Goal: Transaction & Acquisition: Purchase product/service

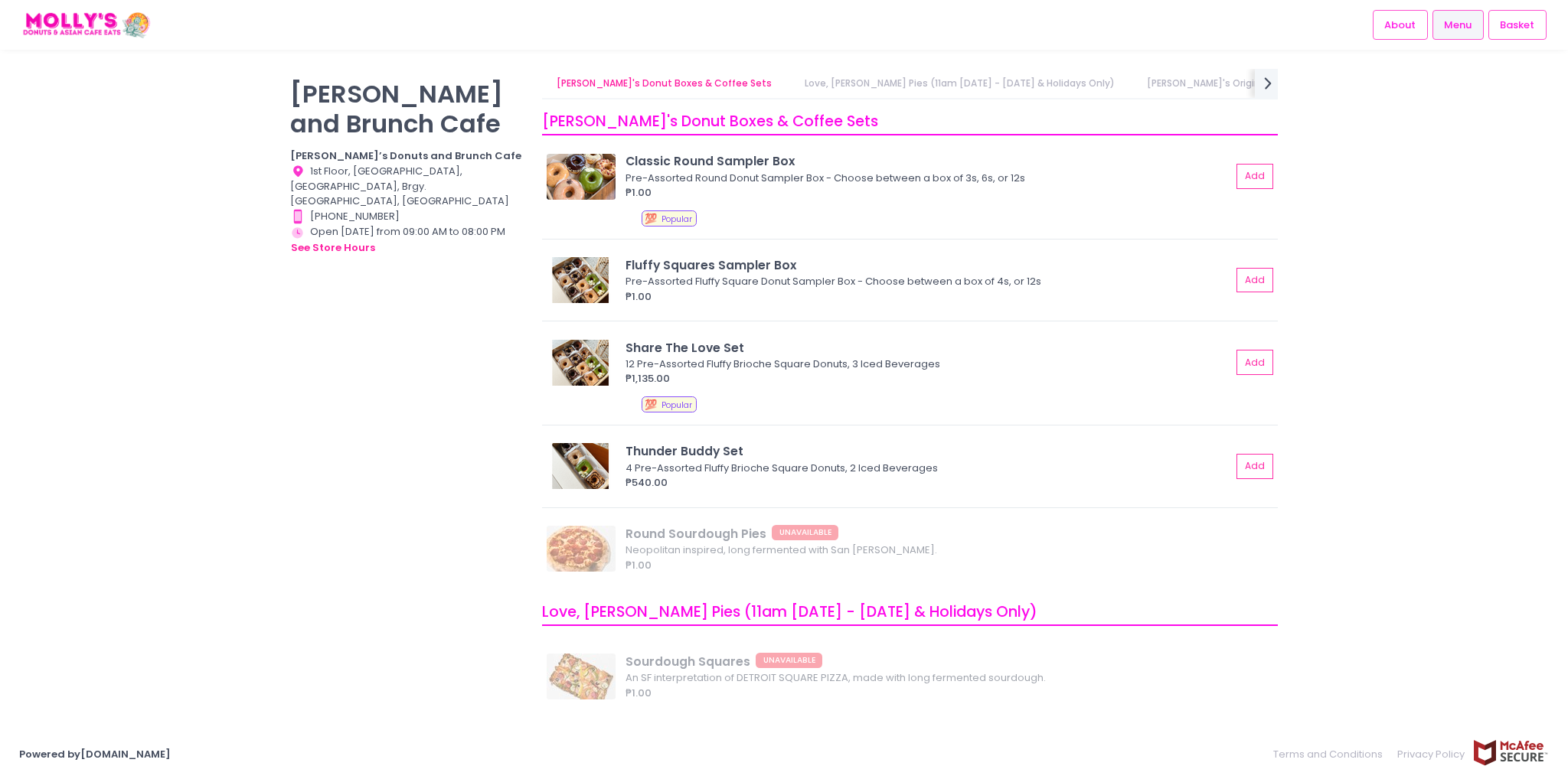
click at [236, 358] on div "[PERSON_NAME] and Brunch Cafe [PERSON_NAME]’s Donuts and Brunch Cafe Location C…" at bounding box center [784, 390] width 1568 height 642
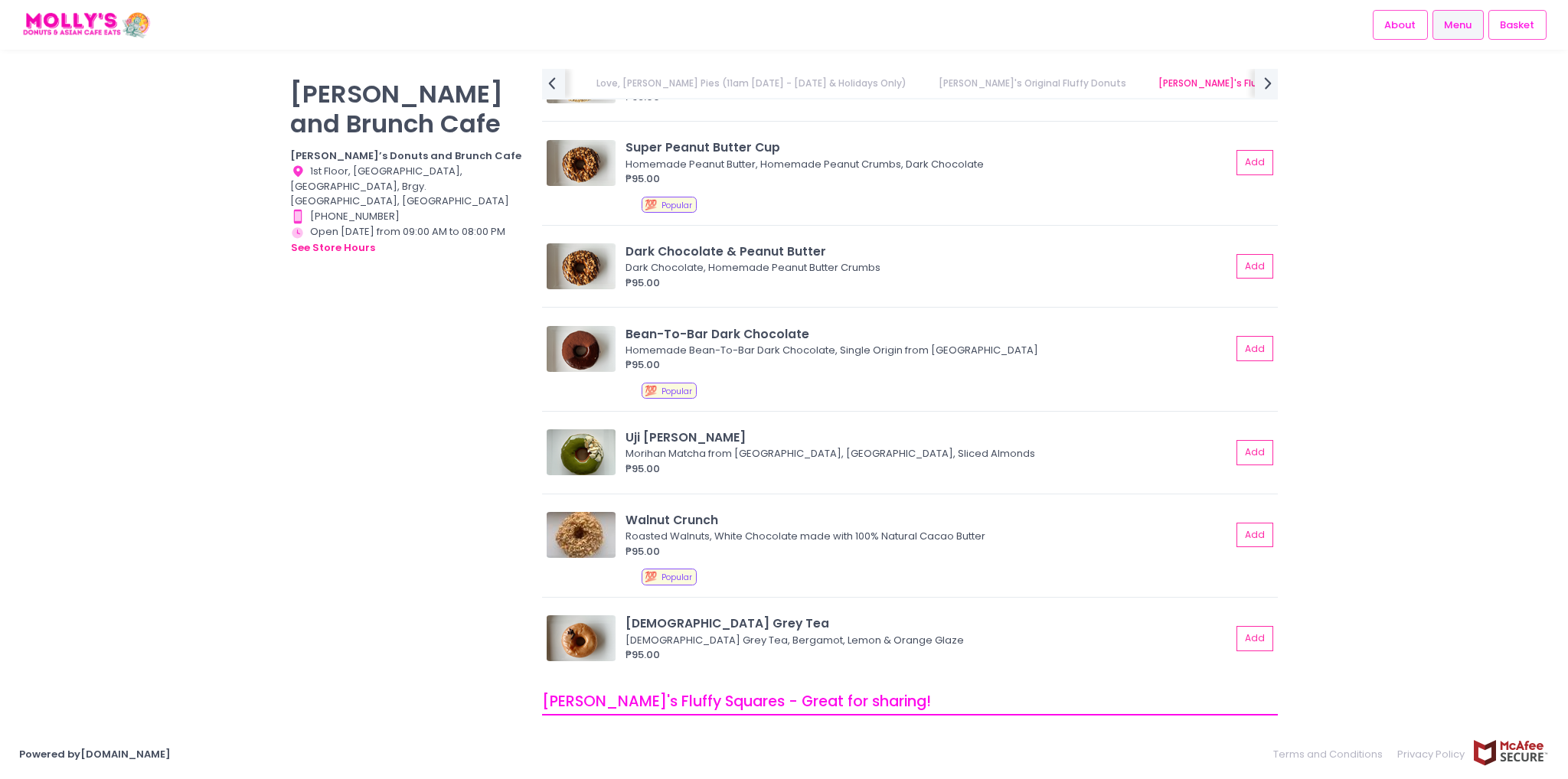
scroll to position [1148, 0]
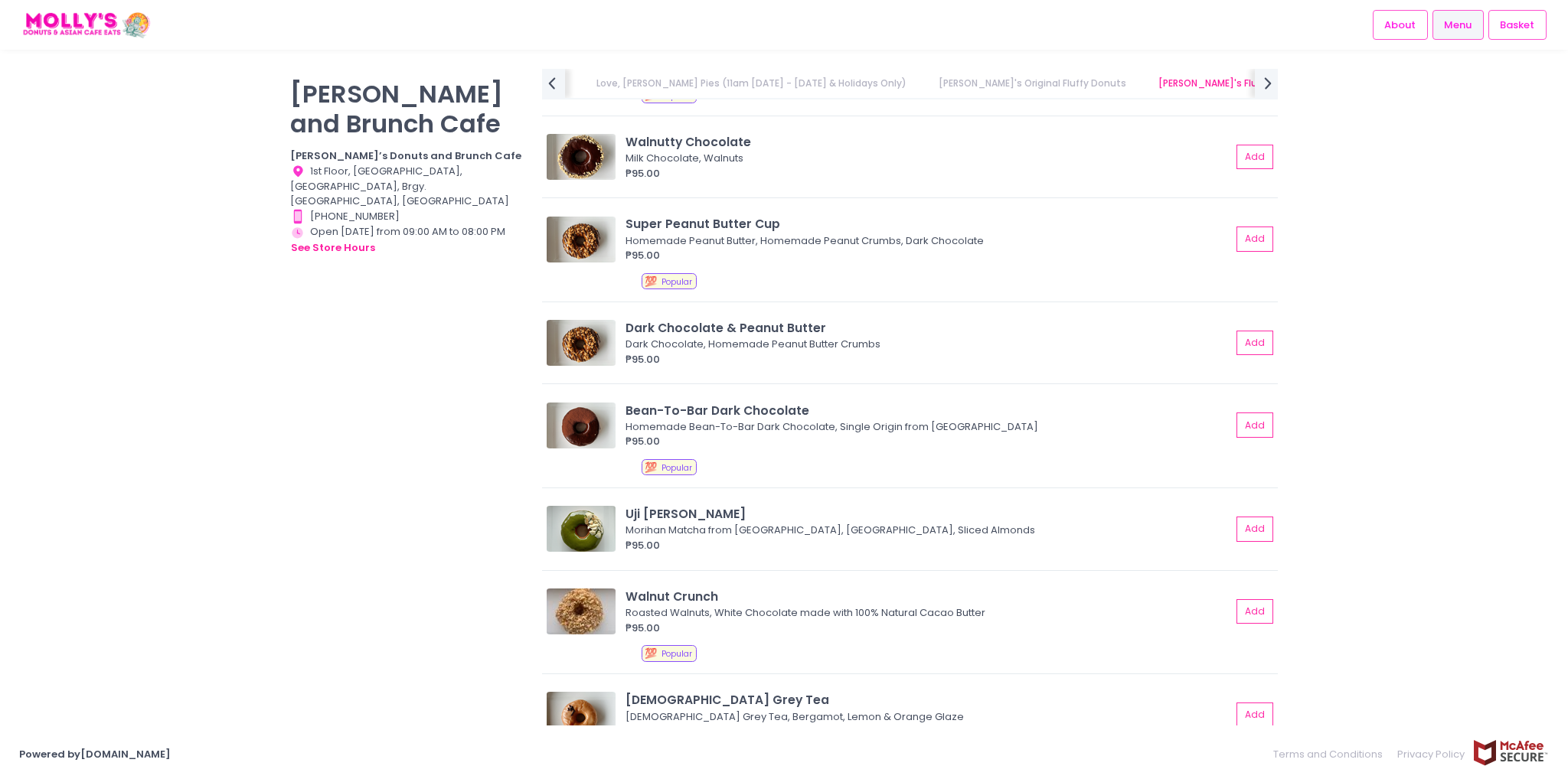
click at [356, 387] on div "[PERSON_NAME] and Brunch Cafe [PERSON_NAME]’s Donuts and Brunch Cafe Location C…" at bounding box center [407, 382] width 252 height 625
drag, startPoint x: 1394, startPoint y: 389, endPoint x: 1405, endPoint y: 399, distance: 14.9
click at [1395, 389] on div "[PERSON_NAME] and Brunch Cafe [PERSON_NAME]’s Donuts and Brunch Cafe Location C…" at bounding box center [784, 390] width 1568 height 642
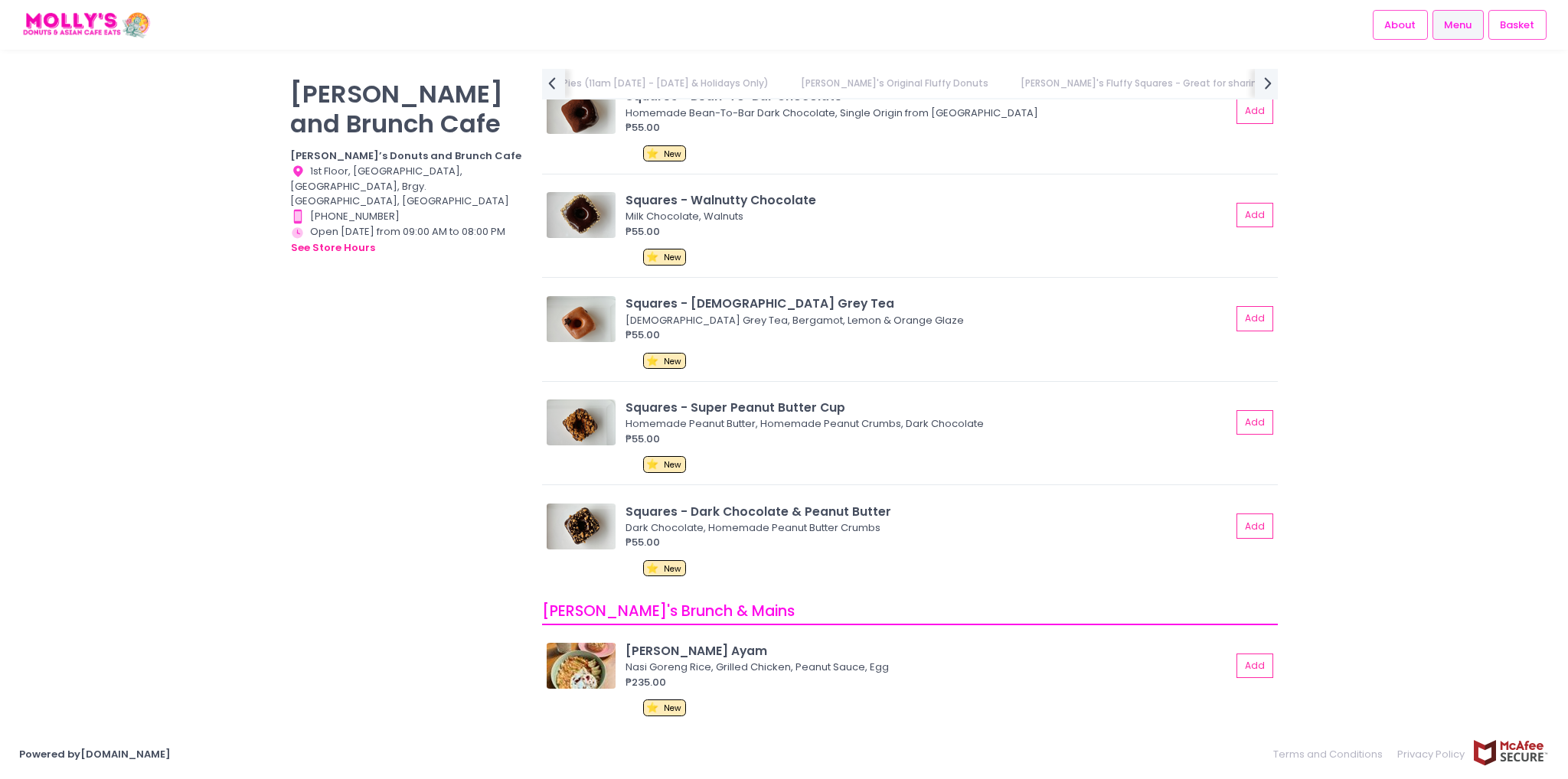
scroll to position [2412, 0]
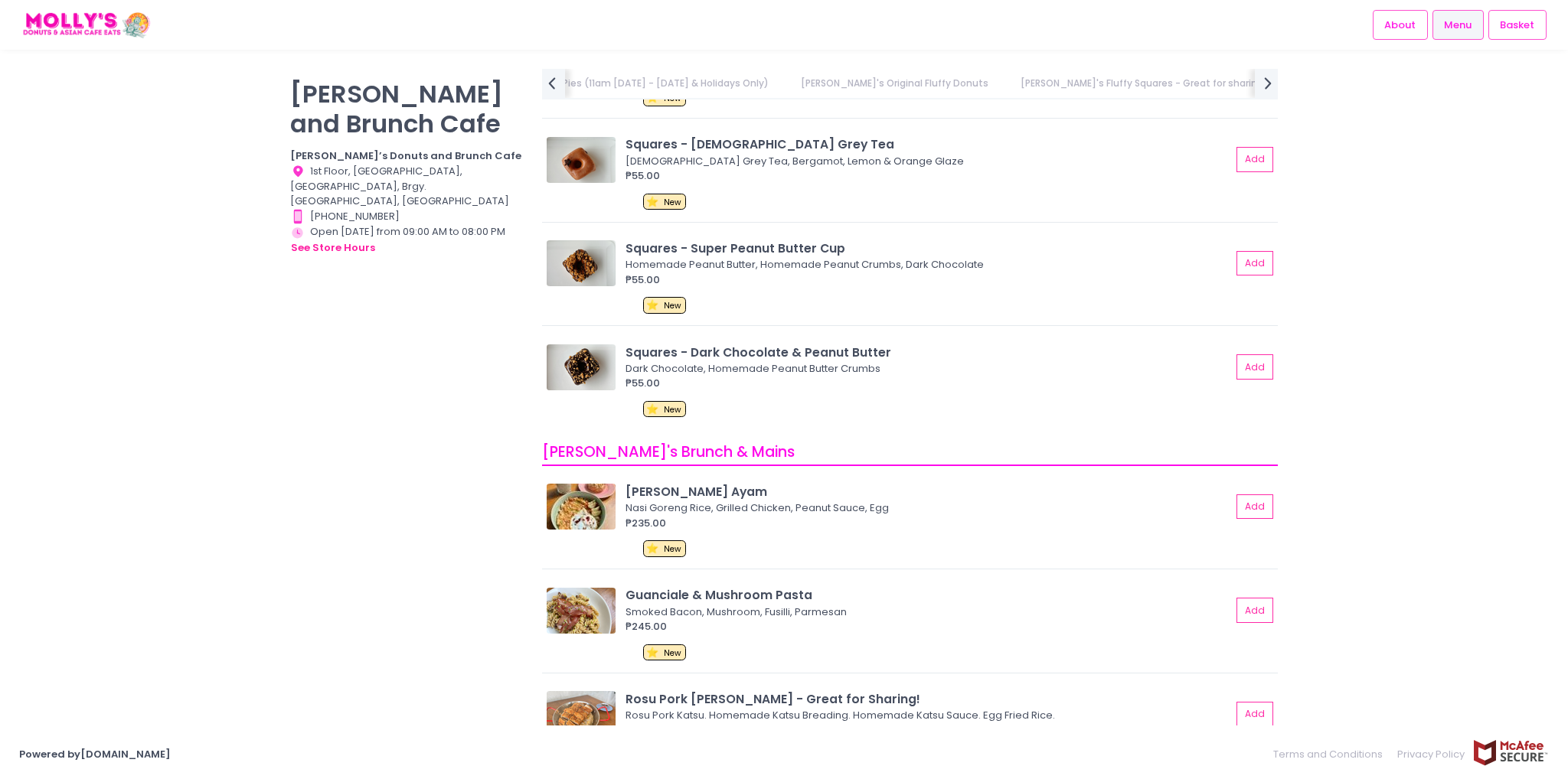
click at [328, 510] on div "[PERSON_NAME] and Brunch Cafe [PERSON_NAME]’s Donuts and Brunch Cafe Location C…" at bounding box center [407, 382] width 252 height 625
click at [395, 436] on div "[PERSON_NAME] and Brunch Cafe [PERSON_NAME]’s Donuts and Brunch Cafe Location C…" at bounding box center [407, 382] width 252 height 625
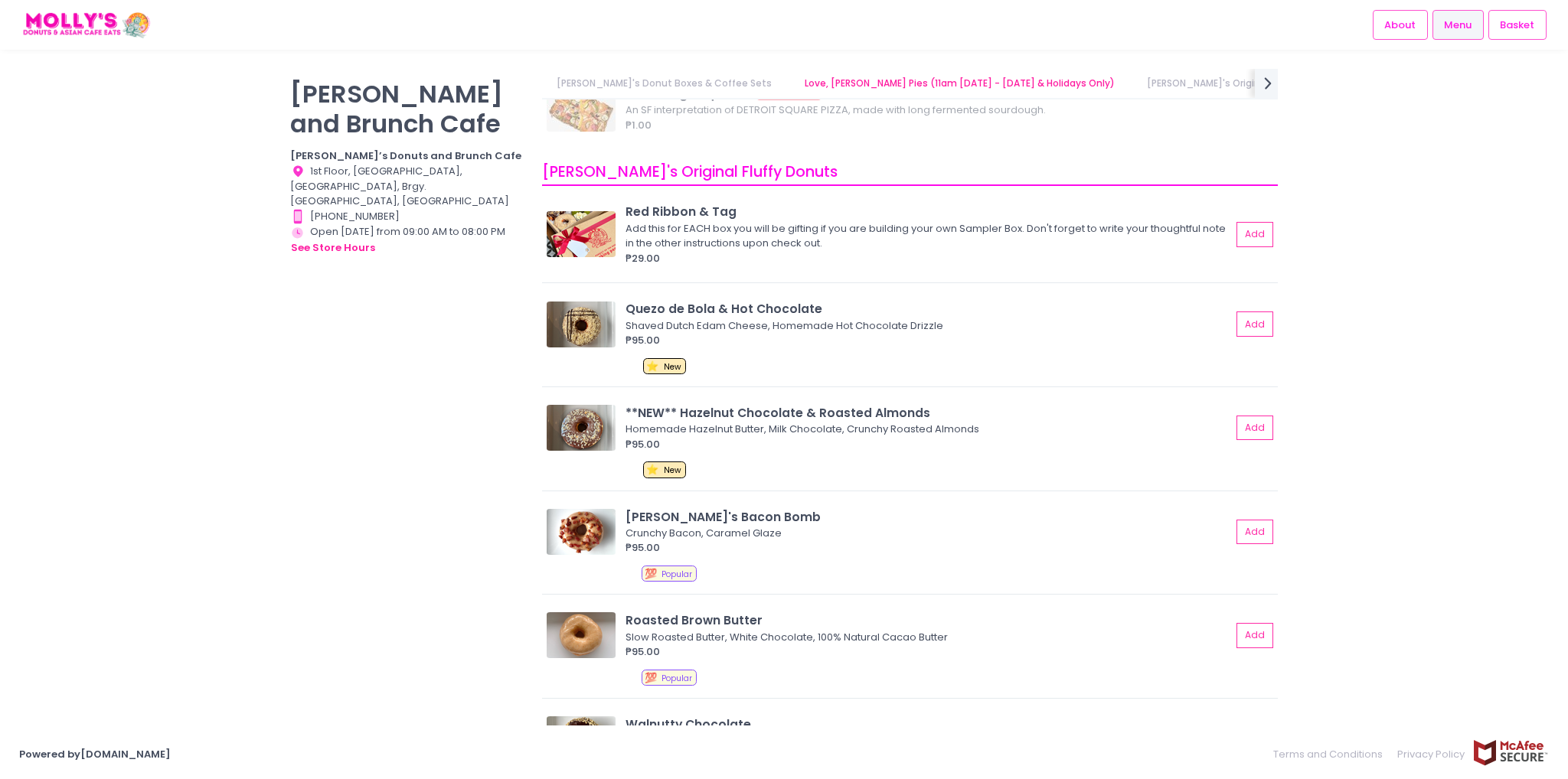
scroll to position [502, 0]
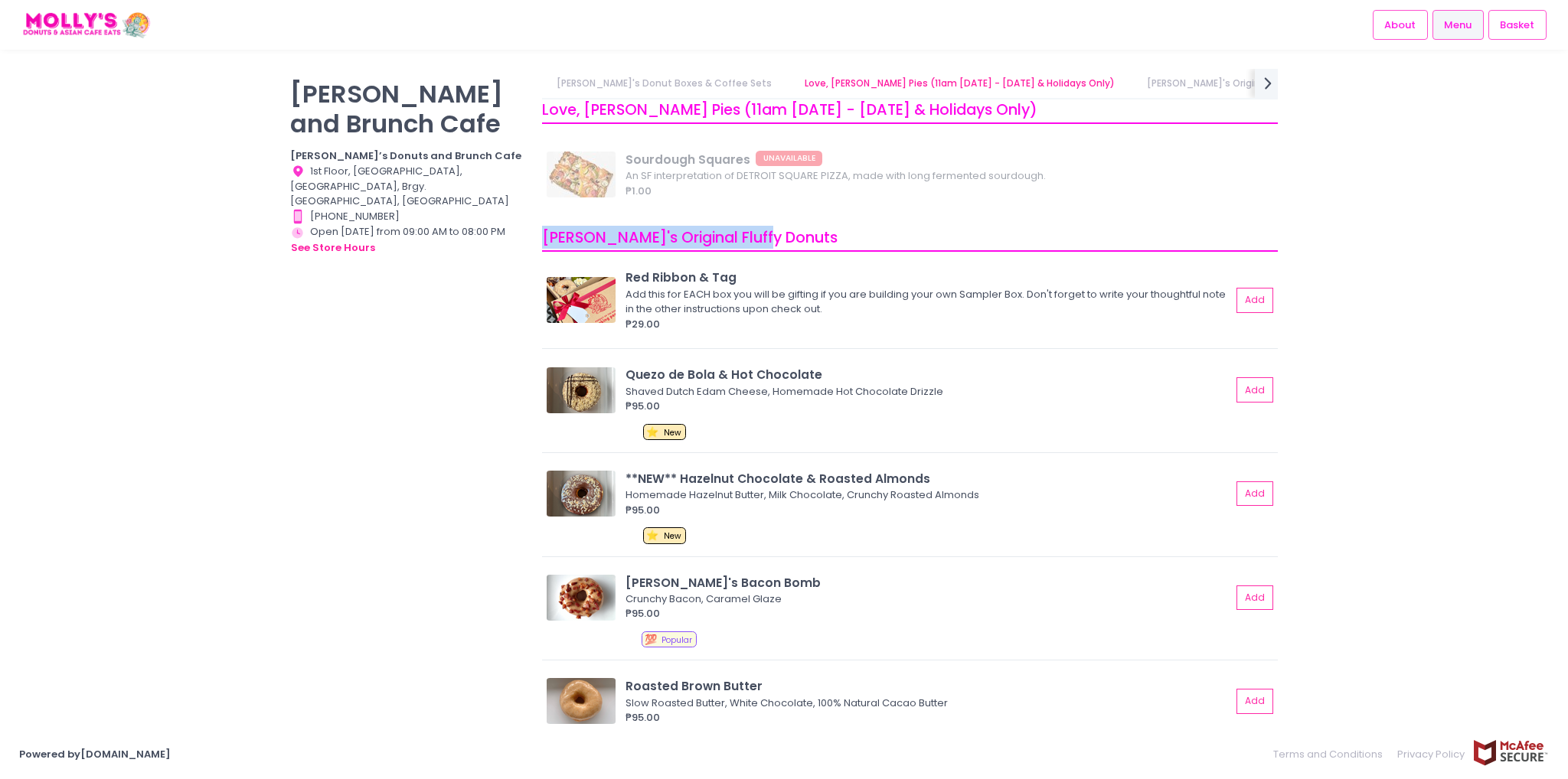
drag, startPoint x: 756, startPoint y: 236, endPoint x: 545, endPoint y: 230, distance: 211.1
click at [545, 230] on div "[PERSON_NAME]'s Original Fluffy Donuts" at bounding box center [910, 239] width 736 height 27
copy span "[PERSON_NAME]'s Original Fluffy Donuts"
click at [443, 362] on div "[PERSON_NAME] and Brunch Cafe [PERSON_NAME]’s Donuts and Brunch Cafe Location C…" at bounding box center [407, 382] width 252 height 625
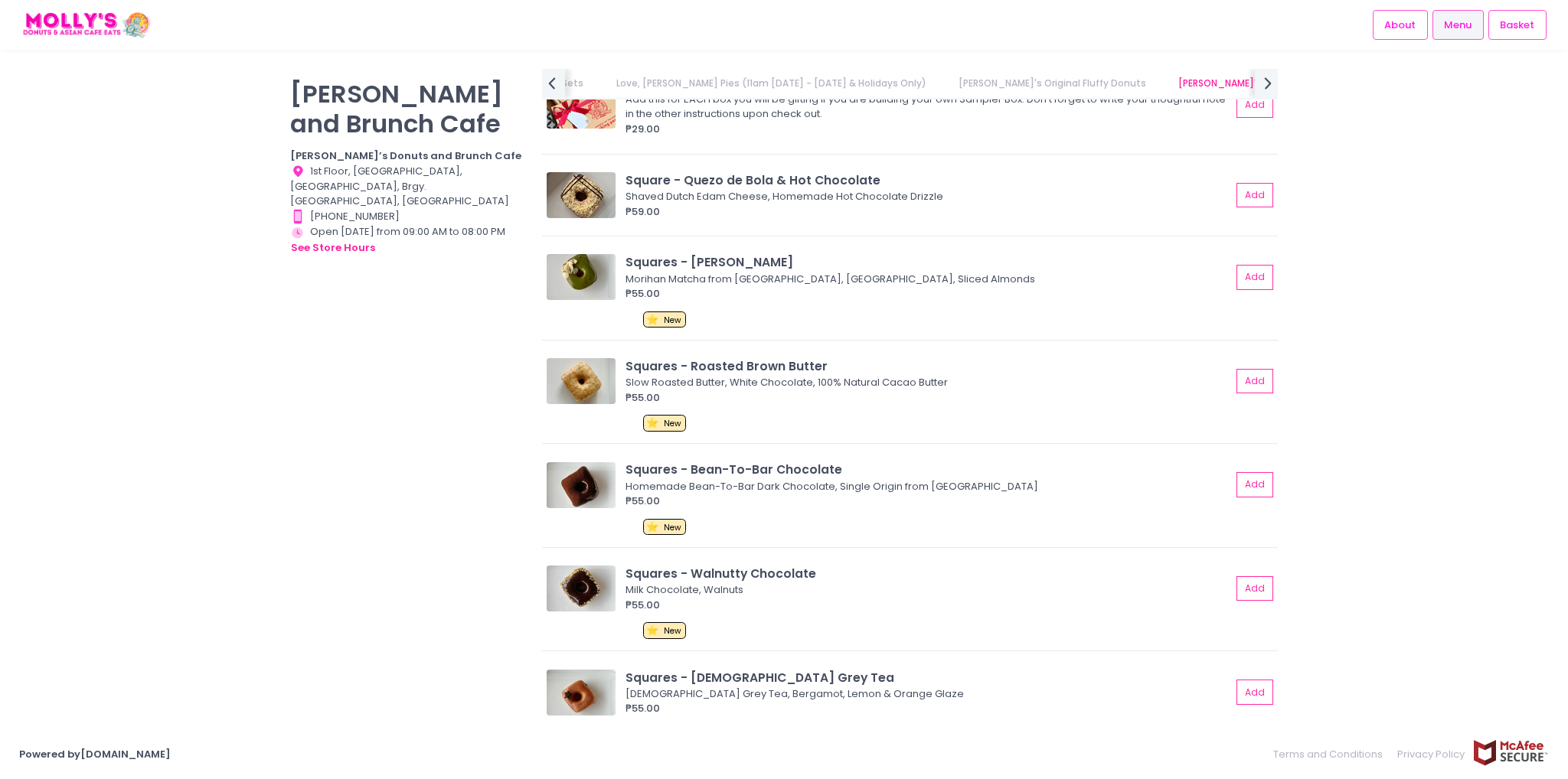
scroll to position [1956, 0]
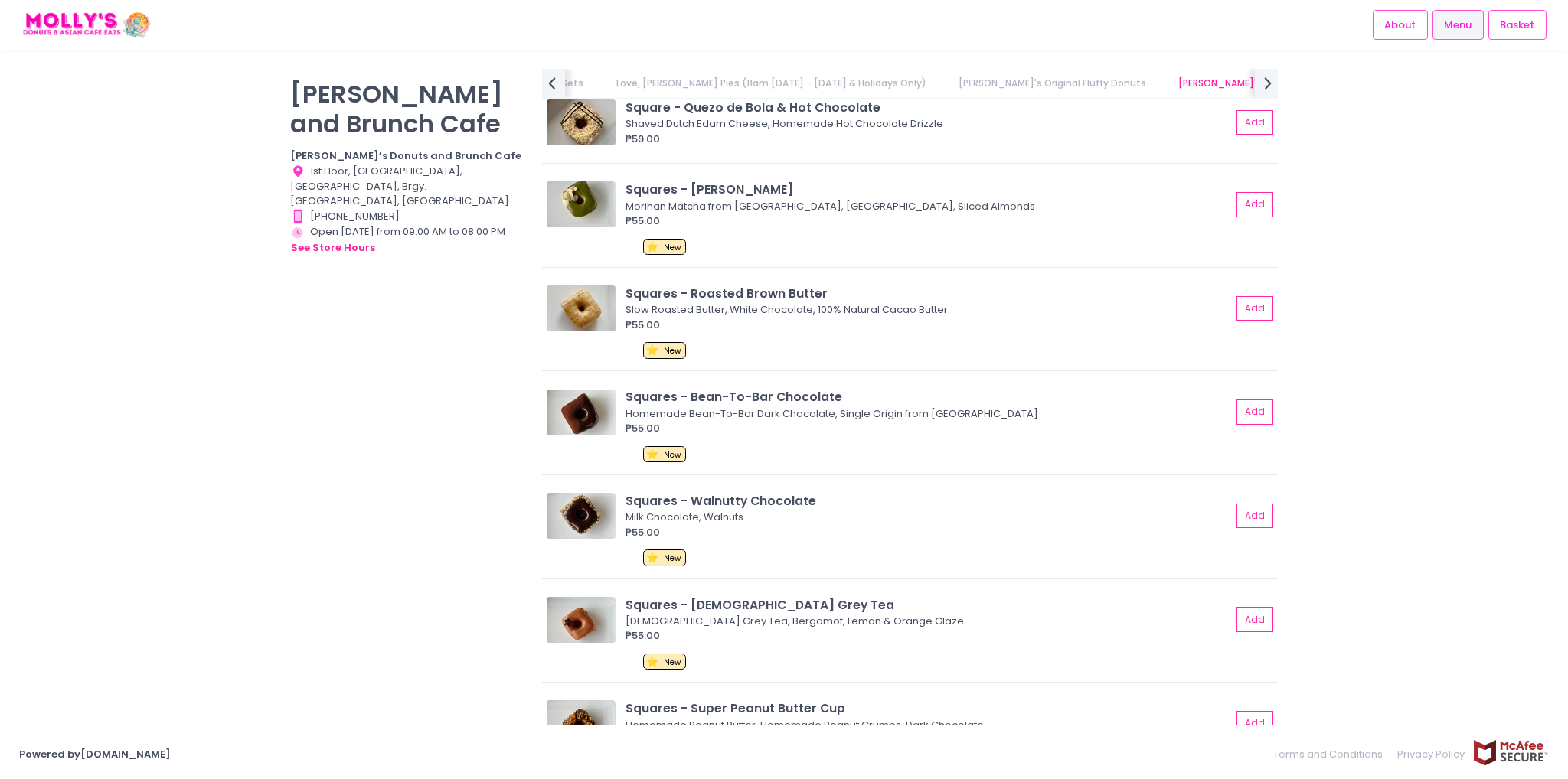
click at [319, 511] on div "[PERSON_NAME] and Brunch Cafe [PERSON_NAME]’s Donuts and Brunch Cafe Location C…" at bounding box center [407, 382] width 252 height 625
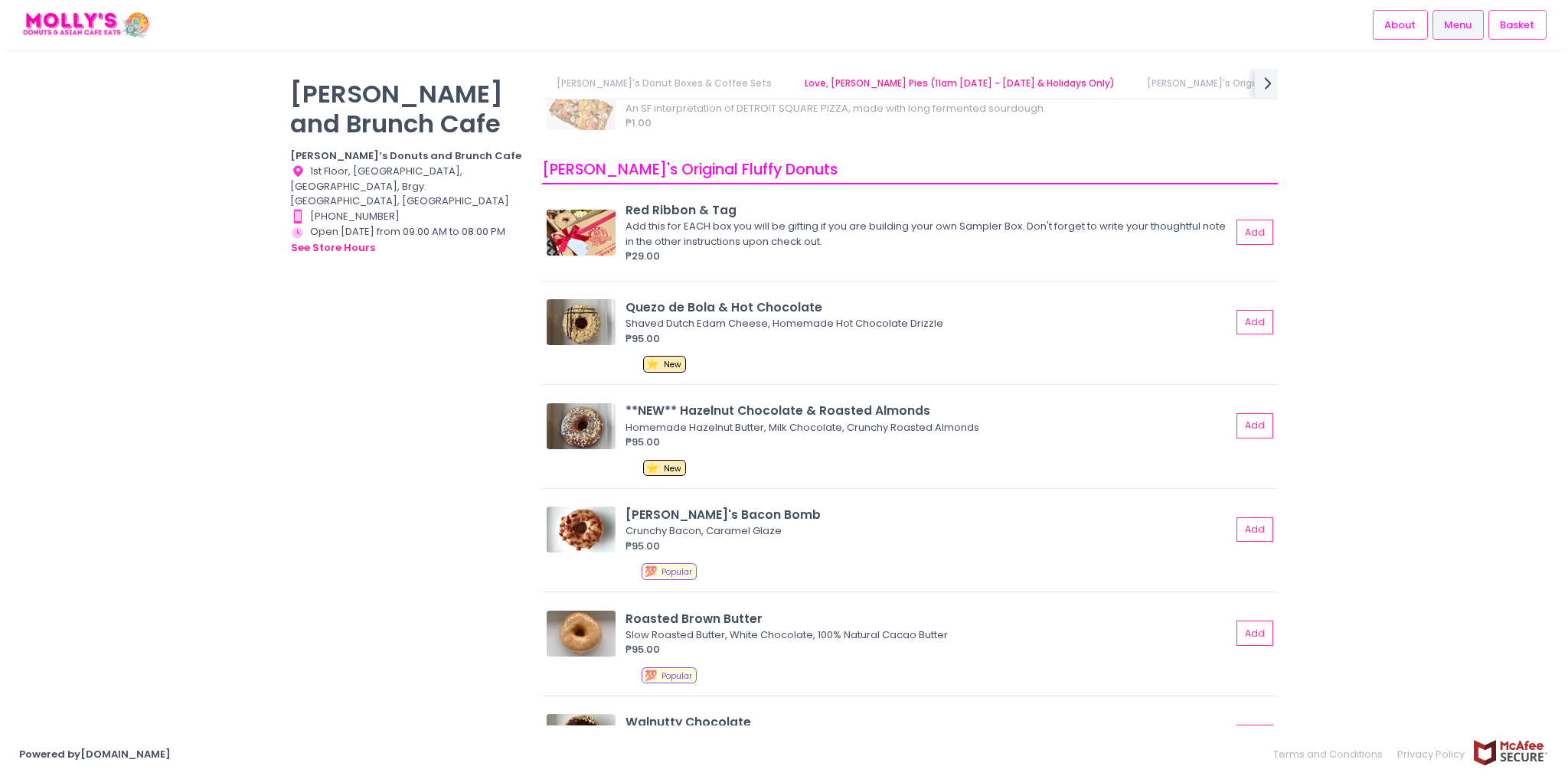
scroll to position [600, 0]
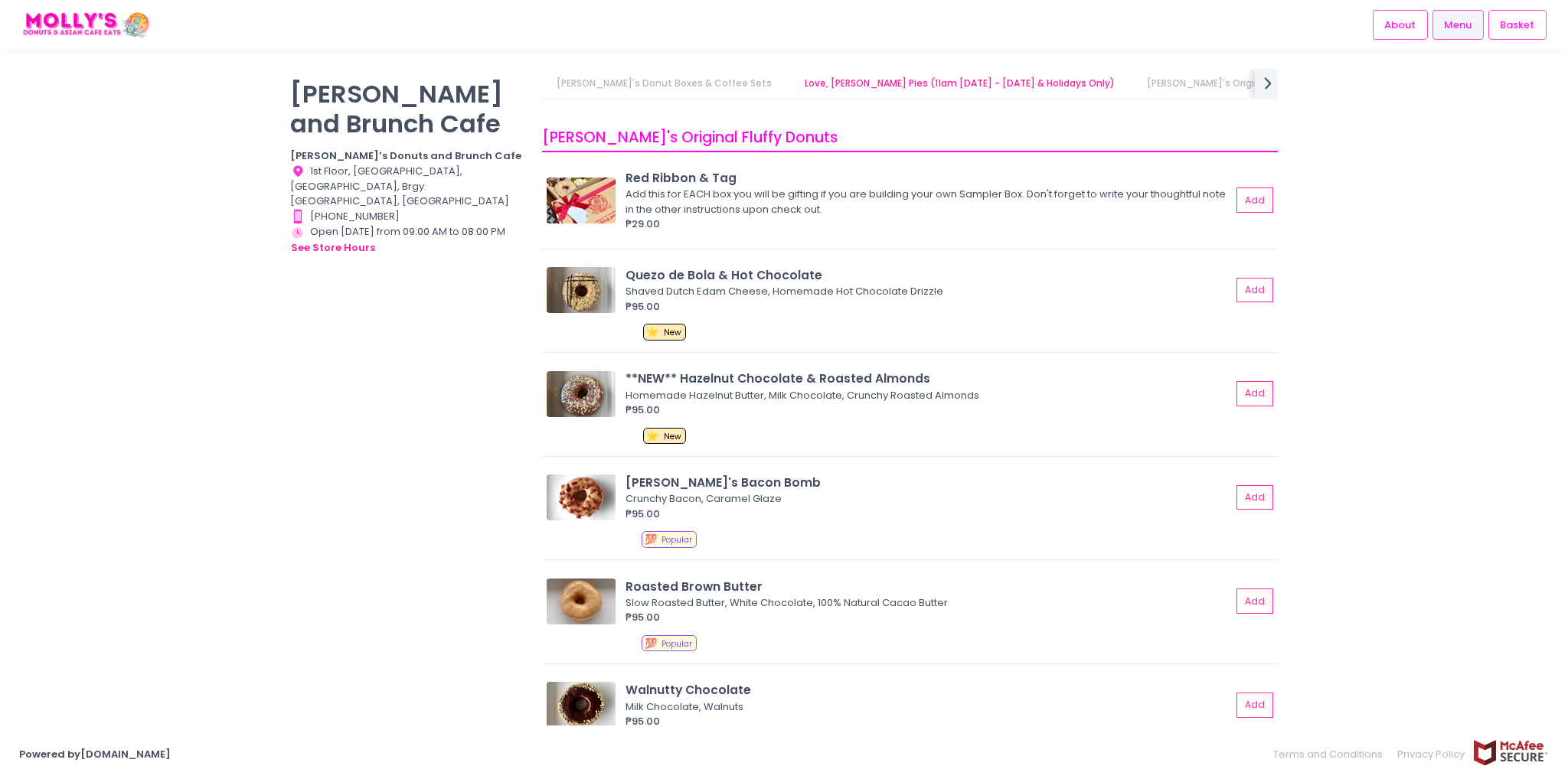
click at [353, 426] on div "[PERSON_NAME] and Brunch Cafe [PERSON_NAME]’s Donuts and Brunch Cafe Location C…" at bounding box center [407, 382] width 252 height 625
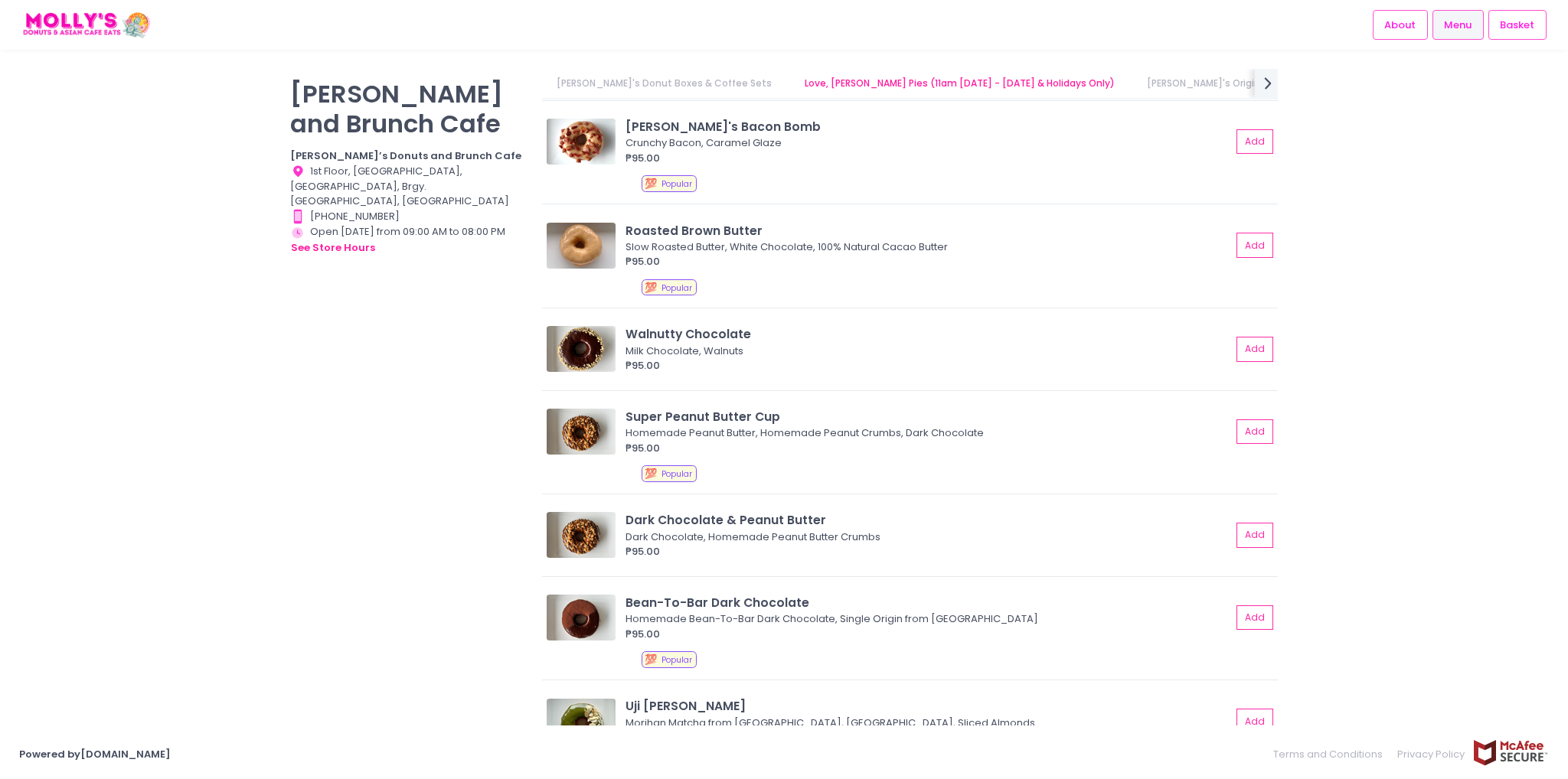
scroll to position [983, 0]
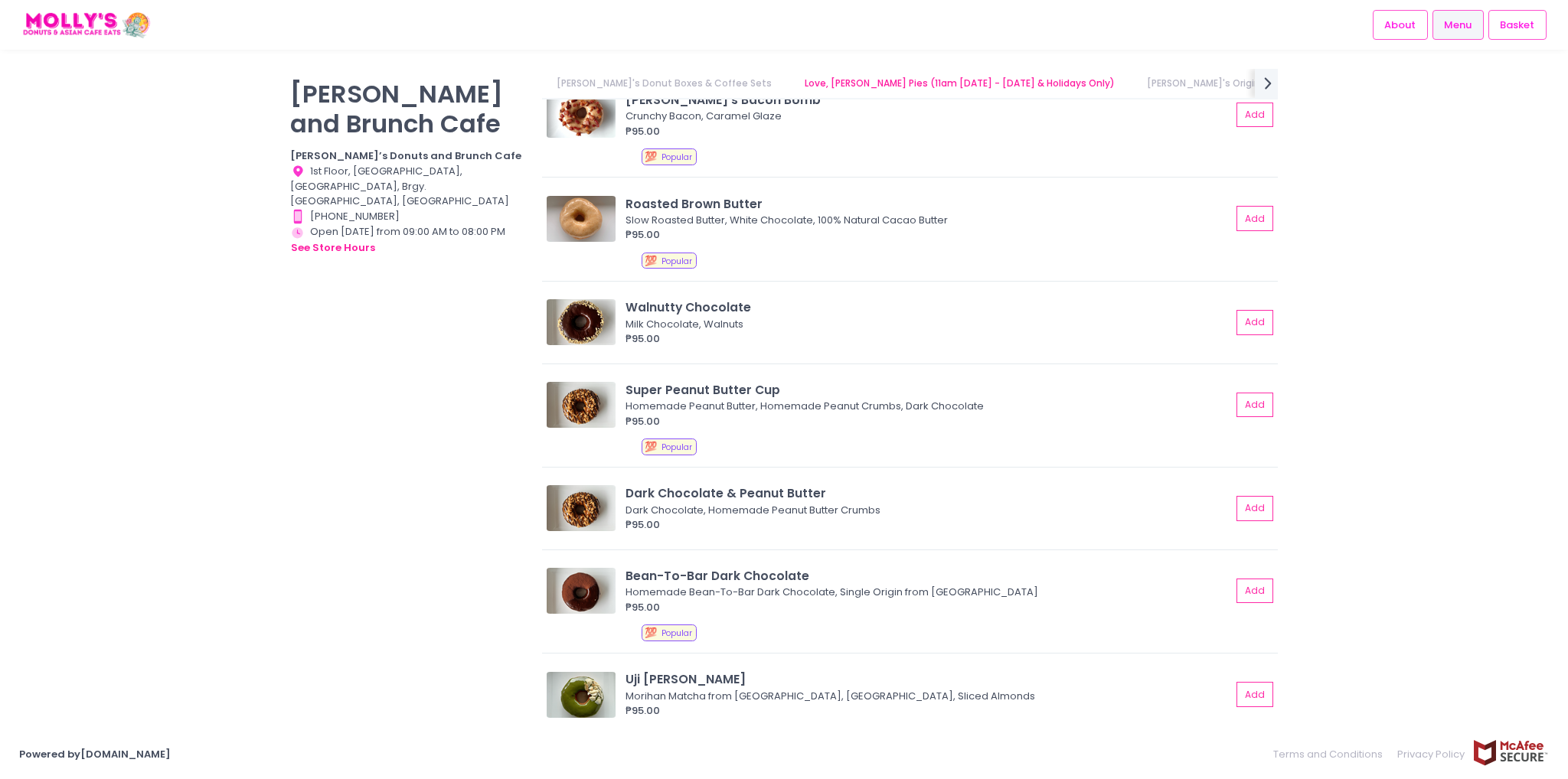
click at [1241, 400] on button "Add" at bounding box center [1254, 405] width 37 height 26
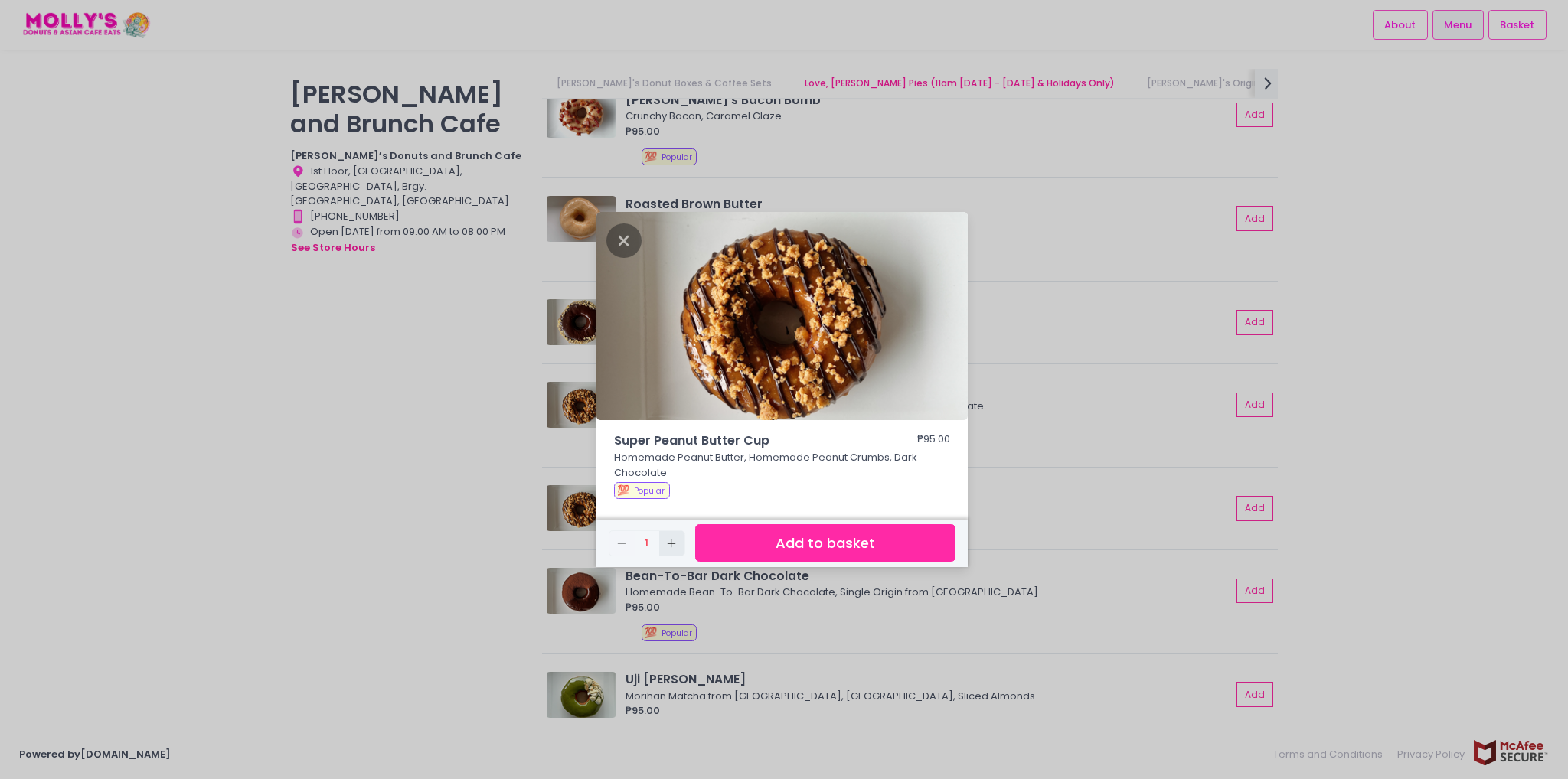
click at [669, 542] on rect "button" at bounding box center [671, 542] width 9 height 1
click at [771, 534] on button "Add to basket" at bounding box center [825, 543] width 261 height 38
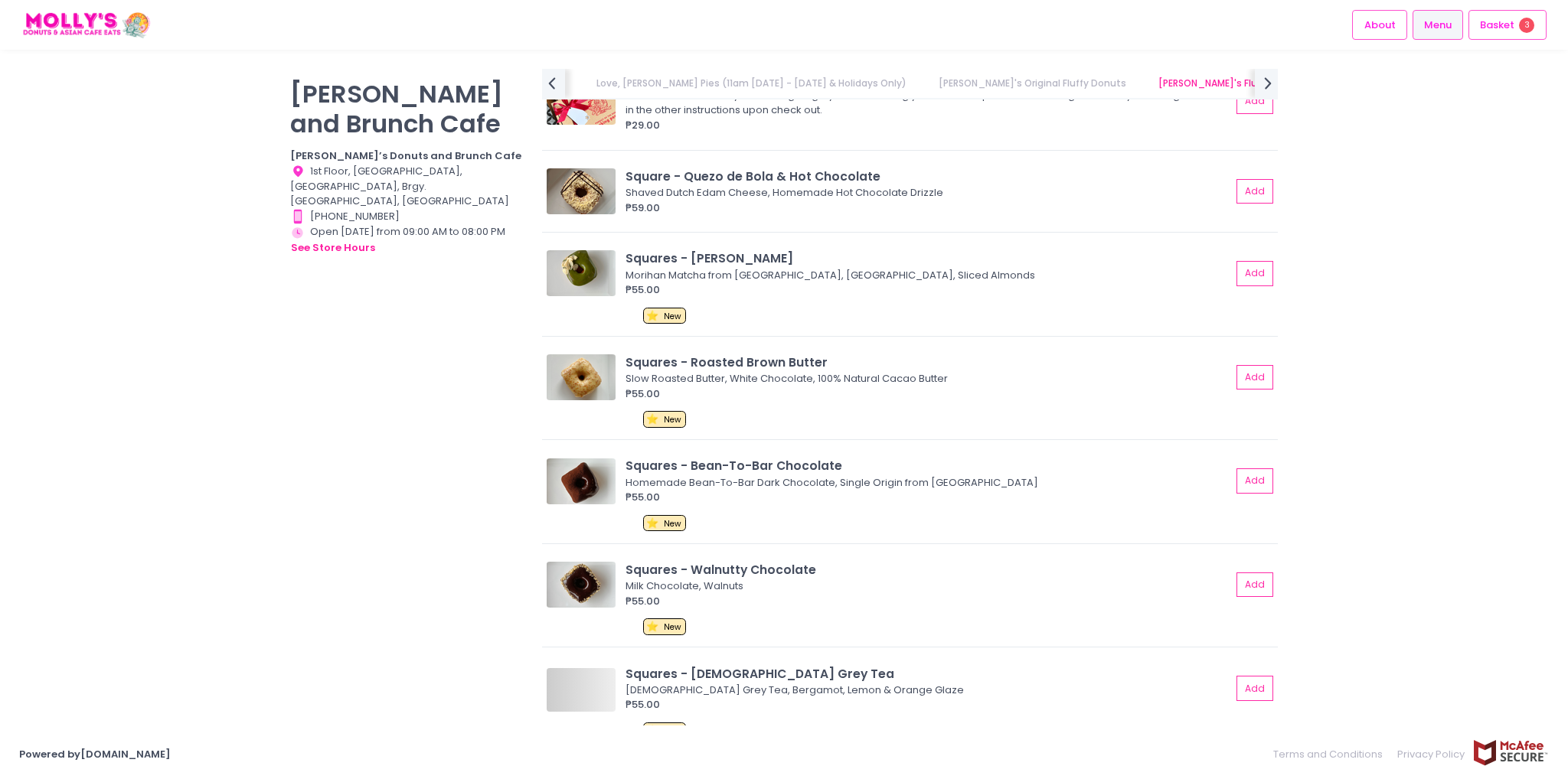
scroll to position [1901, 0]
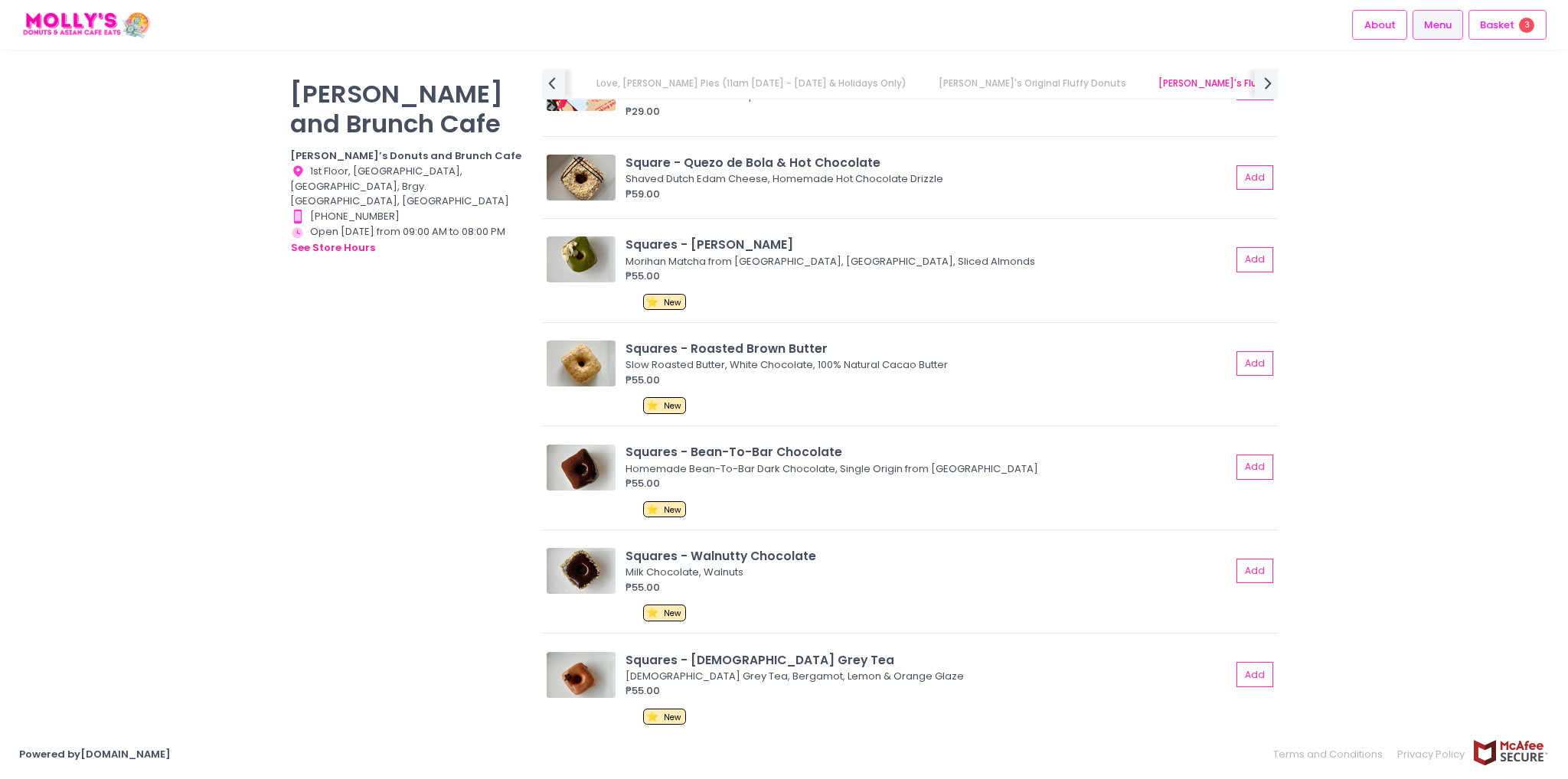
click at [1242, 459] on button "Add" at bounding box center [1254, 467] width 37 height 26
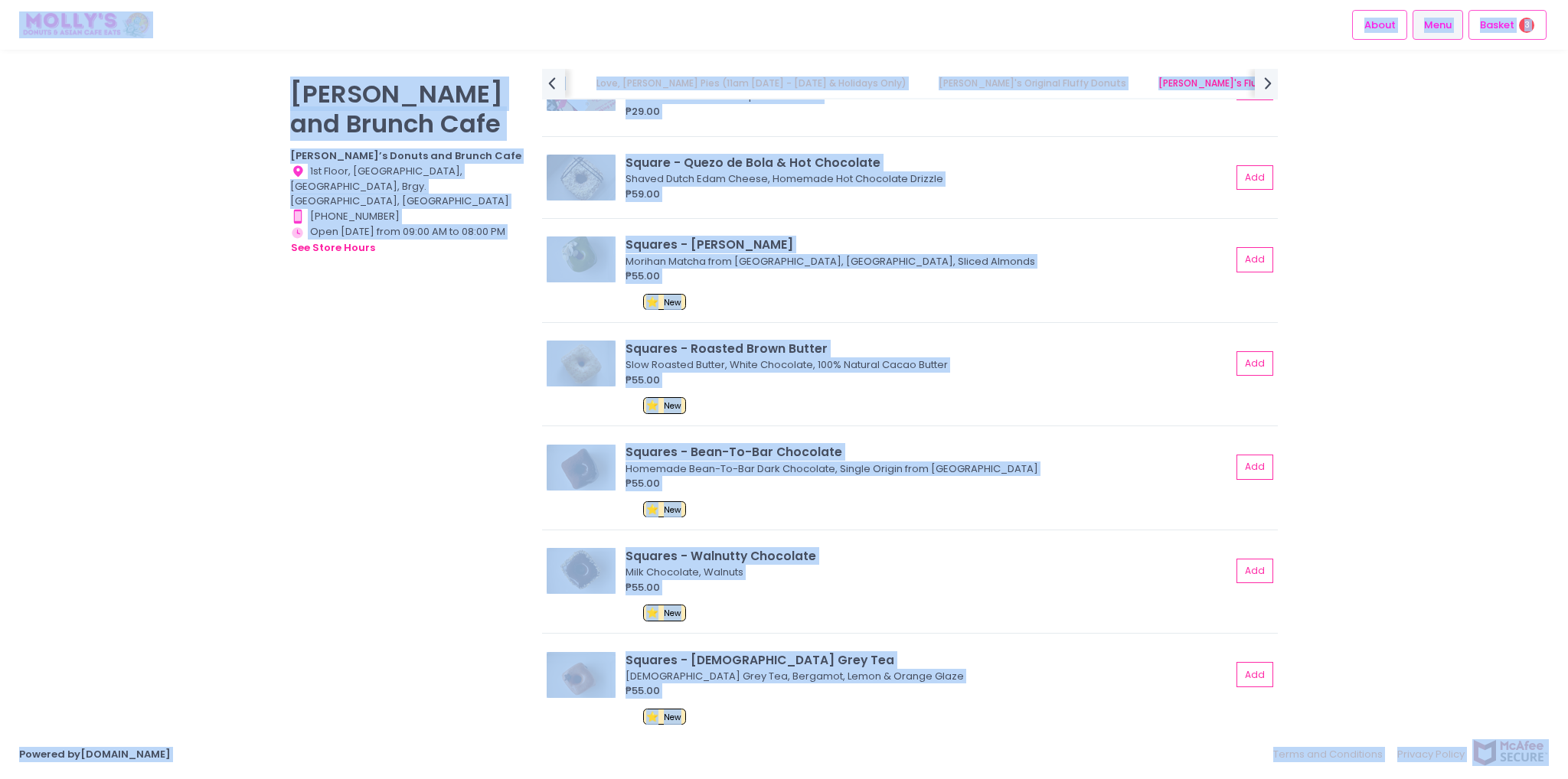
click at [1243, 455] on button "Add" at bounding box center [1254, 467] width 37 height 26
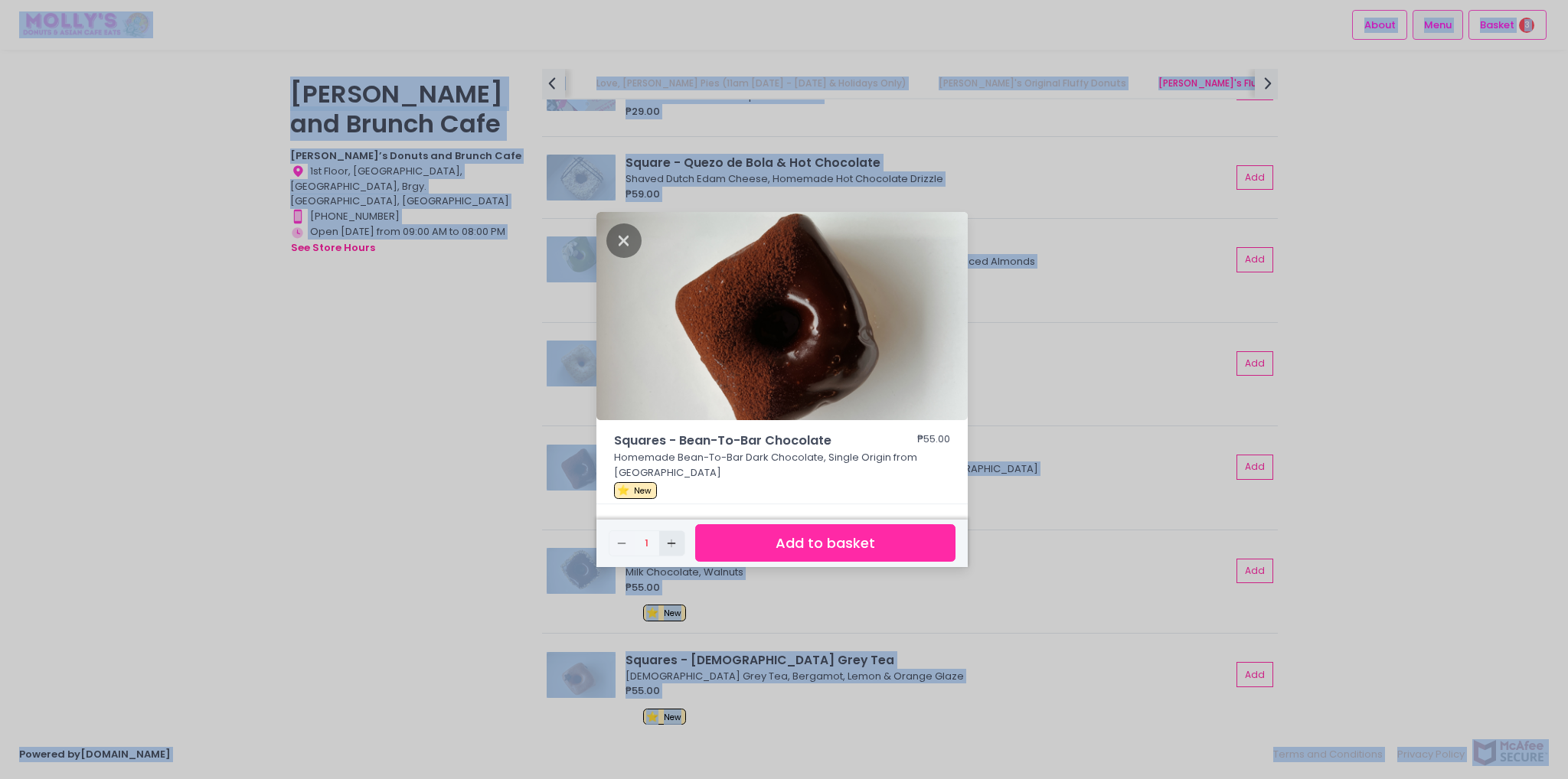
click at [670, 546] on icon "Add Created with Sketch." at bounding box center [671, 543] width 12 height 12
click at [798, 538] on button "Add to basket" at bounding box center [825, 543] width 261 height 38
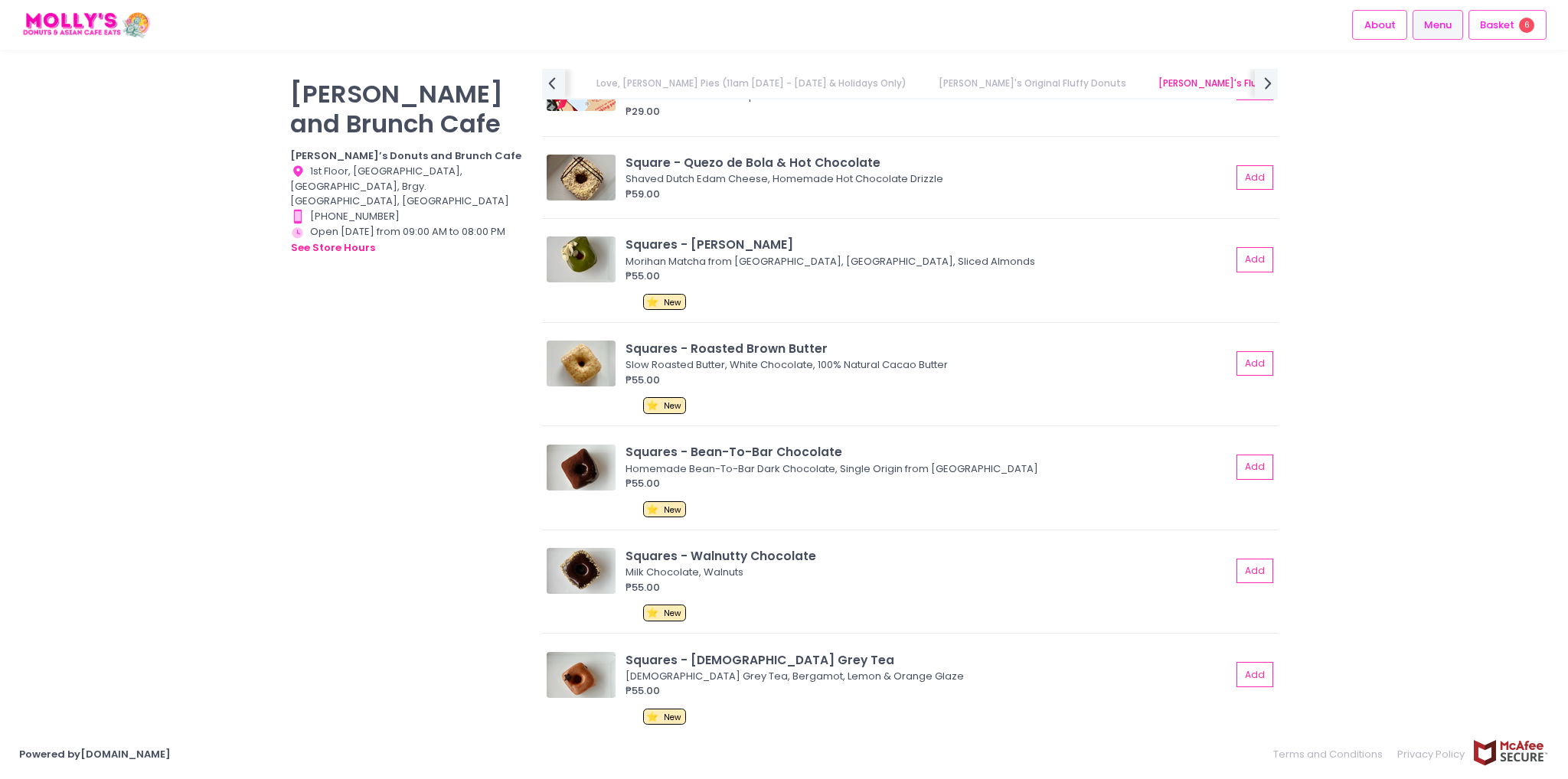
click at [1509, 34] on div "Basket 6" at bounding box center [1507, 24] width 78 height 29
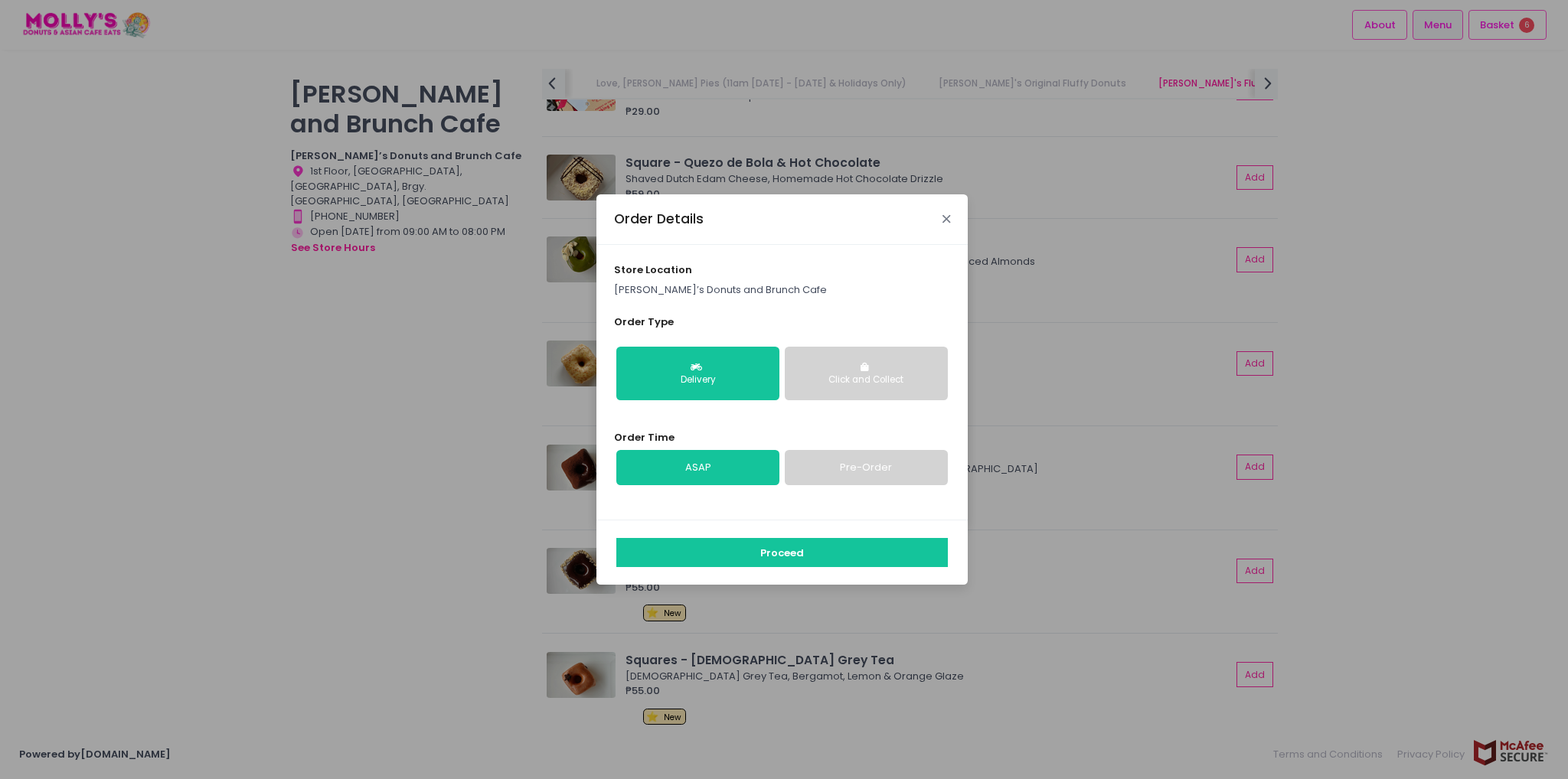
click at [946, 220] on icon "Close" at bounding box center [946, 219] width 8 height 11
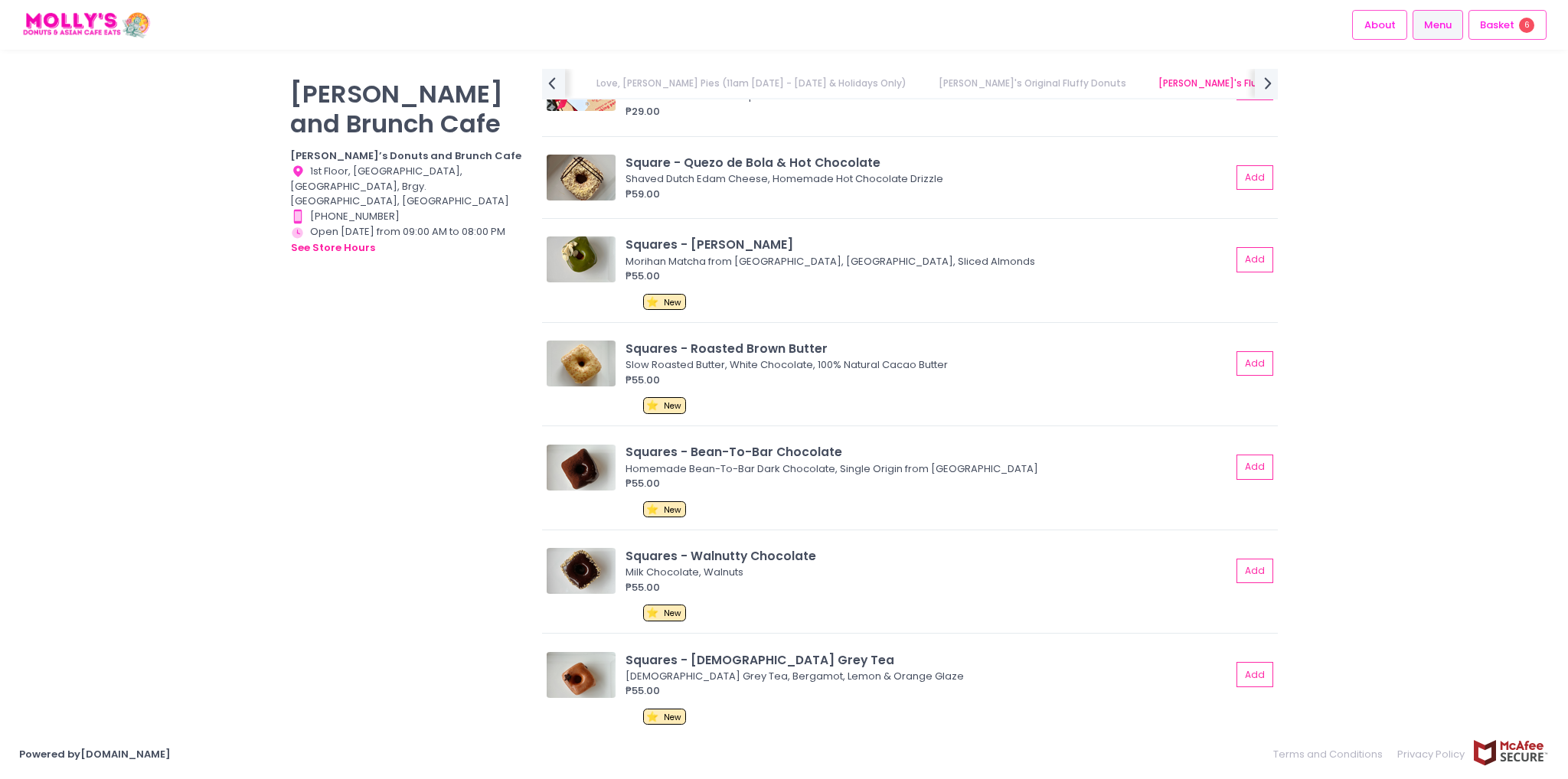
click at [1515, 34] on div "Basket 6" at bounding box center [1507, 24] width 78 height 29
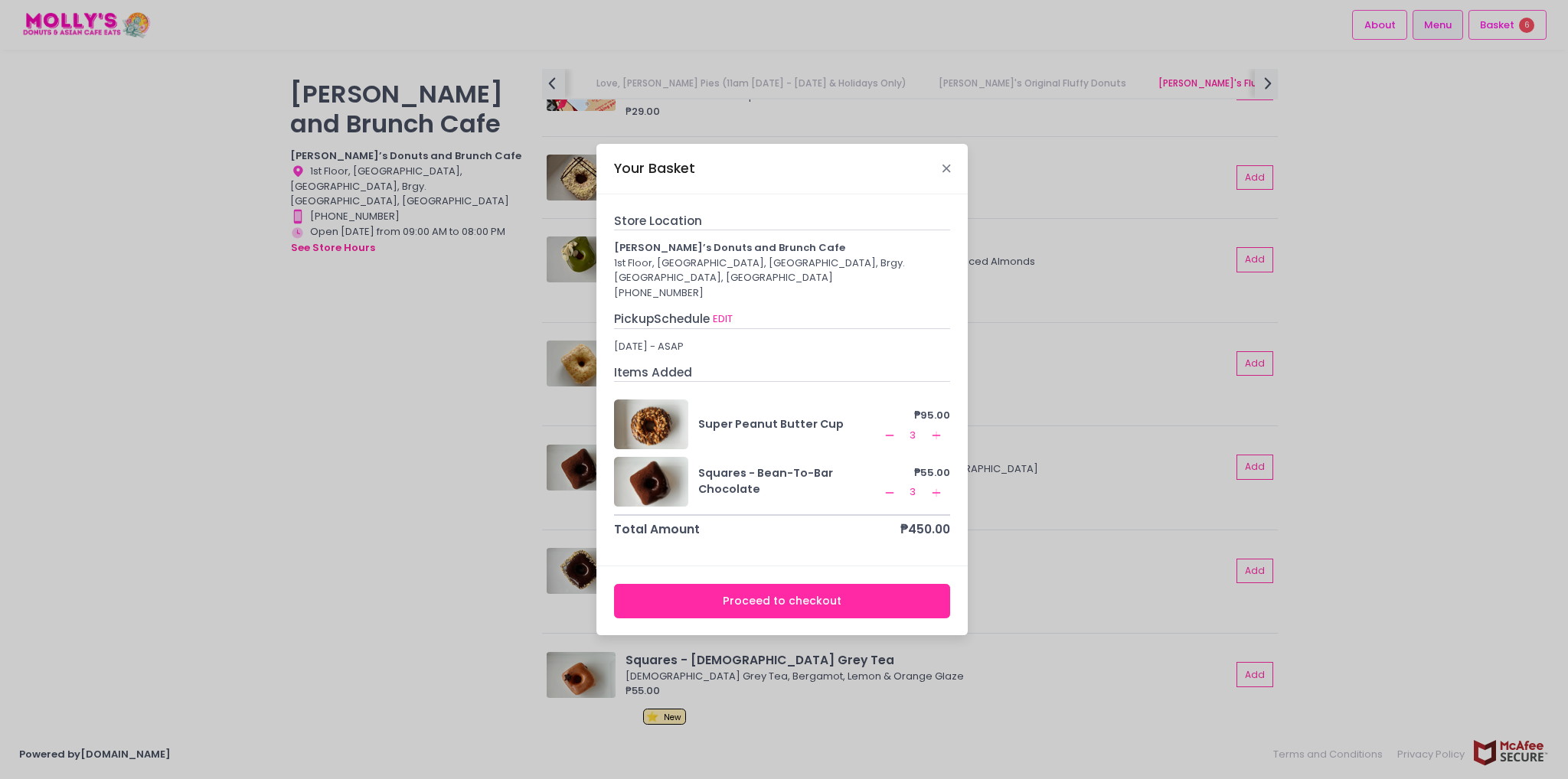
click at [946, 166] on icon "Close" at bounding box center [946, 169] width 8 height 11
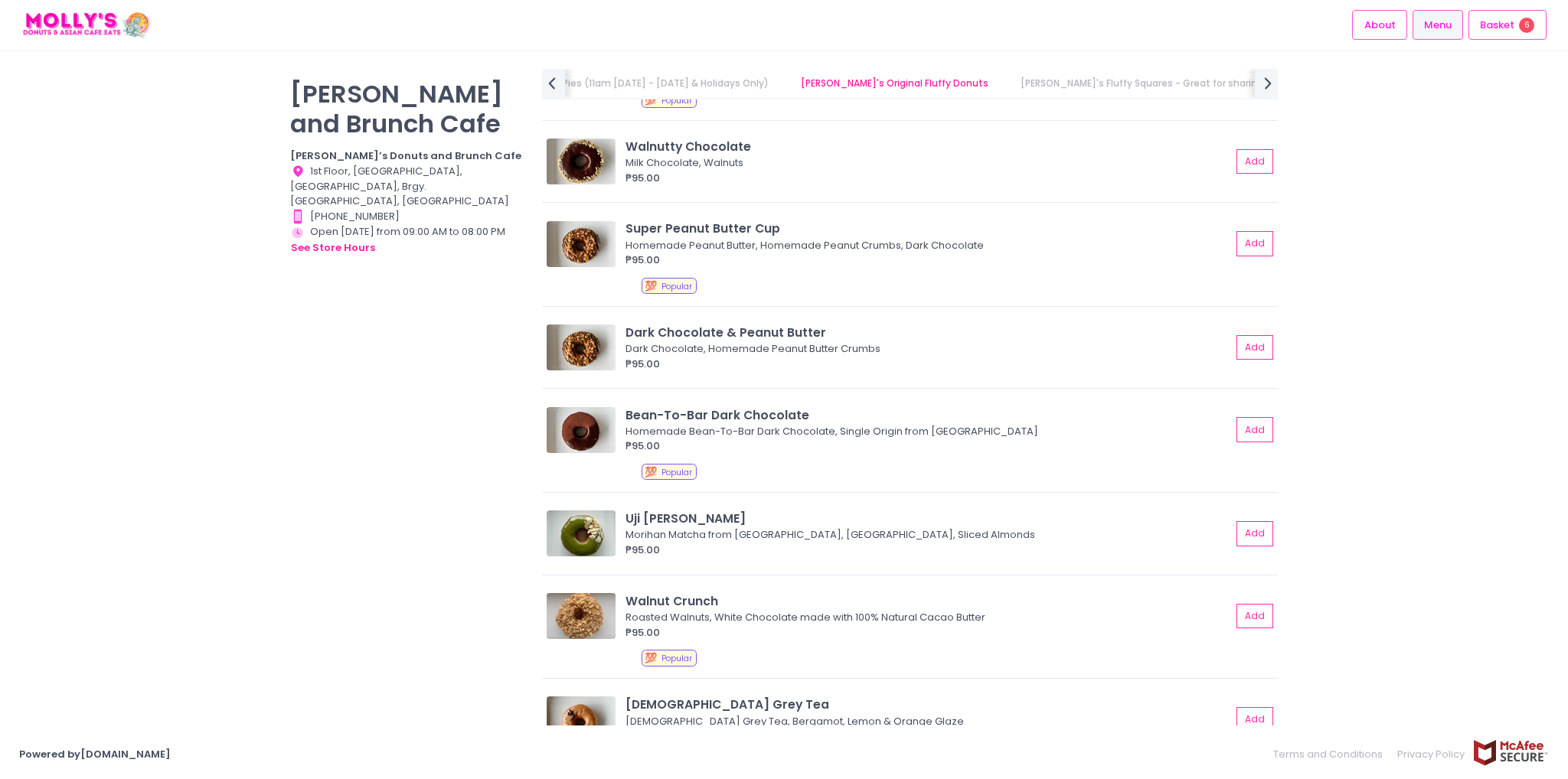
scroll to position [1159, 0]
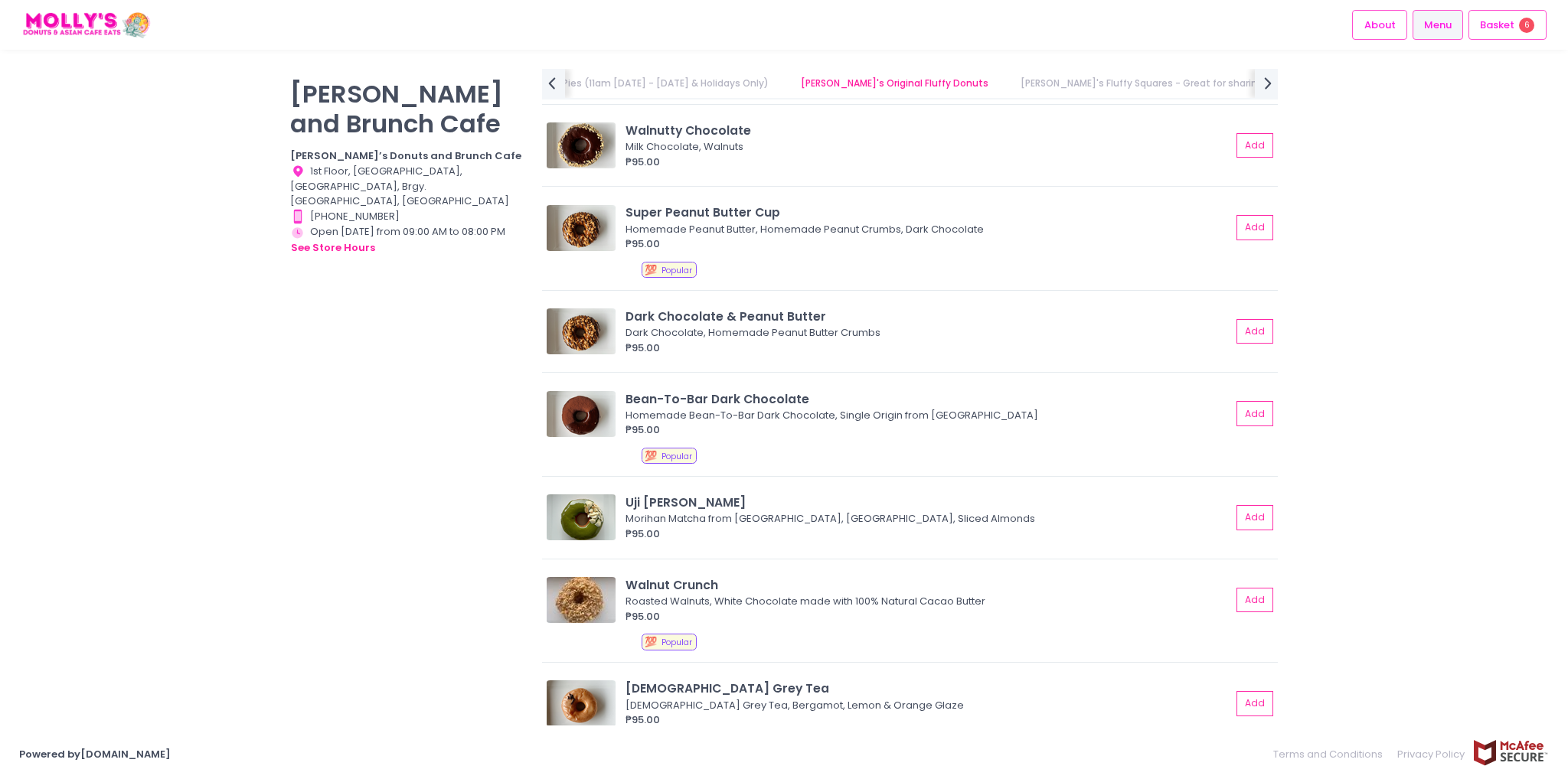
click at [1244, 333] on button "Add" at bounding box center [1254, 332] width 37 height 26
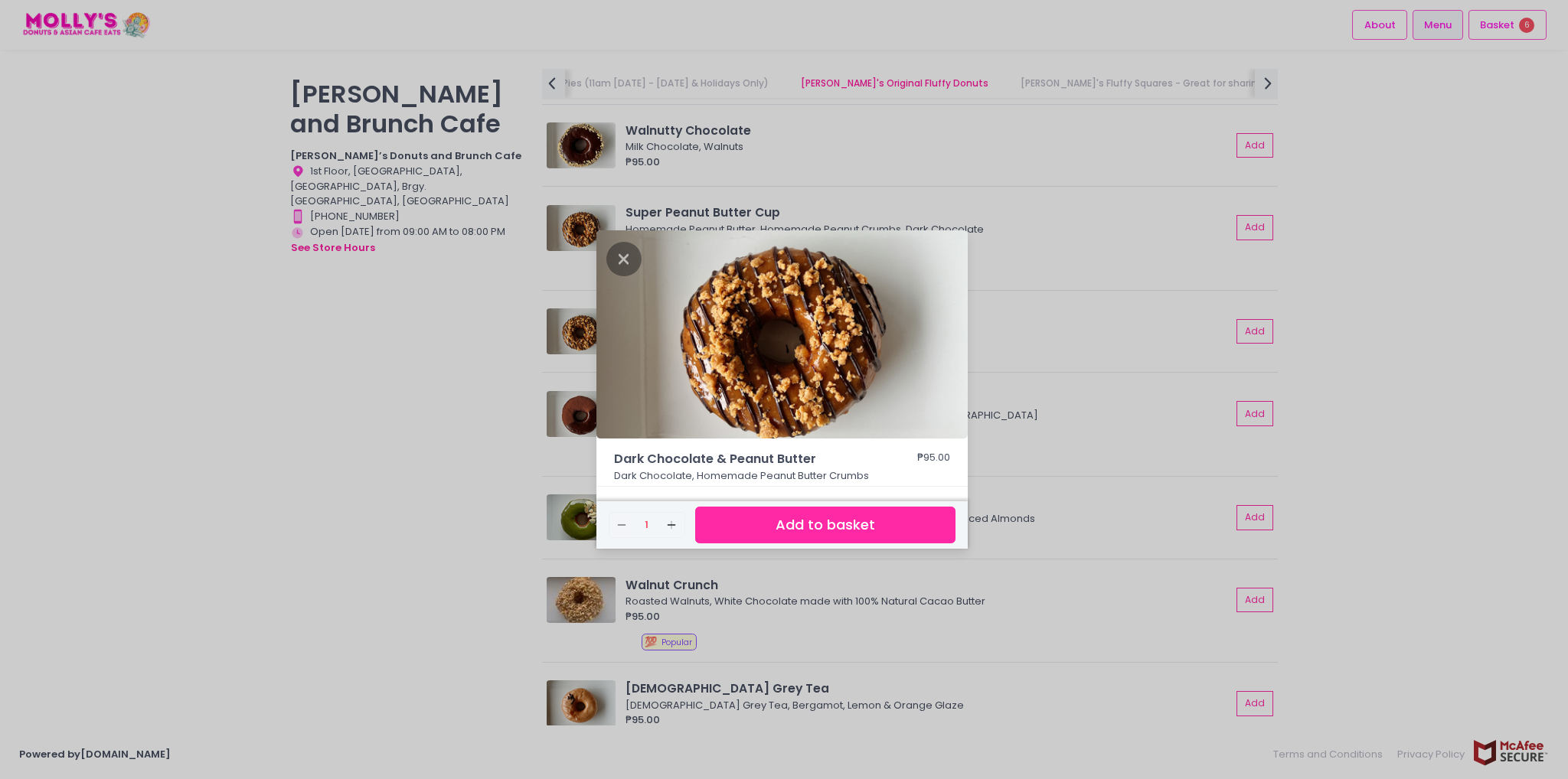
click at [876, 531] on button "Add to basket" at bounding box center [825, 525] width 261 height 38
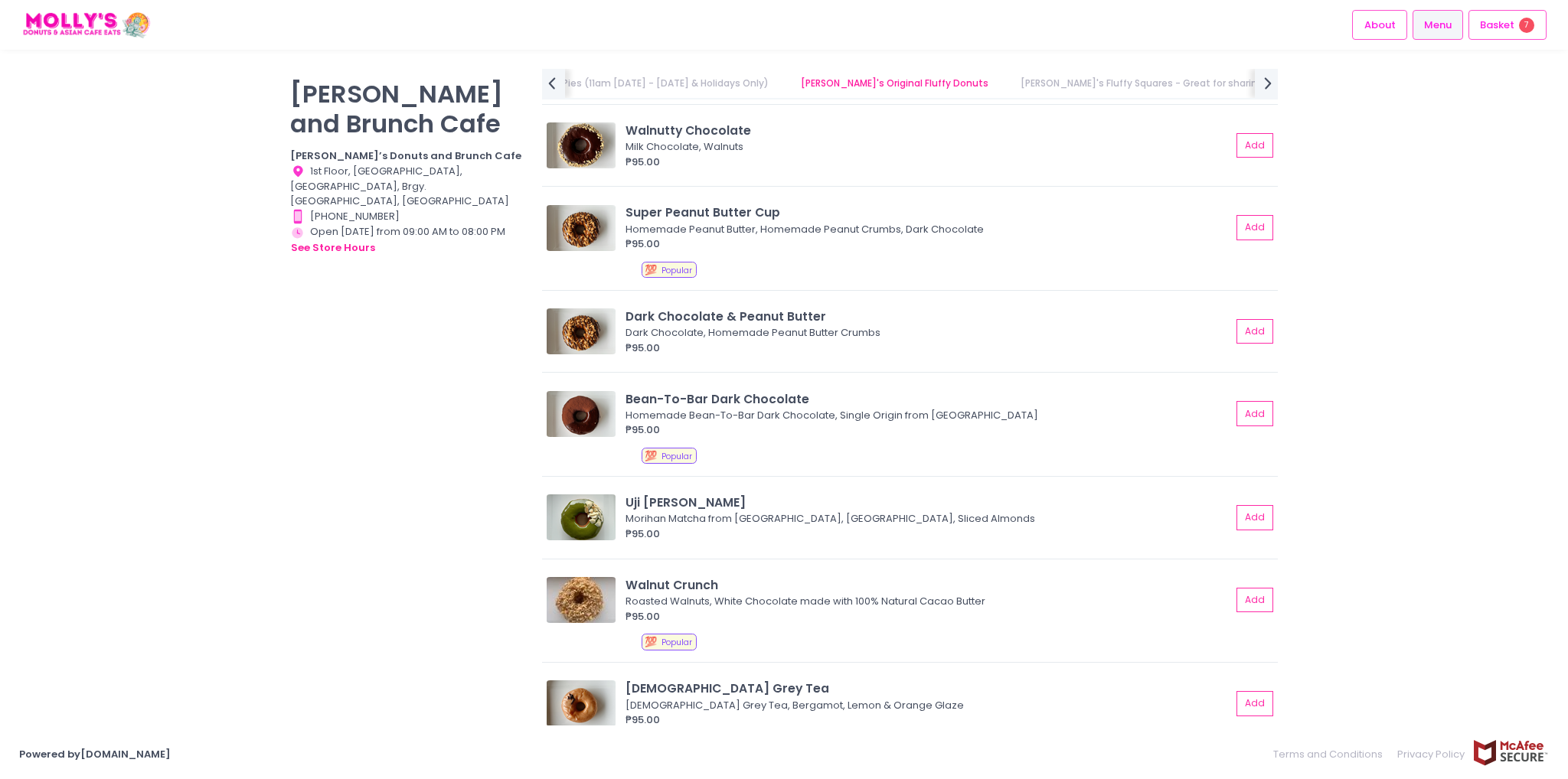
click at [447, 443] on div "[PERSON_NAME] and Brunch Cafe [PERSON_NAME]’s Donuts and Brunch Cafe Location C…" at bounding box center [407, 382] width 252 height 625
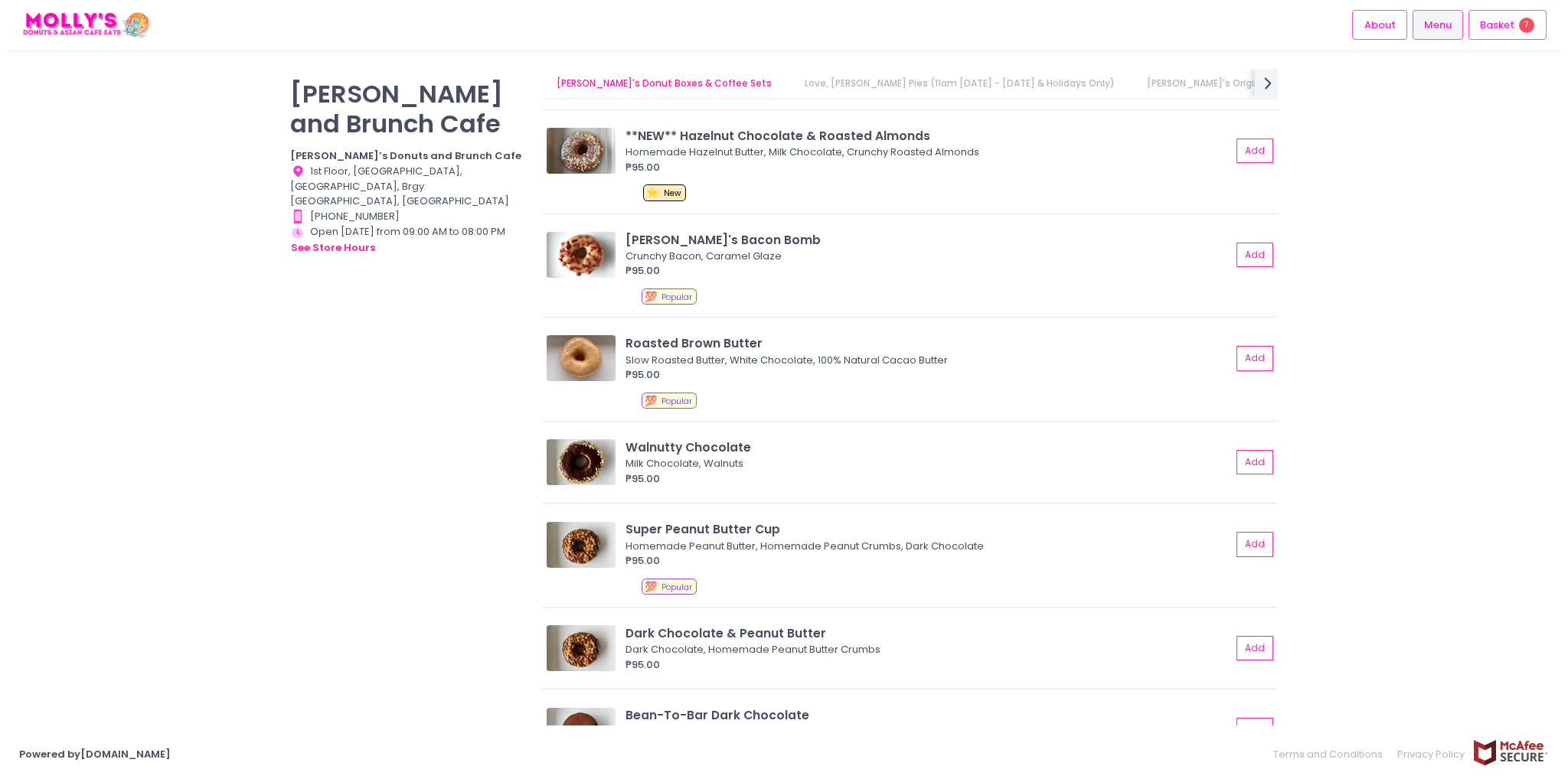
scroll to position [918, 0]
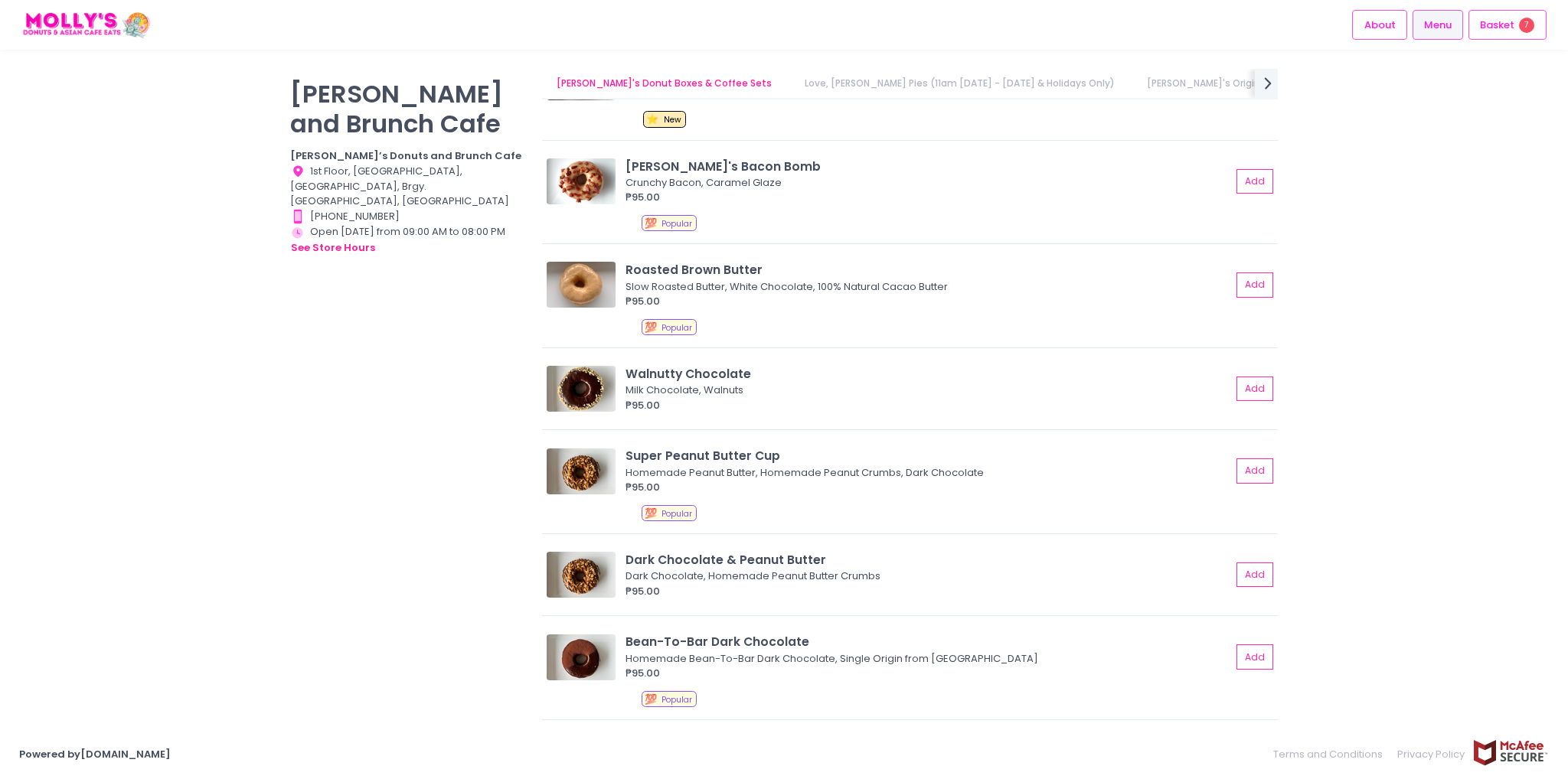
click at [1246, 467] on button "Add" at bounding box center [1254, 471] width 37 height 26
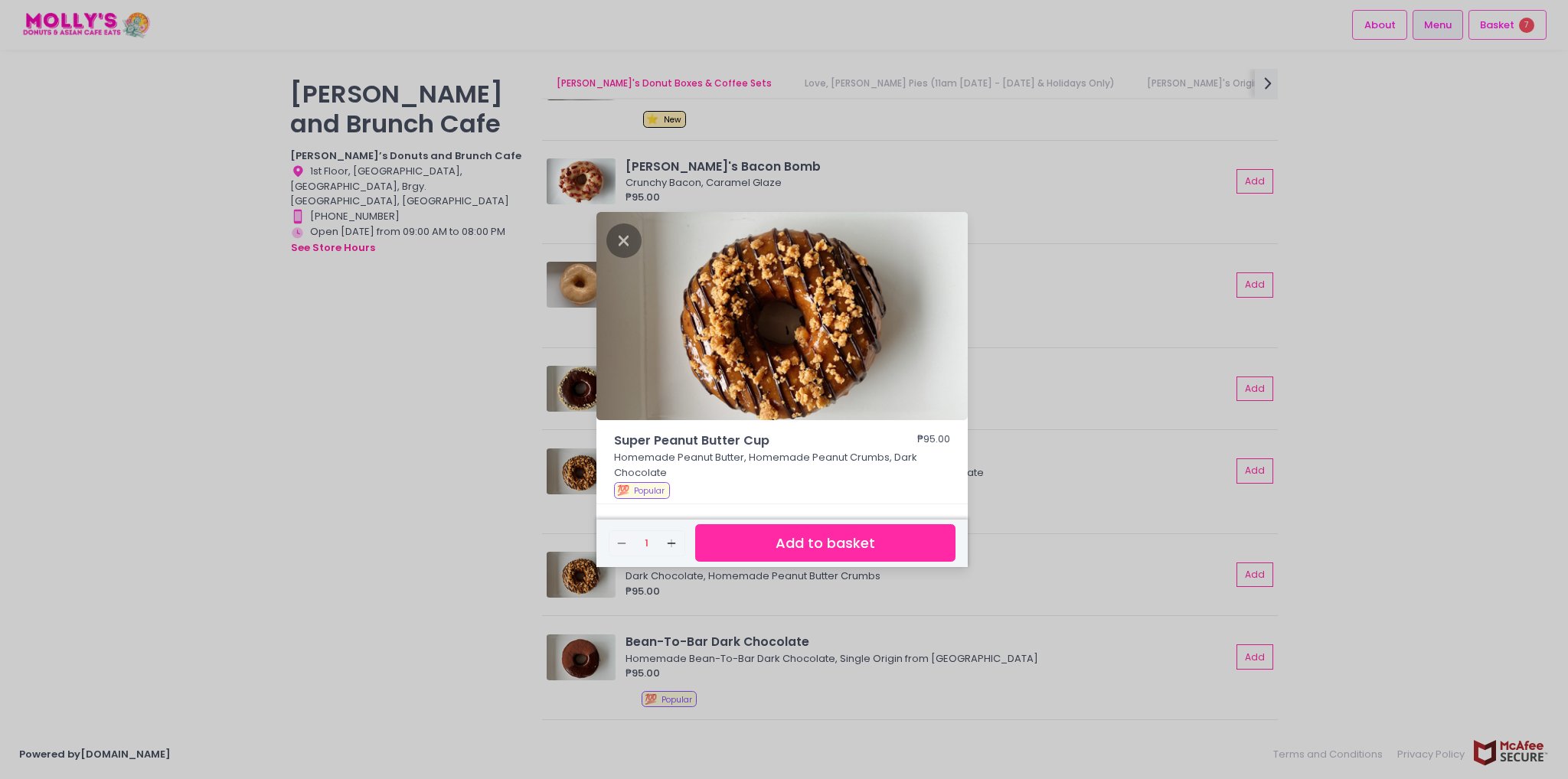
click at [852, 549] on button "Add to basket" at bounding box center [825, 543] width 261 height 38
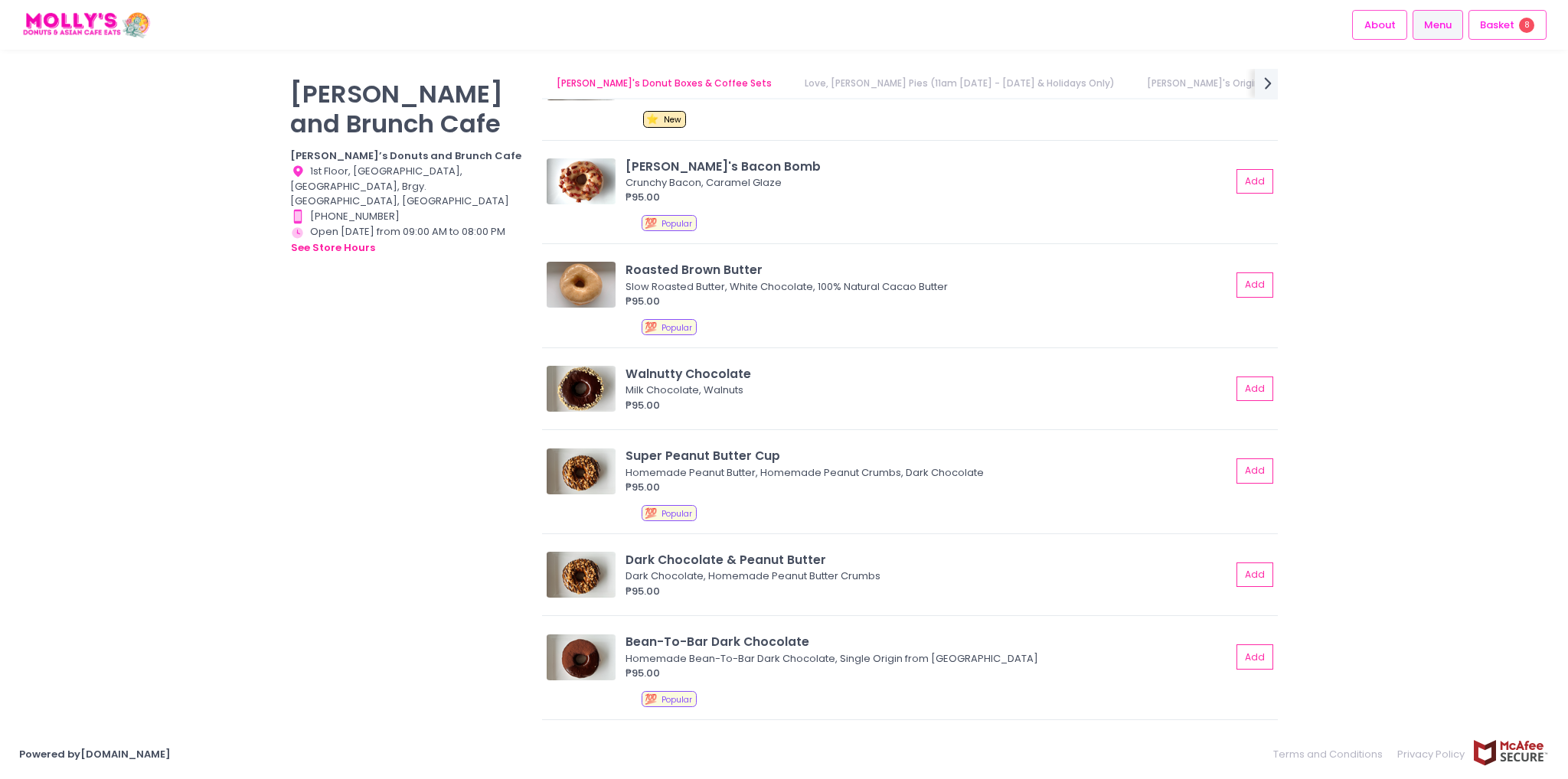
click at [440, 620] on div "[PERSON_NAME] and Brunch Cafe [PERSON_NAME]’s Donuts and Brunch Cafe Location C…" at bounding box center [407, 382] width 252 height 625
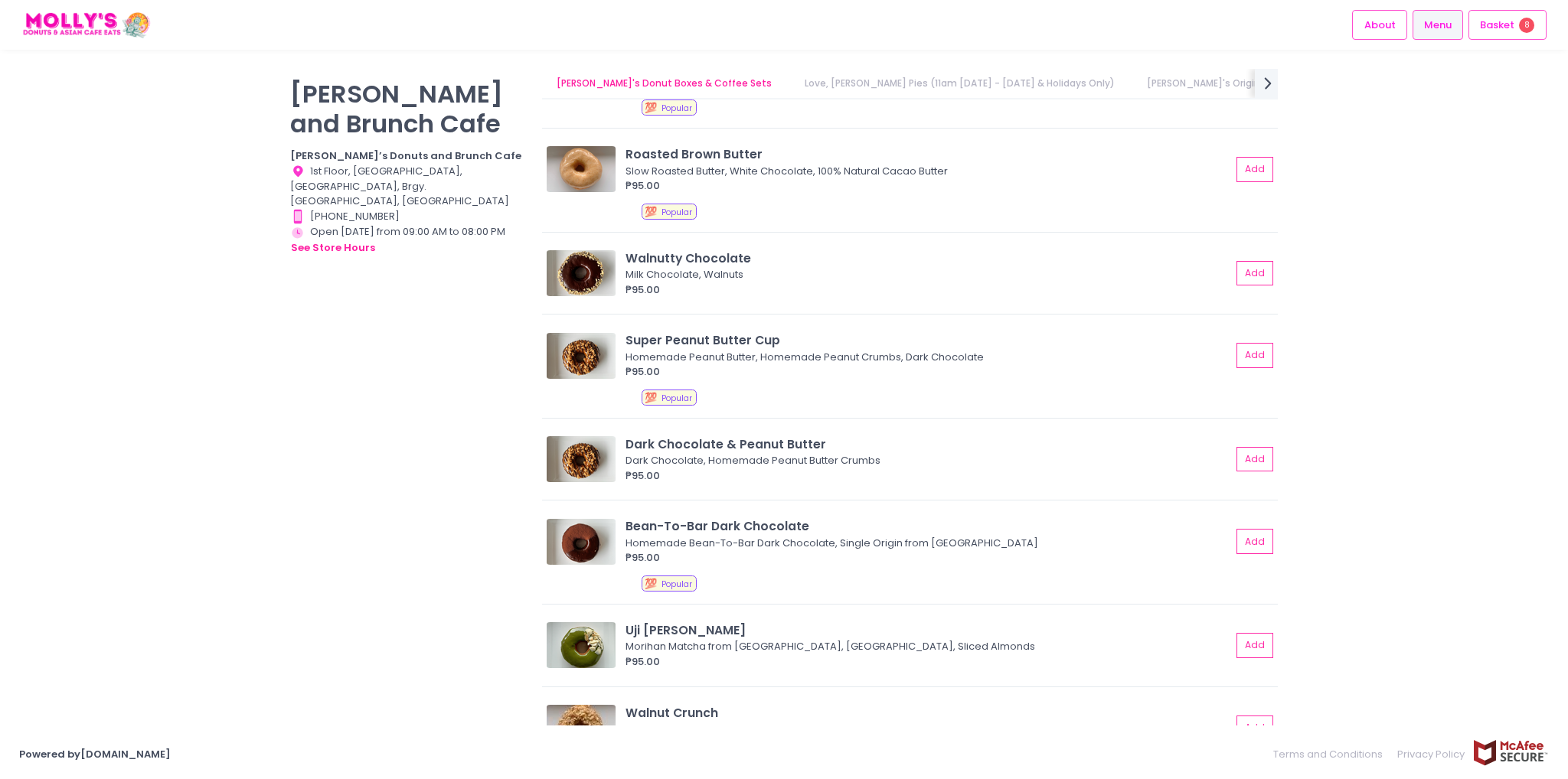
scroll to position [995, 0]
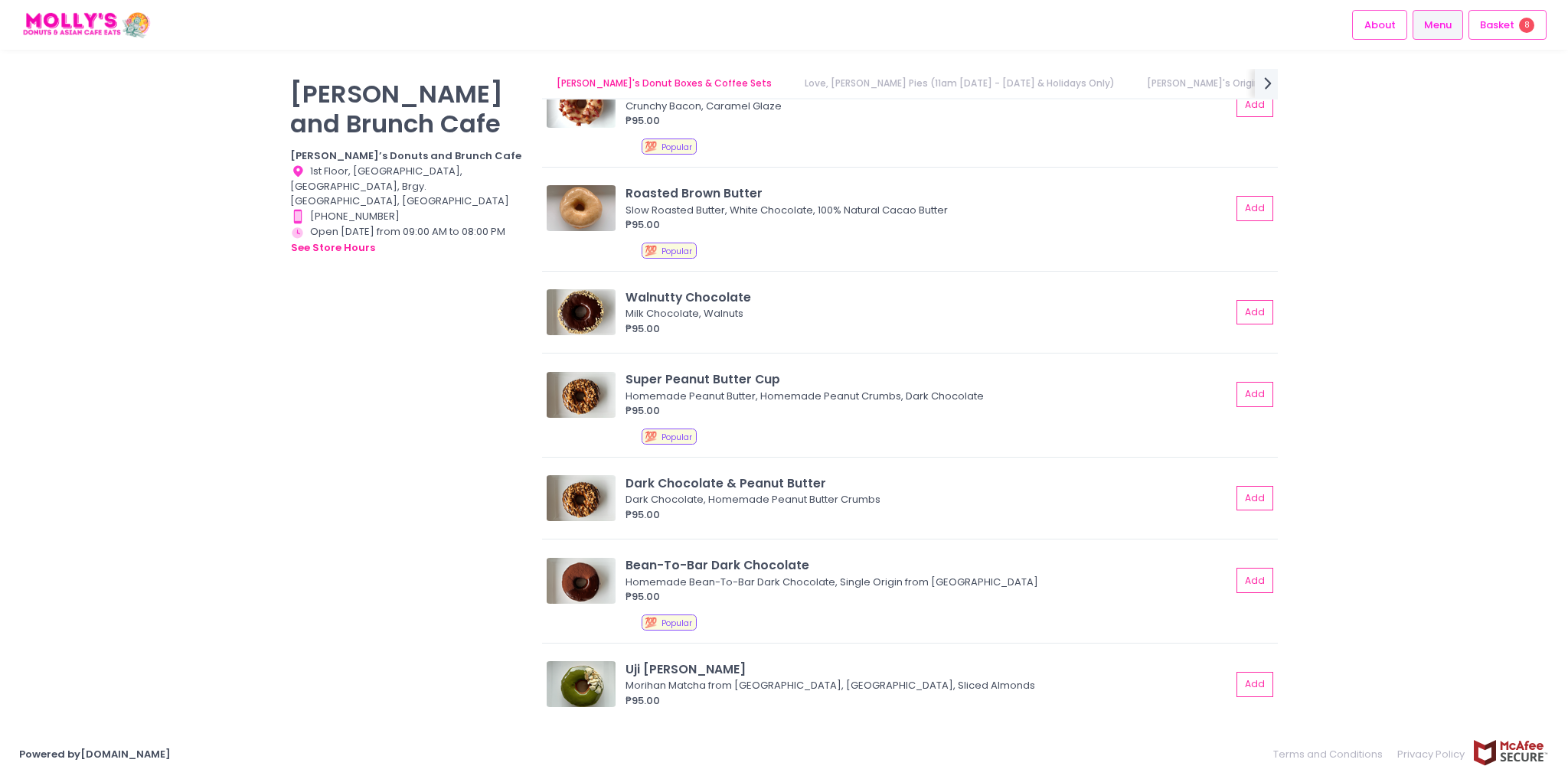
click at [27, 423] on div "[PERSON_NAME] and Brunch Cafe [PERSON_NAME]’s Donuts and Brunch Cafe Location C…" at bounding box center [784, 390] width 1568 height 642
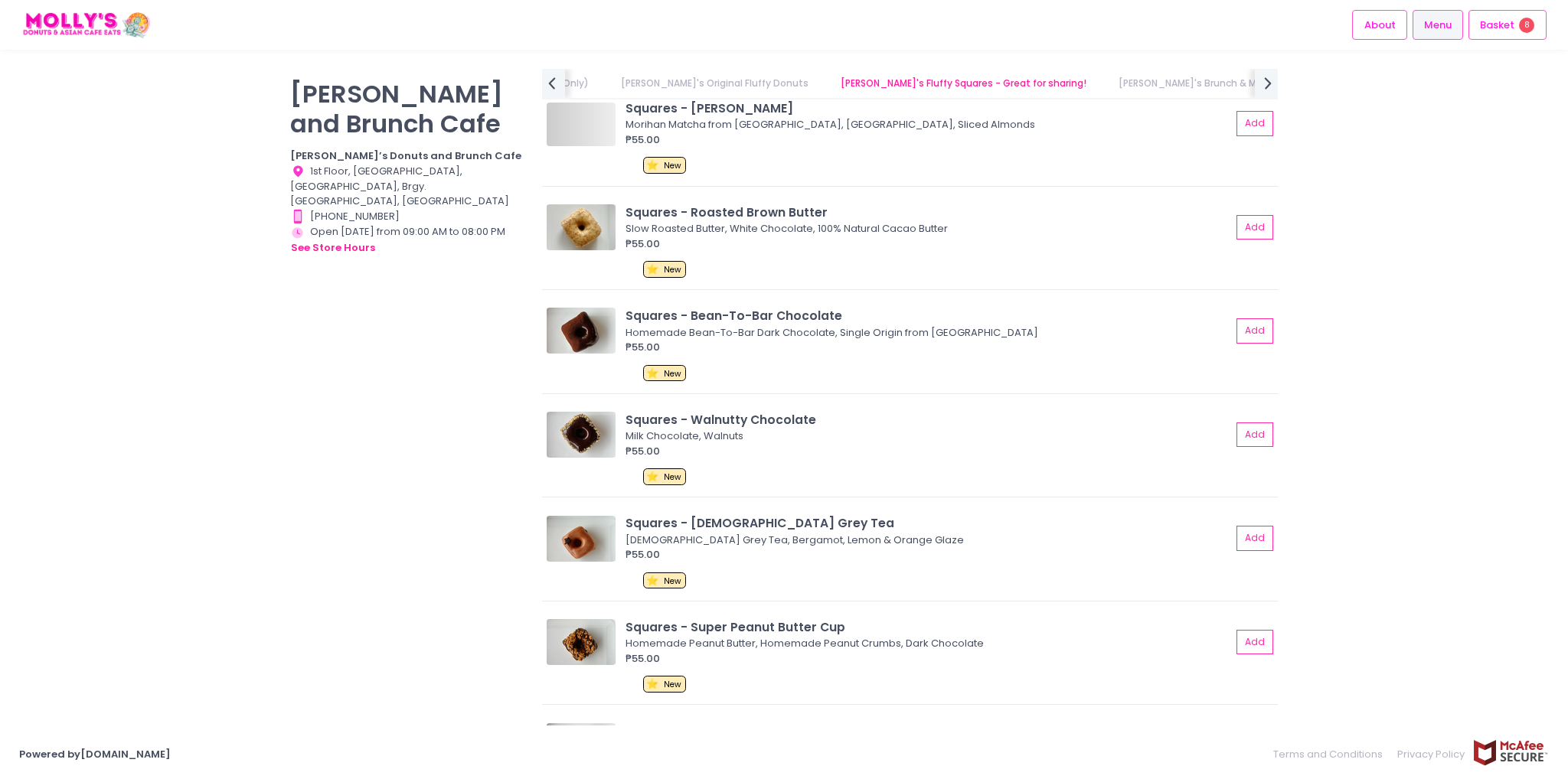
scroll to position [1989, 0]
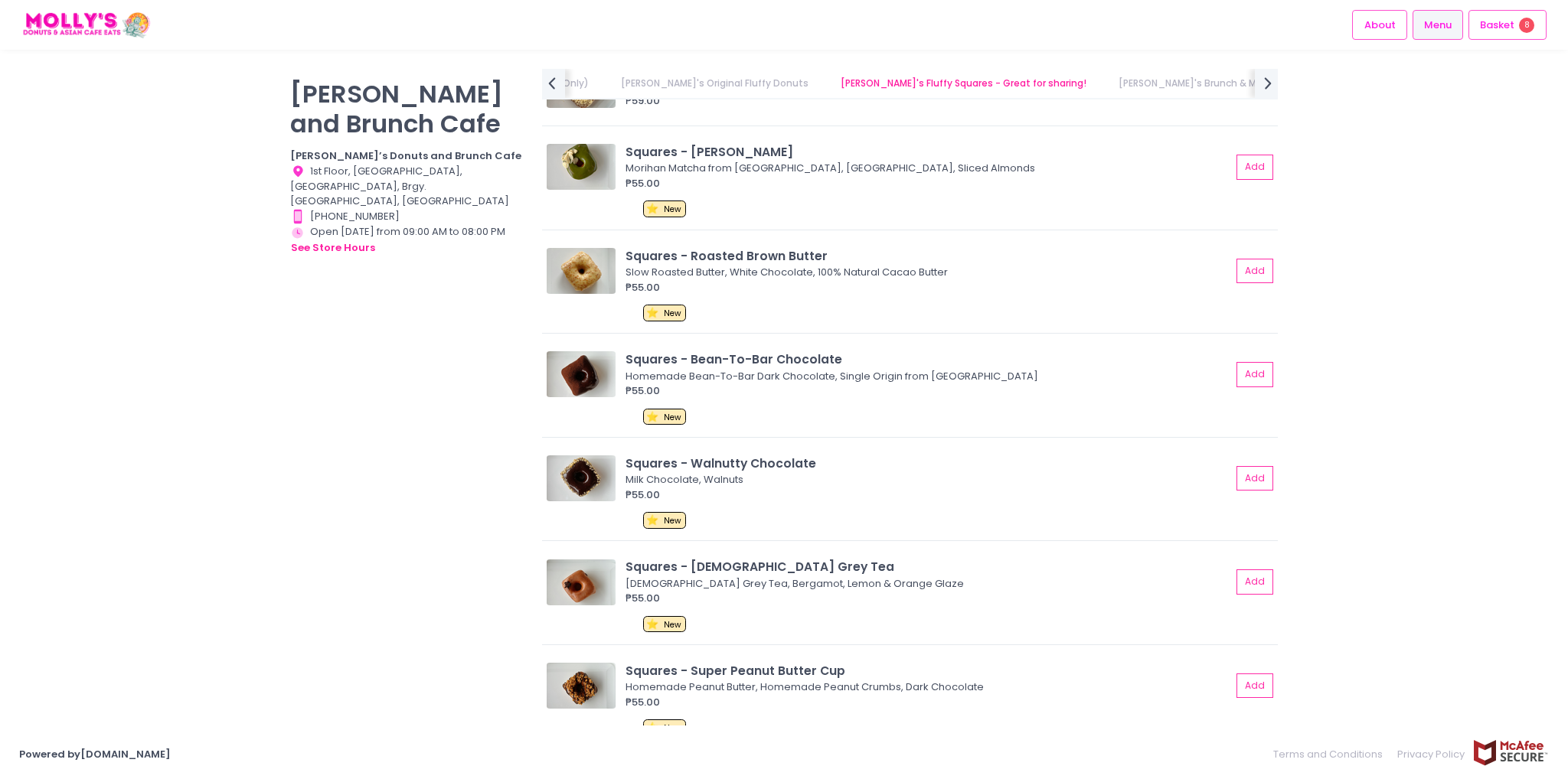
click at [419, 526] on div "[PERSON_NAME] and Brunch Cafe [PERSON_NAME]’s Donuts and Brunch Cafe Location C…" at bounding box center [407, 382] width 252 height 625
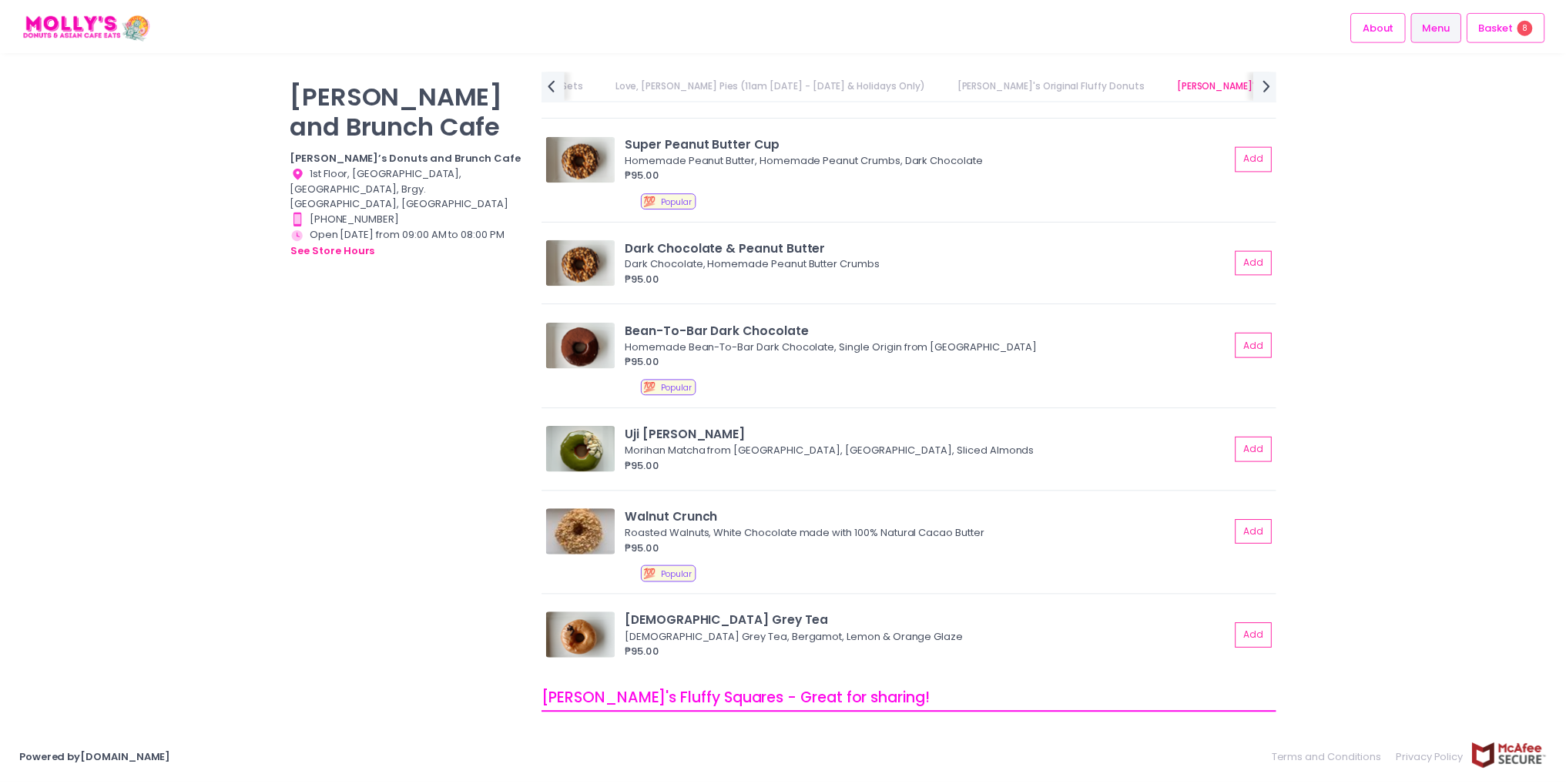
scroll to position [1318, 0]
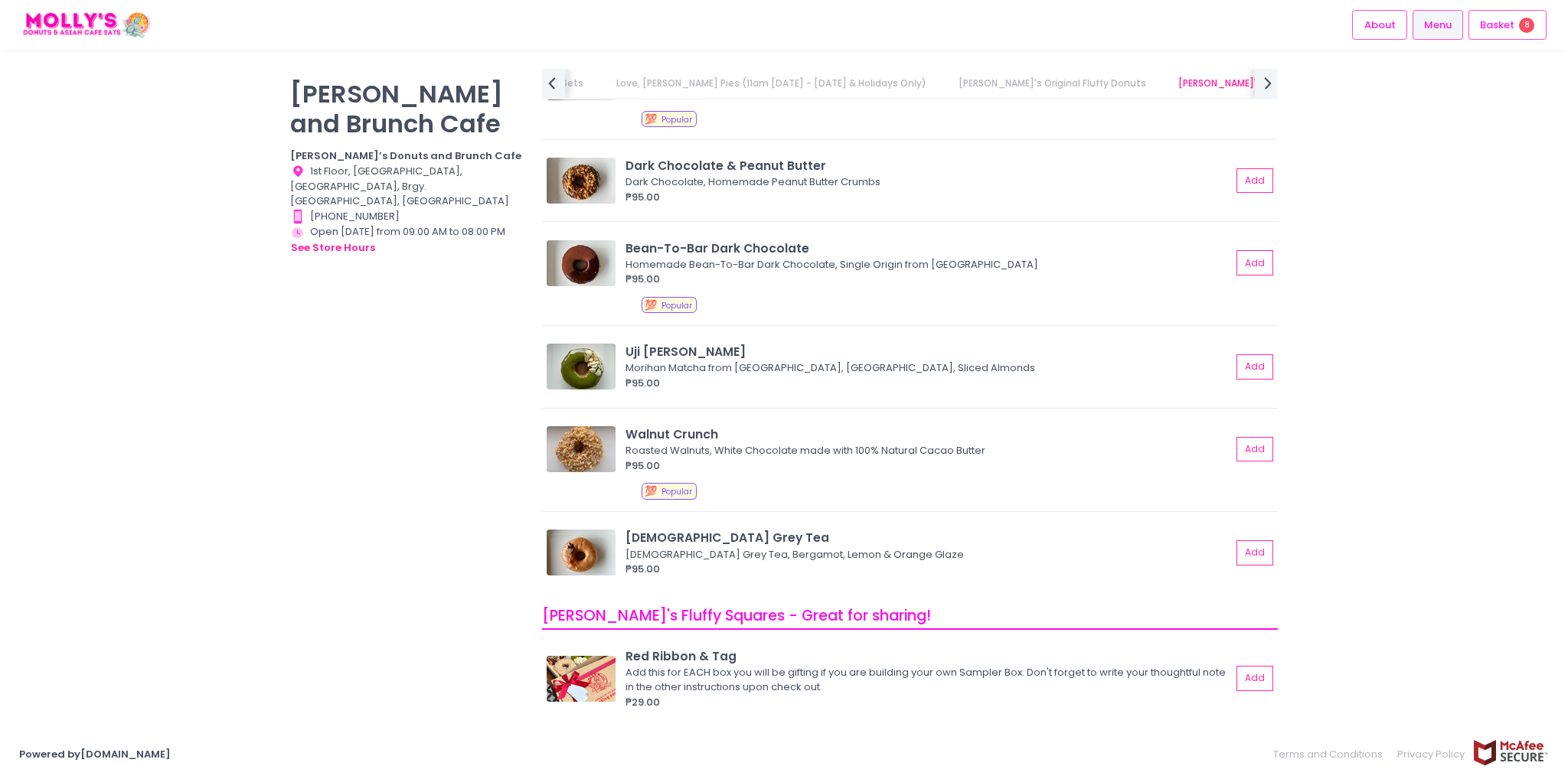
click at [1492, 38] on div "Basket 8" at bounding box center [1507, 24] width 78 height 29
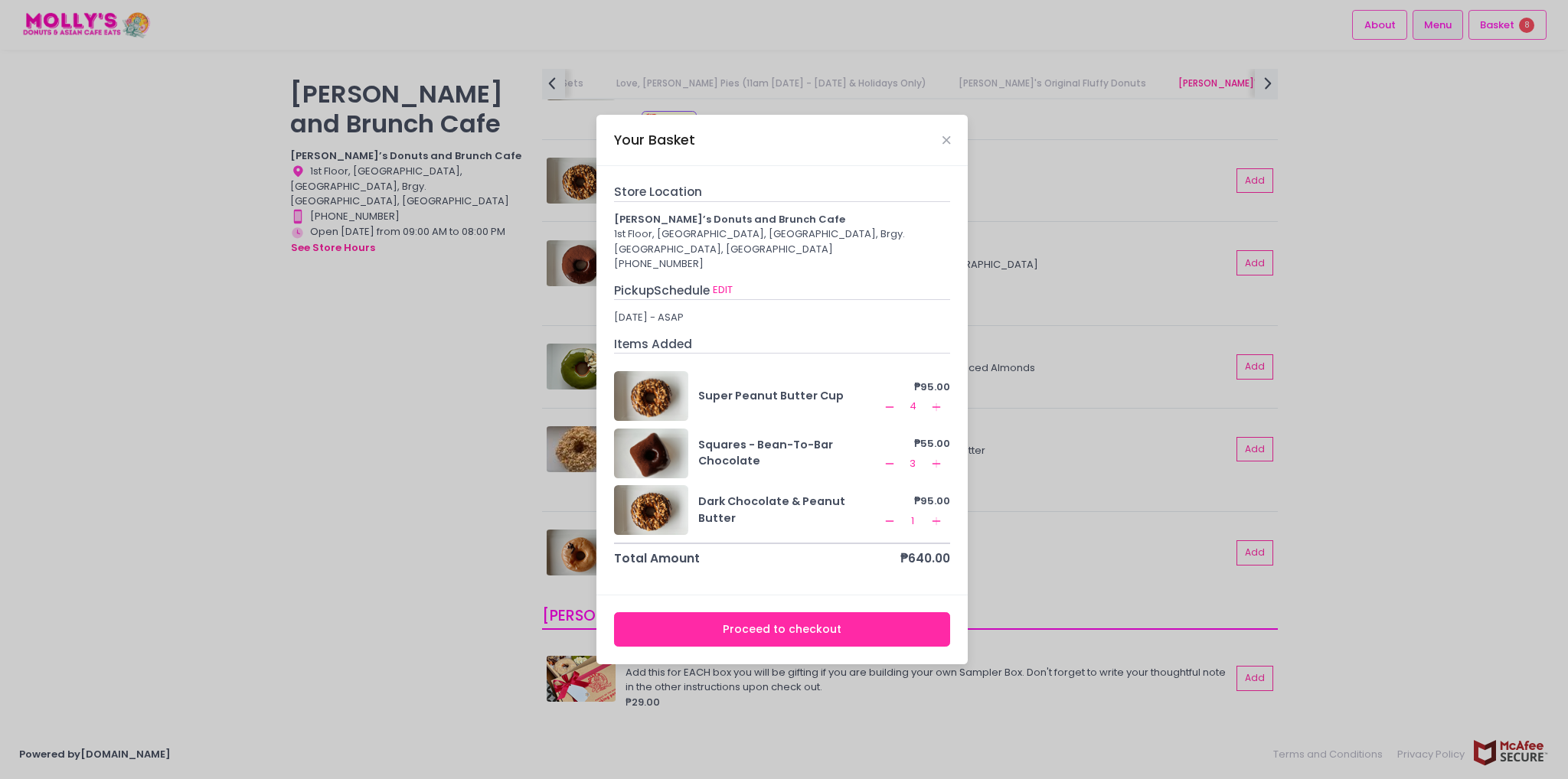
click at [825, 628] on button "Proceed to checkout" at bounding box center [782, 629] width 337 height 34
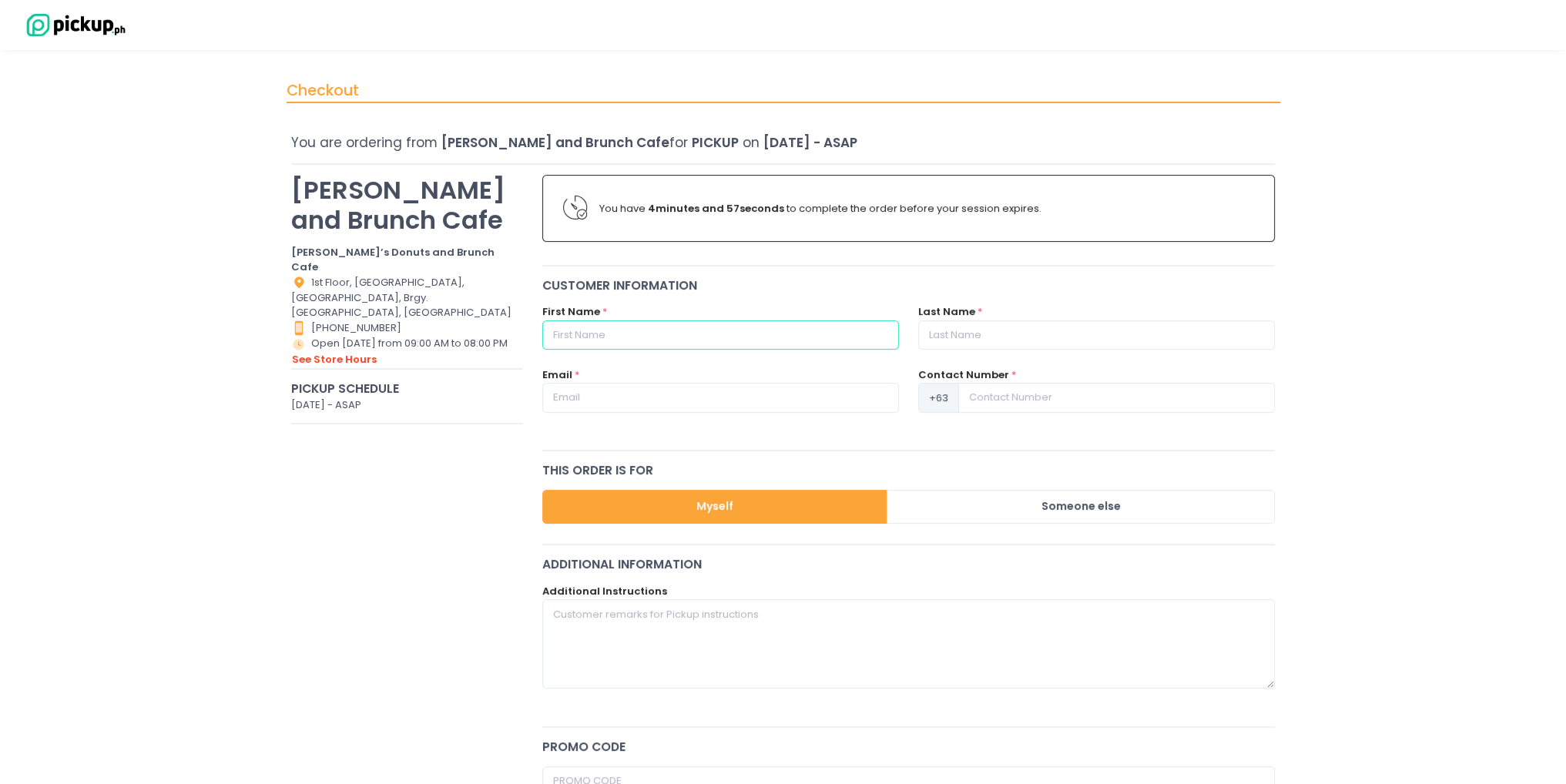
click at [782, 321] on input "text" at bounding box center [720, 335] width 357 height 30
type input "[PERSON_NAME]"
click at [722, 404] on input "text" at bounding box center [720, 397] width 357 height 30
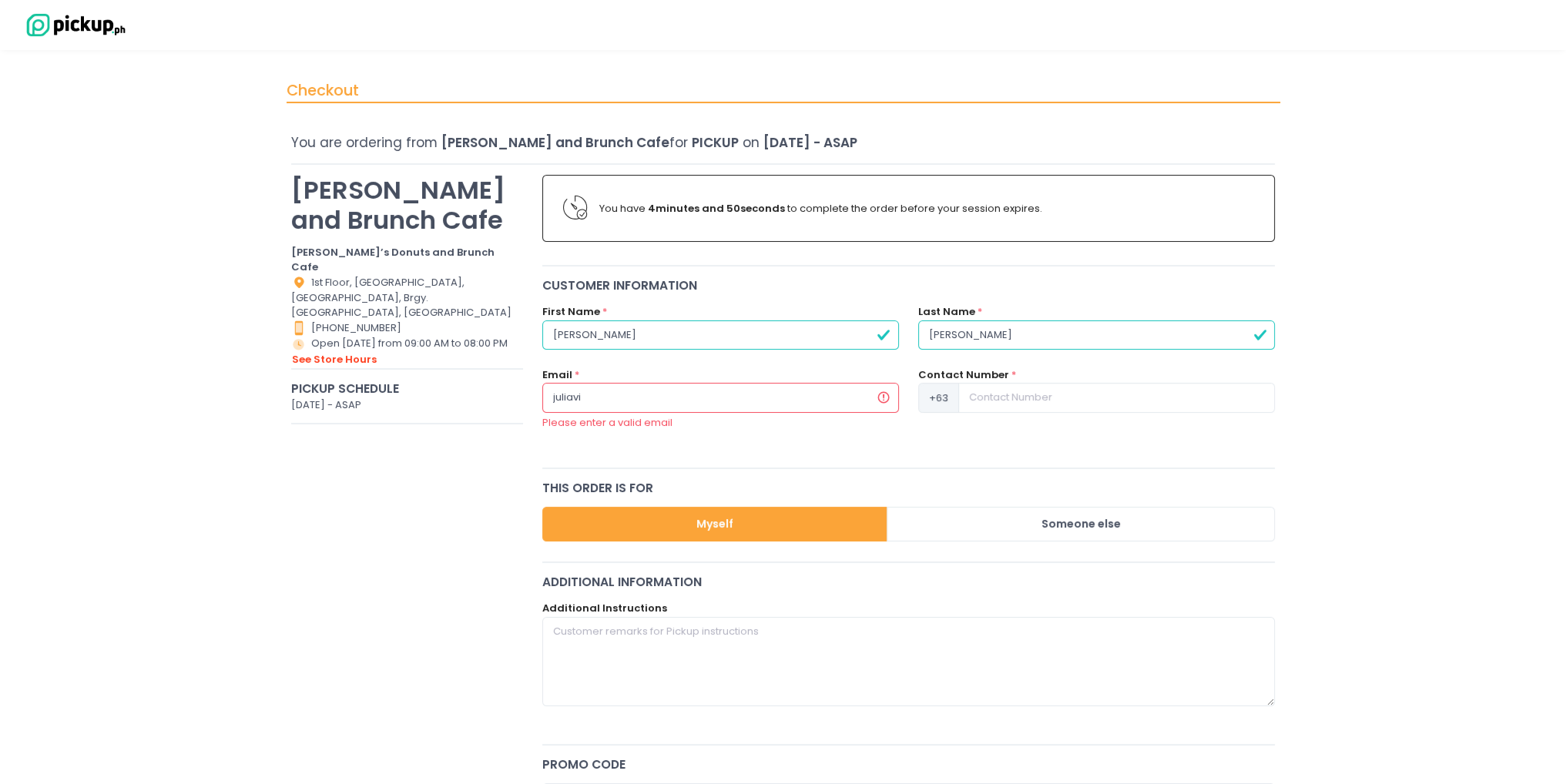
type input "[EMAIL_ADDRESS][DOMAIN_NAME]"
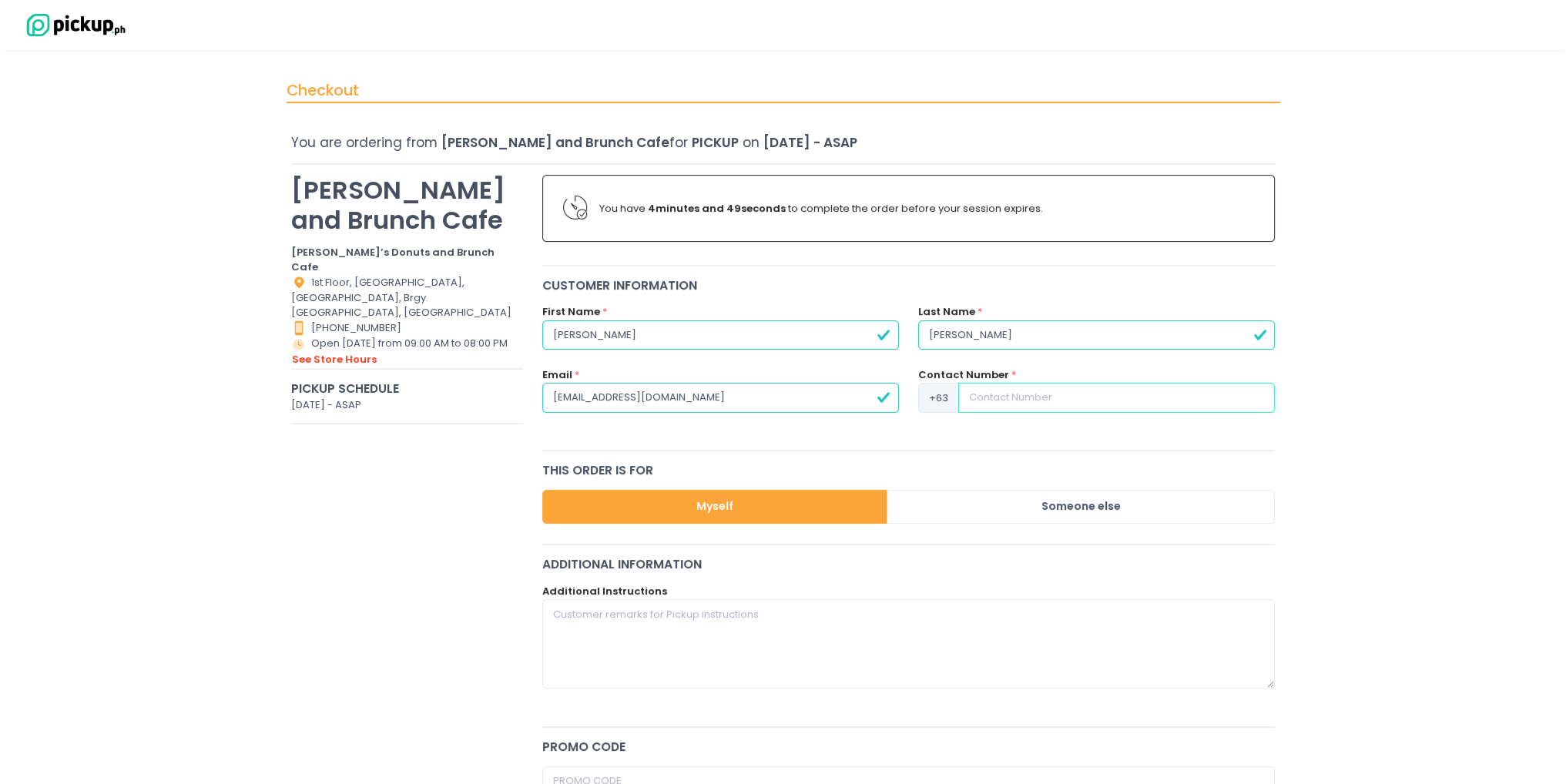
click at [1169, 405] on input at bounding box center [1117, 397] width 317 height 30
type input "9175372809"
click at [802, 387] on input "[EMAIL_ADDRESS][DOMAIN_NAME]" at bounding box center [720, 397] width 357 height 30
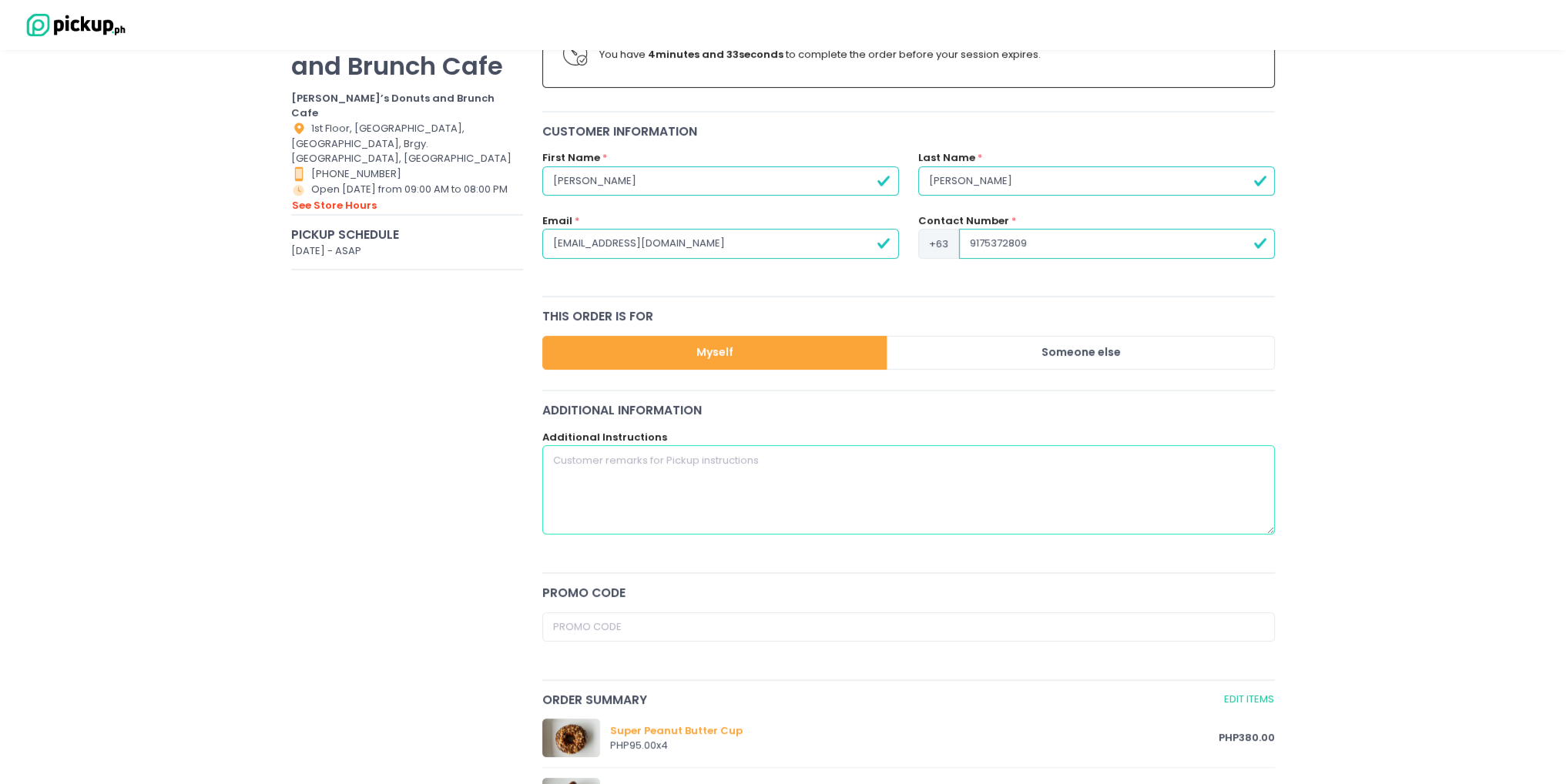
click at [702, 484] on textarea at bounding box center [908, 490] width 734 height 90
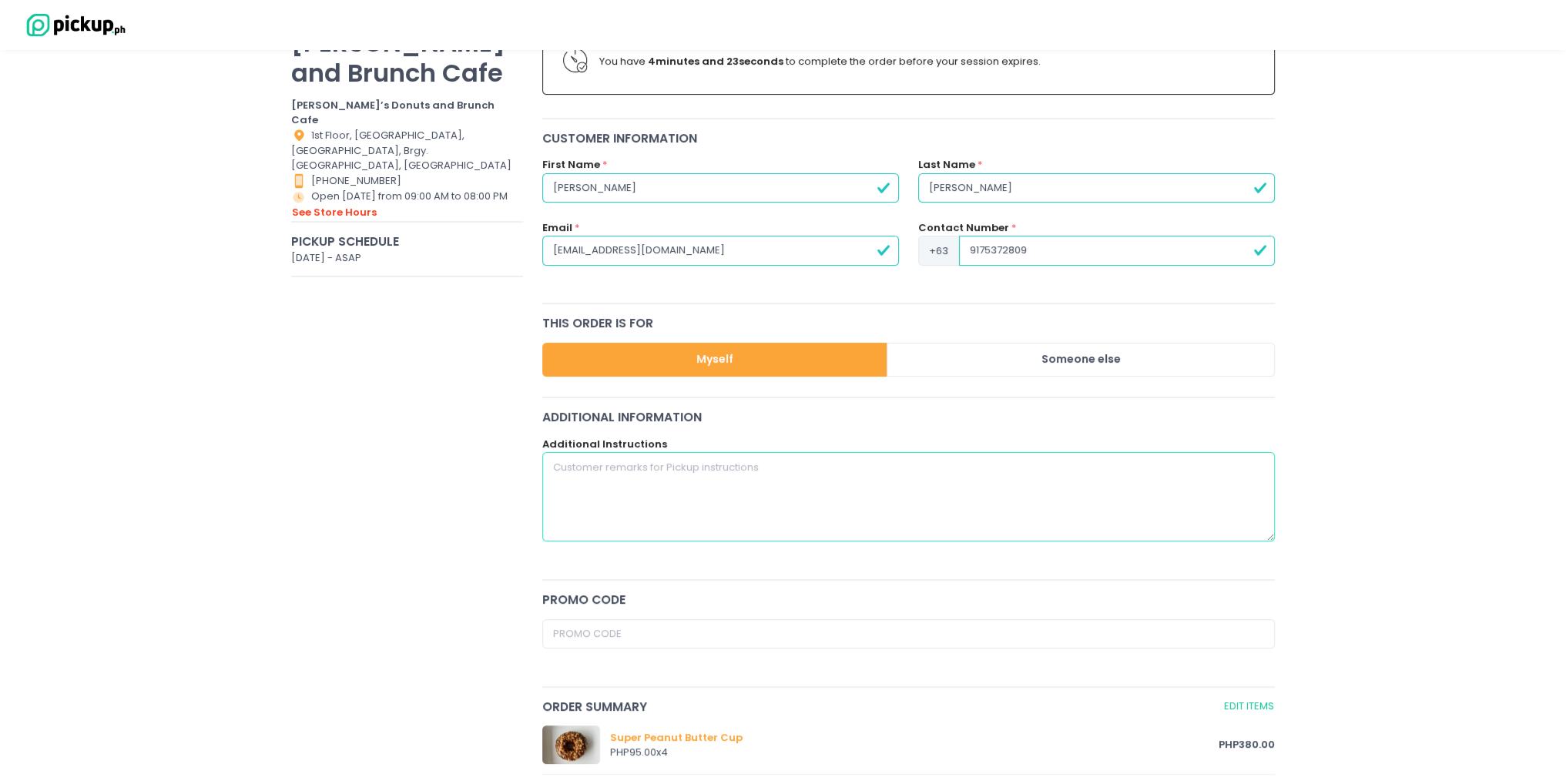
scroll to position [71, 0]
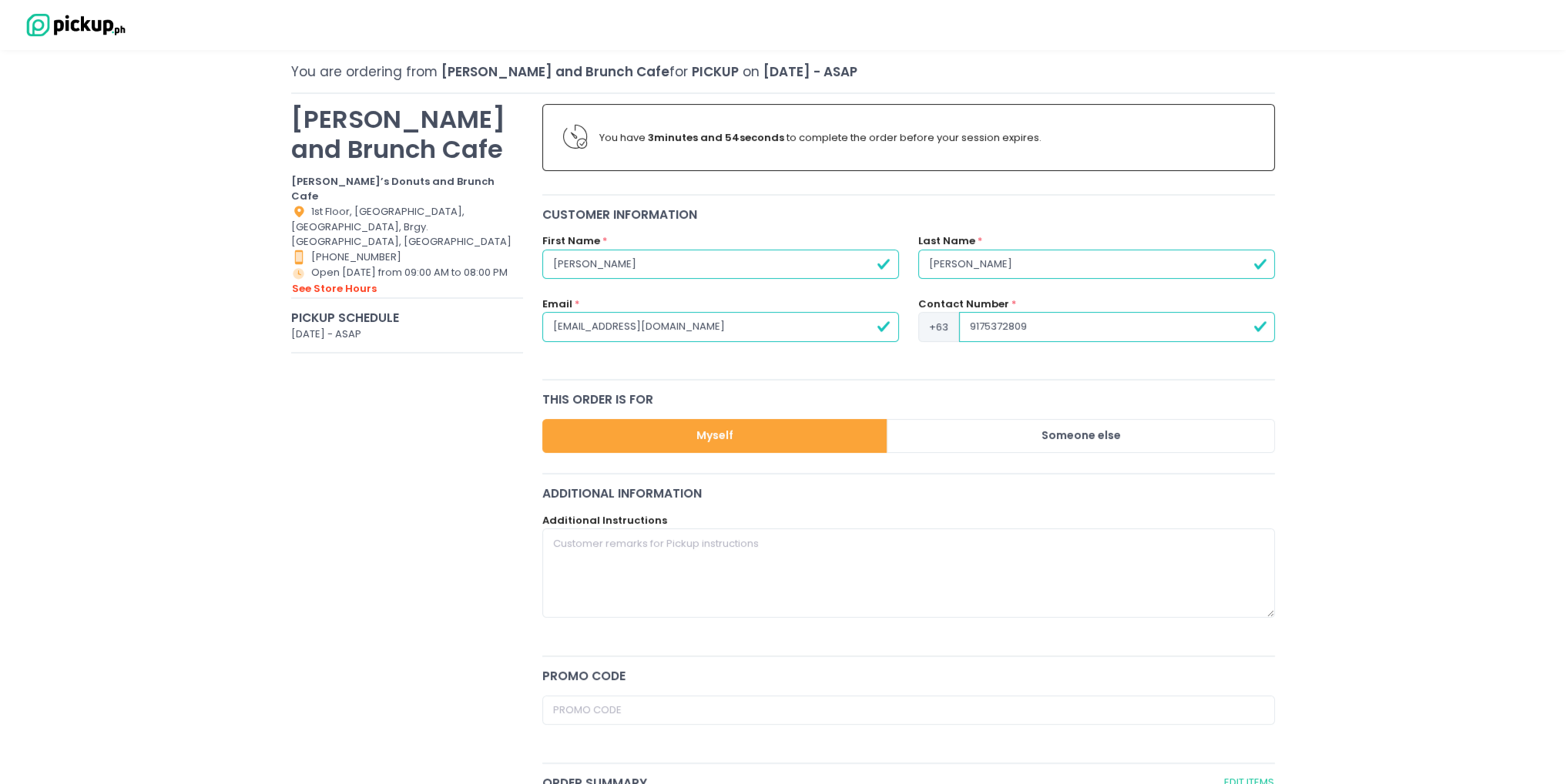
click at [579, 330] on input "[EMAIL_ADDRESS][DOMAIN_NAME]" at bounding box center [720, 326] width 357 height 30
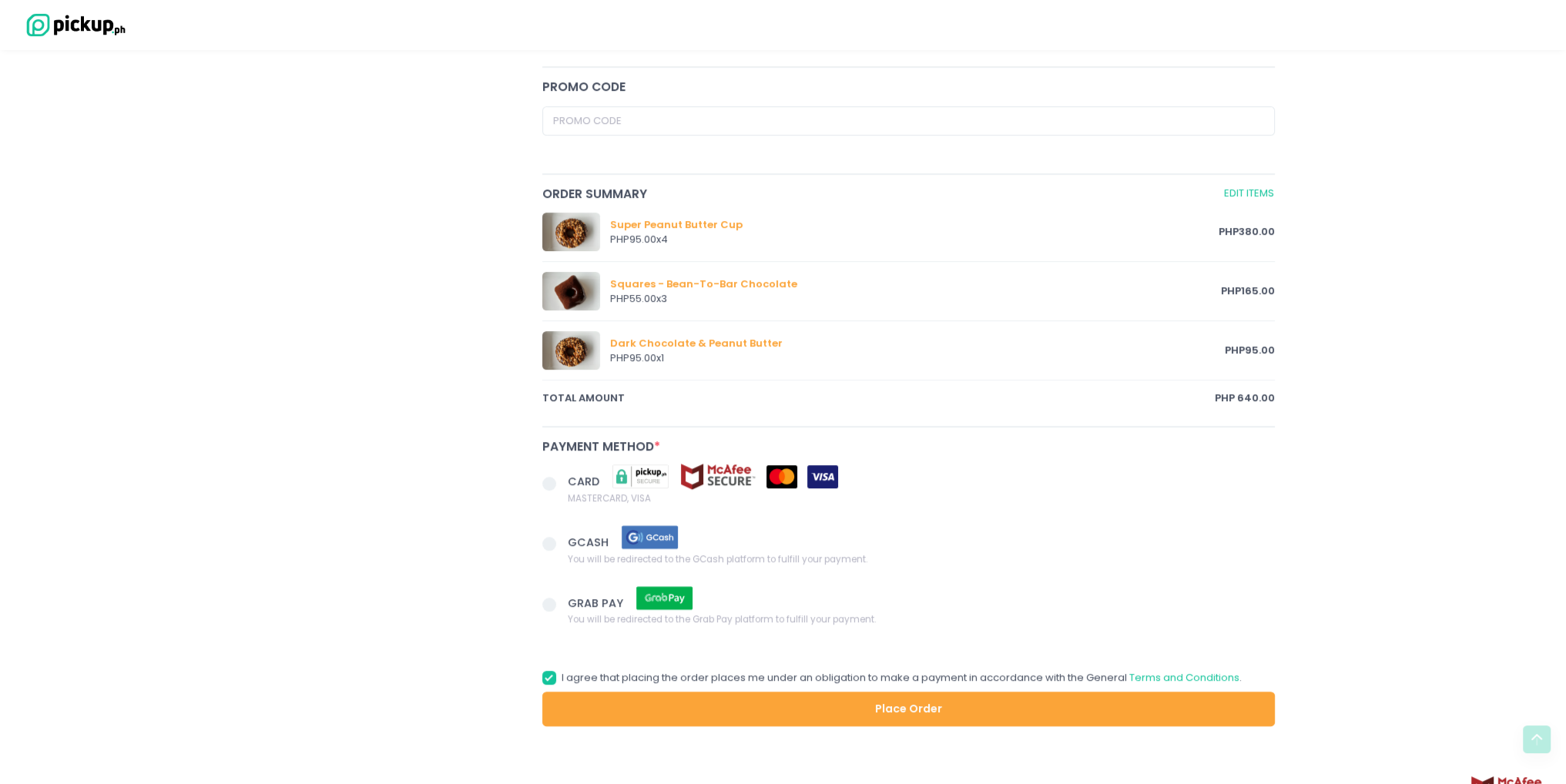
scroll to position [687, 0]
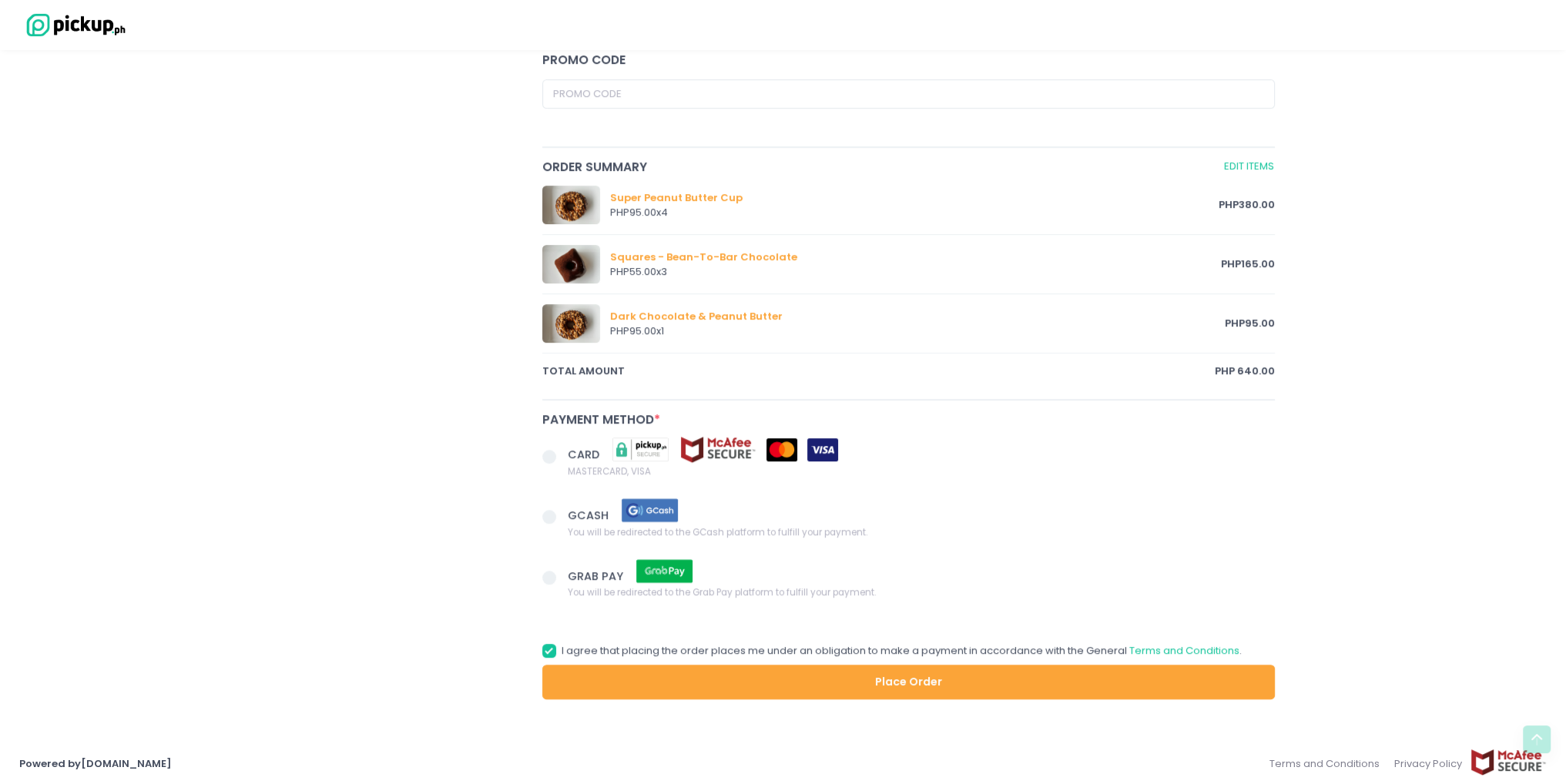
type input "[EMAIL_ADDRESS][DOMAIN_NAME]"
click at [549, 513] on span at bounding box center [549, 516] width 14 height 14
click at [562, 513] on input "GCASH You will be redirected to the GCash platform to fulfill your payment." at bounding box center [567, 514] width 10 height 10
click at [1208, 647] on link "Terms and Conditions" at bounding box center [1184, 650] width 110 height 14
click at [845, 667] on button "Place Order" at bounding box center [908, 682] width 734 height 34
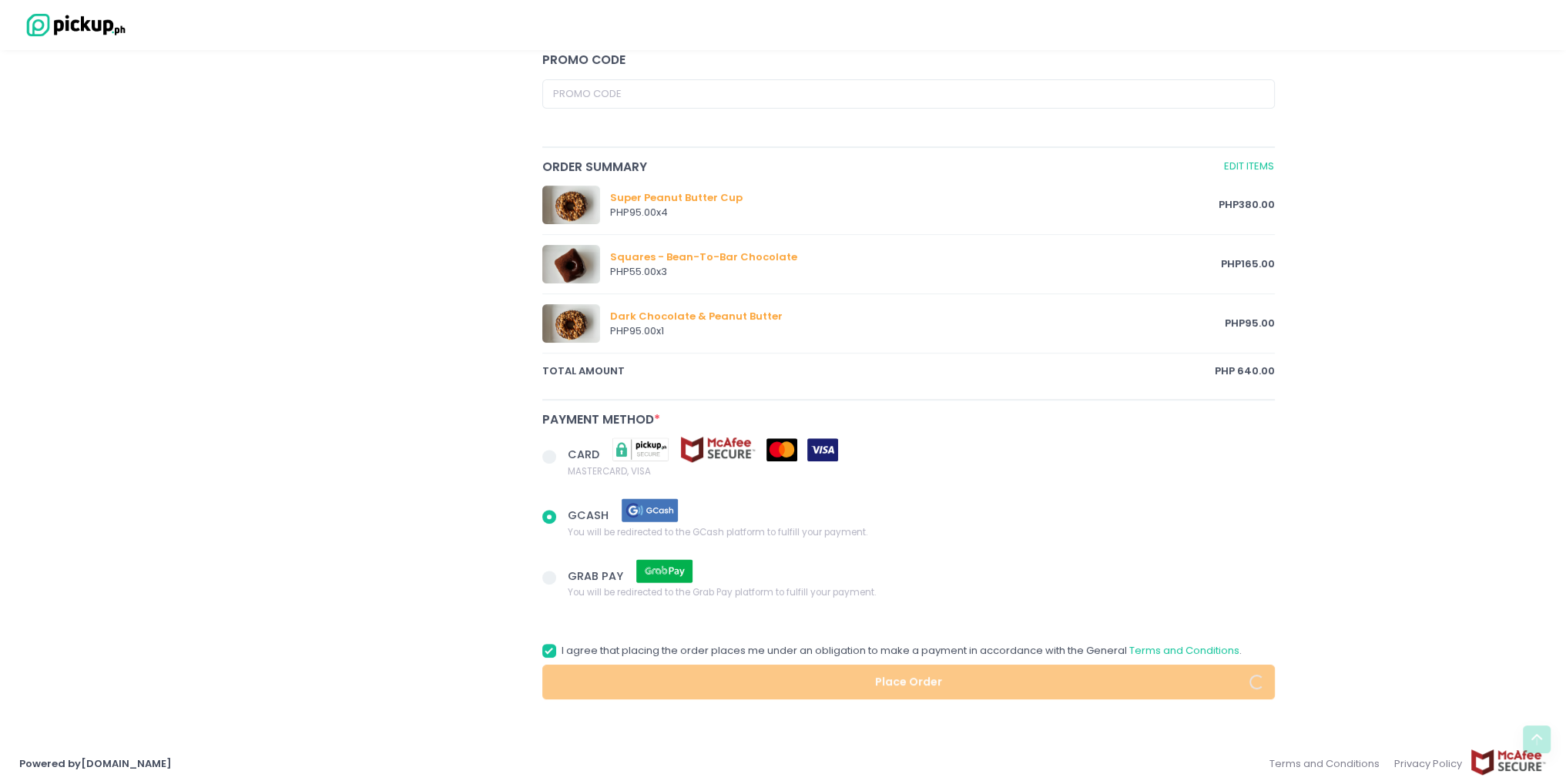
radio input "true"
click at [552, 452] on span at bounding box center [549, 457] width 14 height 14
click at [562, 452] on input "CARD MASTERCARD, VISA" at bounding box center [567, 454] width 10 height 10
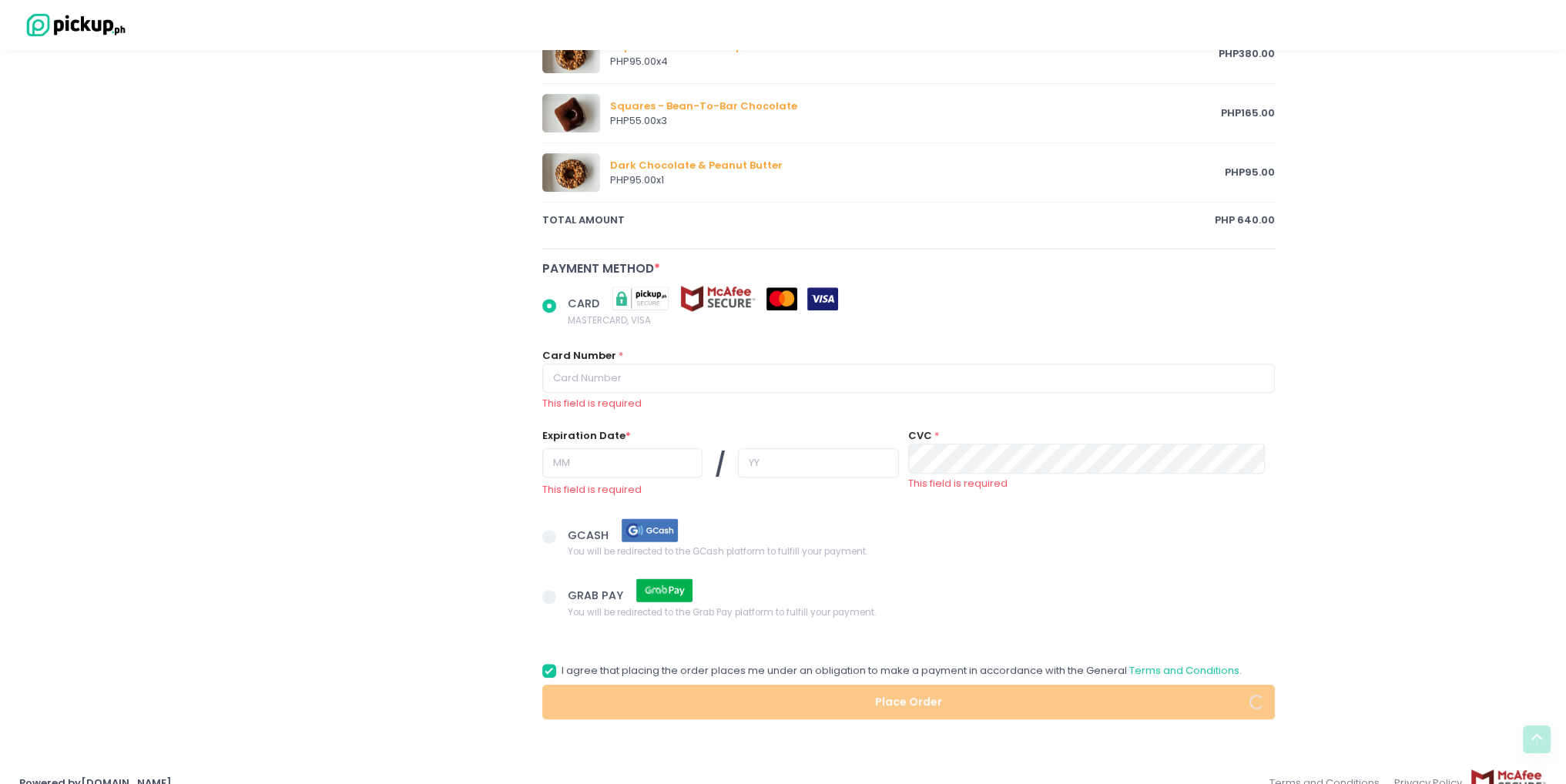
scroll to position [841, 0]
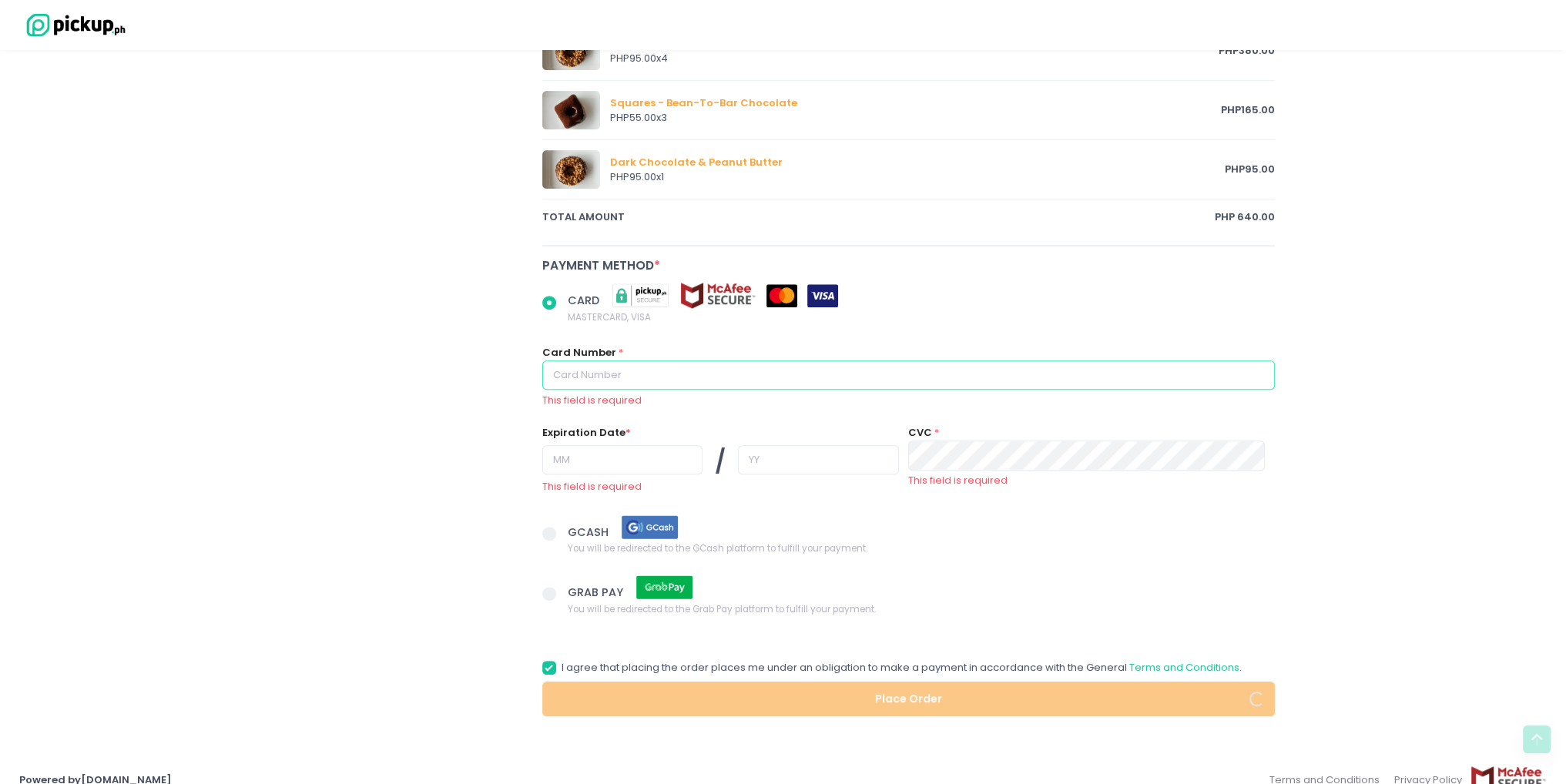
click at [852, 364] on input "text" at bounding box center [908, 375] width 734 height 30
radio input "true"
type input "48"
radio input "true"
type input "483"
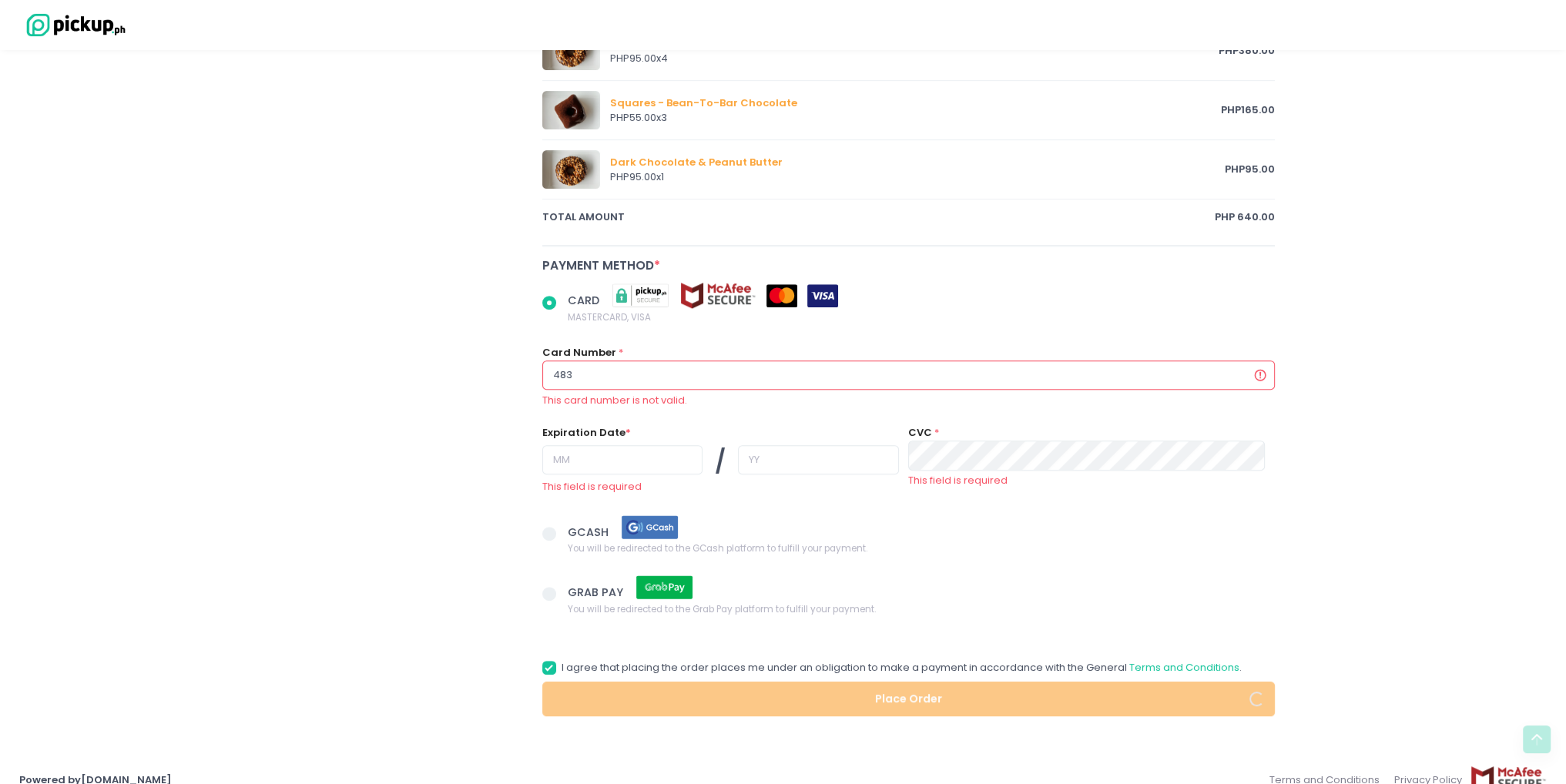
radio input "true"
type input "4834"
radio input "true"
type input "48344"
radio input "true"
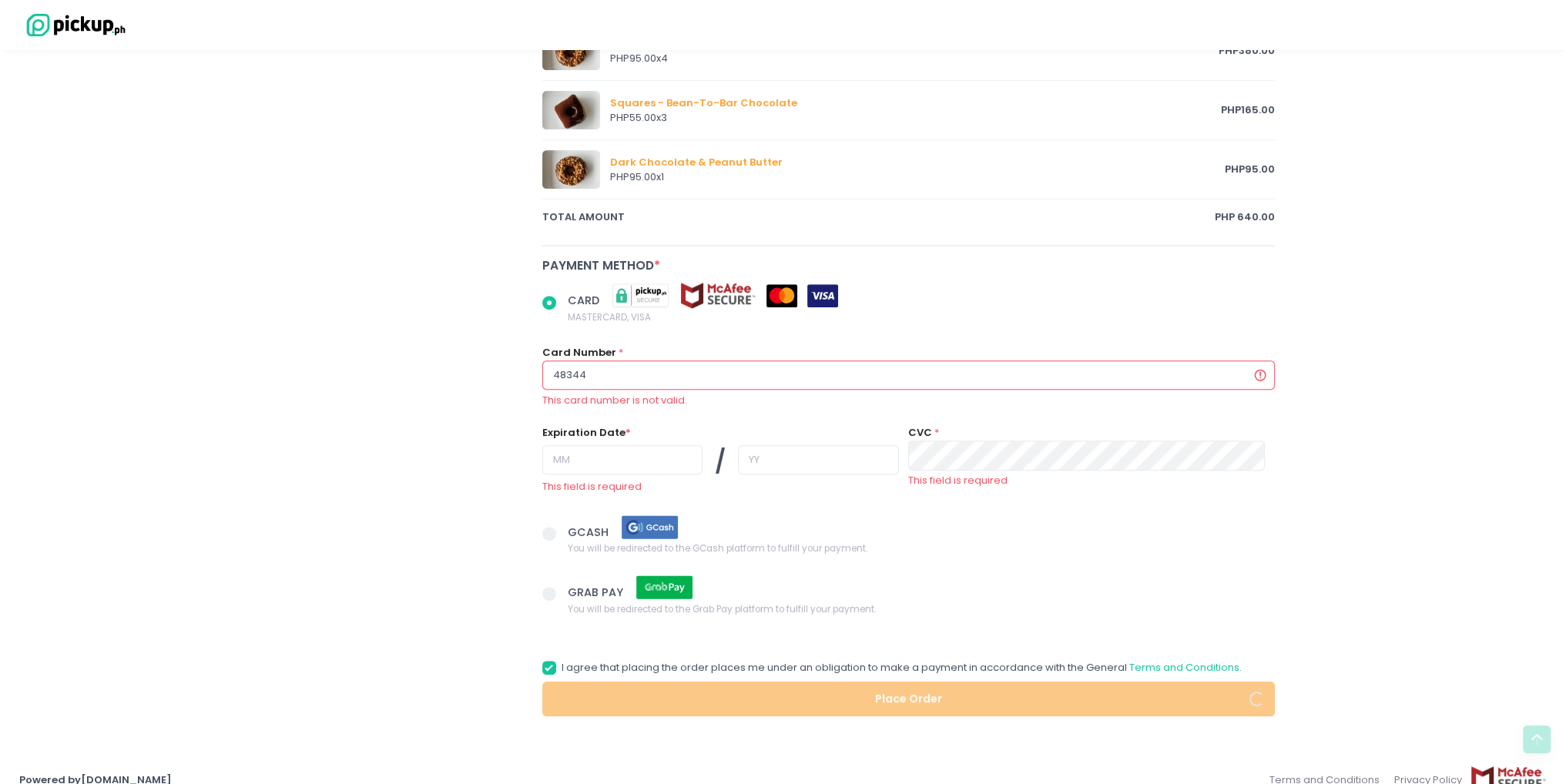
type input "483442"
radio input "true"
type input "4834422"
radio input "true"
type input "48344220"
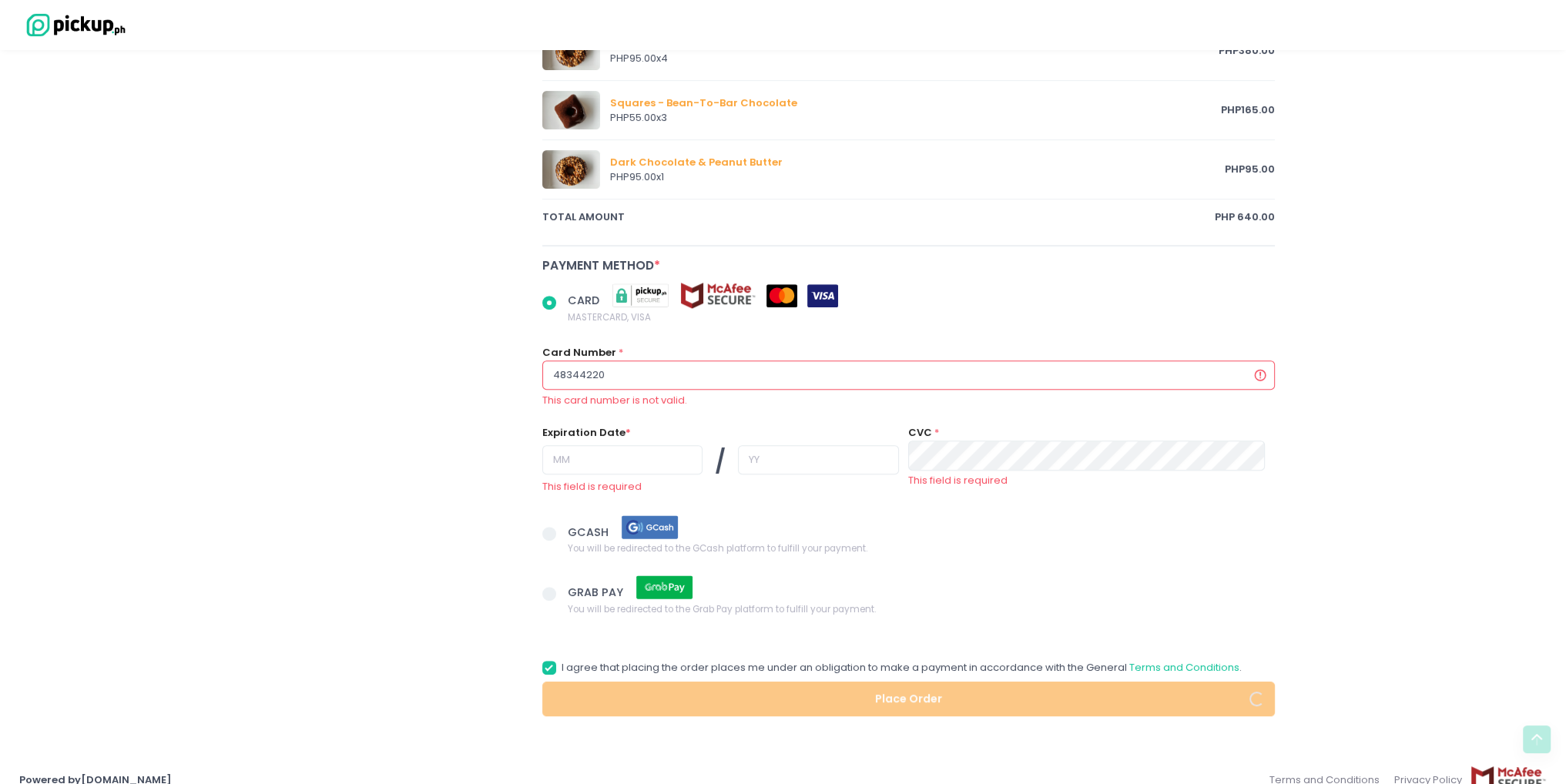
radio input "true"
type input "483442205"
radio input "true"
type input "4834422052"
radio input "true"
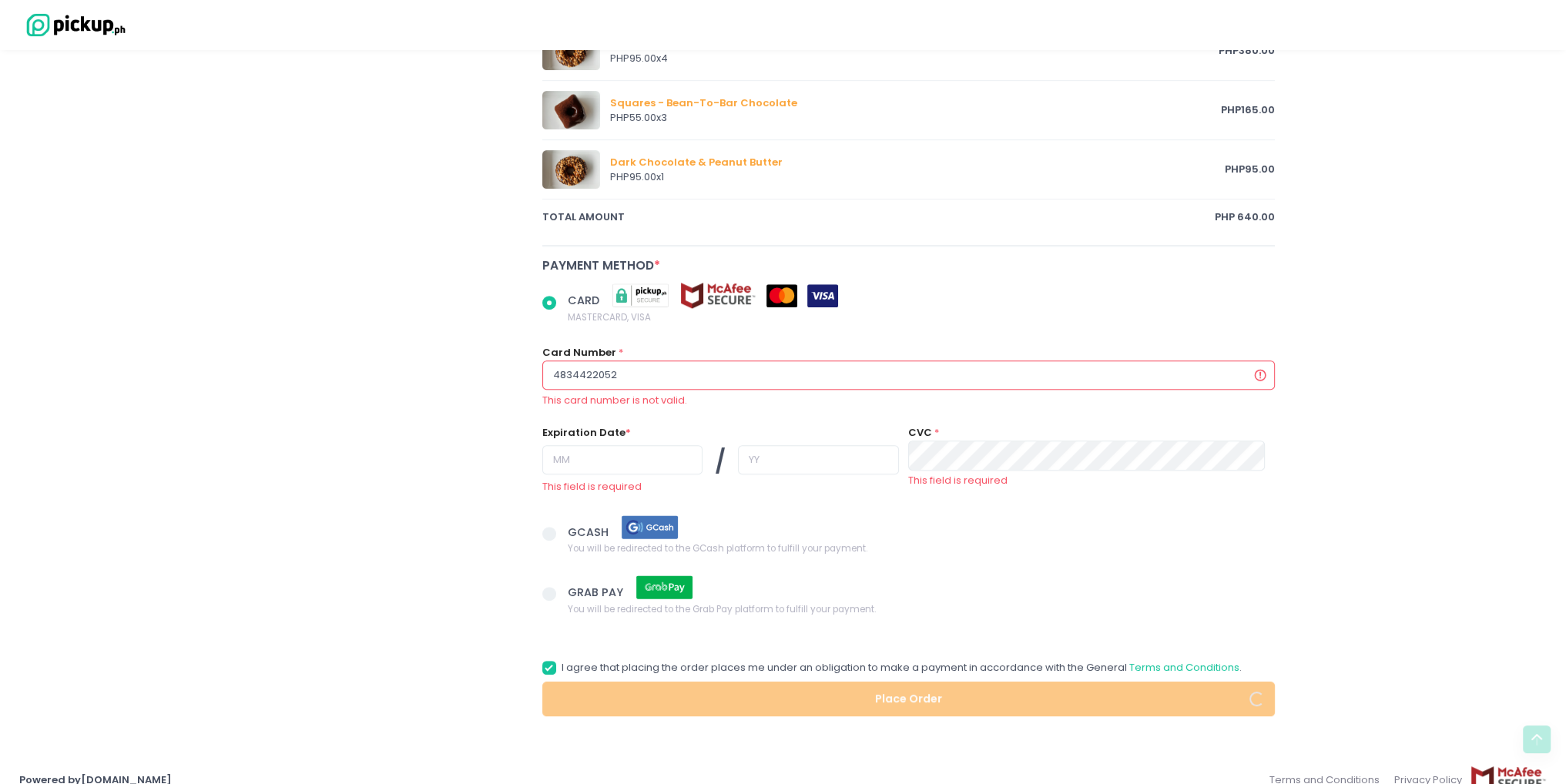
type input "48344220528"
radio input "true"
type input "483442205281"
radio input "true"
type input "4834422052815"
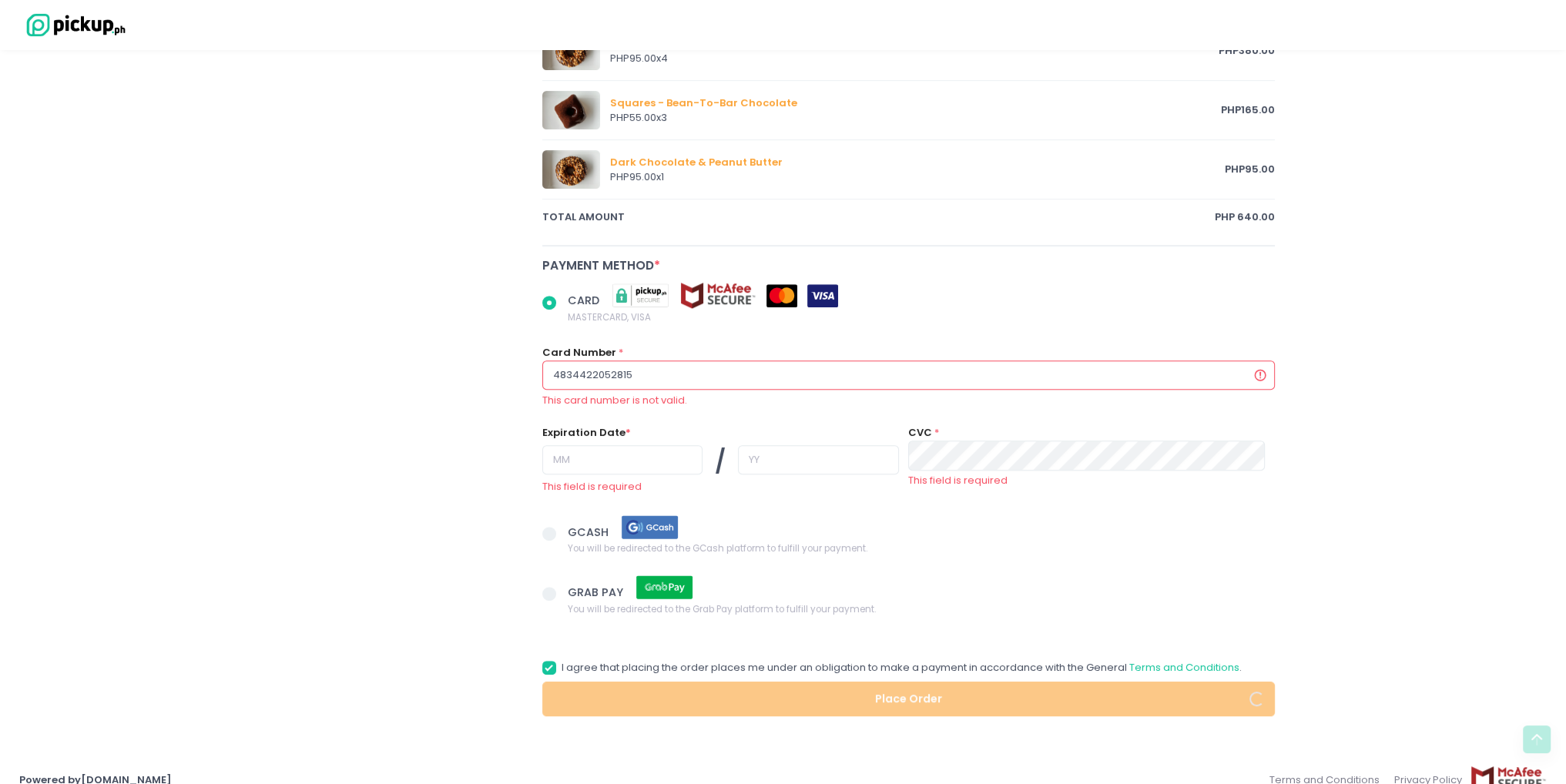
radio input "true"
type input "48344220528154"
radio input "true"
type input "483442205281540"
radio input "true"
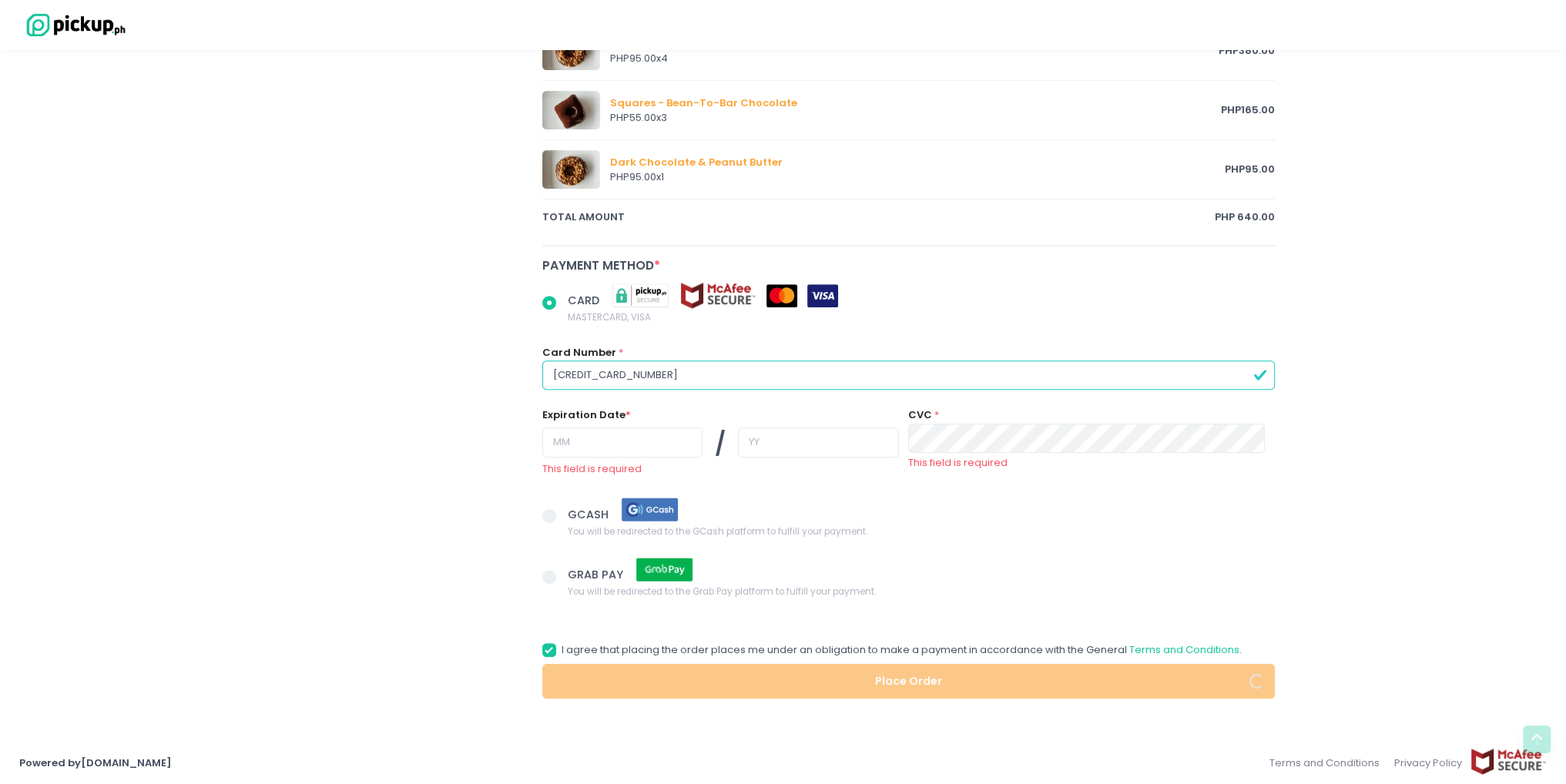
type input "[CREDIT_CARD_NUMBER]"
click at [566, 438] on input "text" at bounding box center [622, 442] width 160 height 30
radio input "true"
type input "0"
radio input "true"
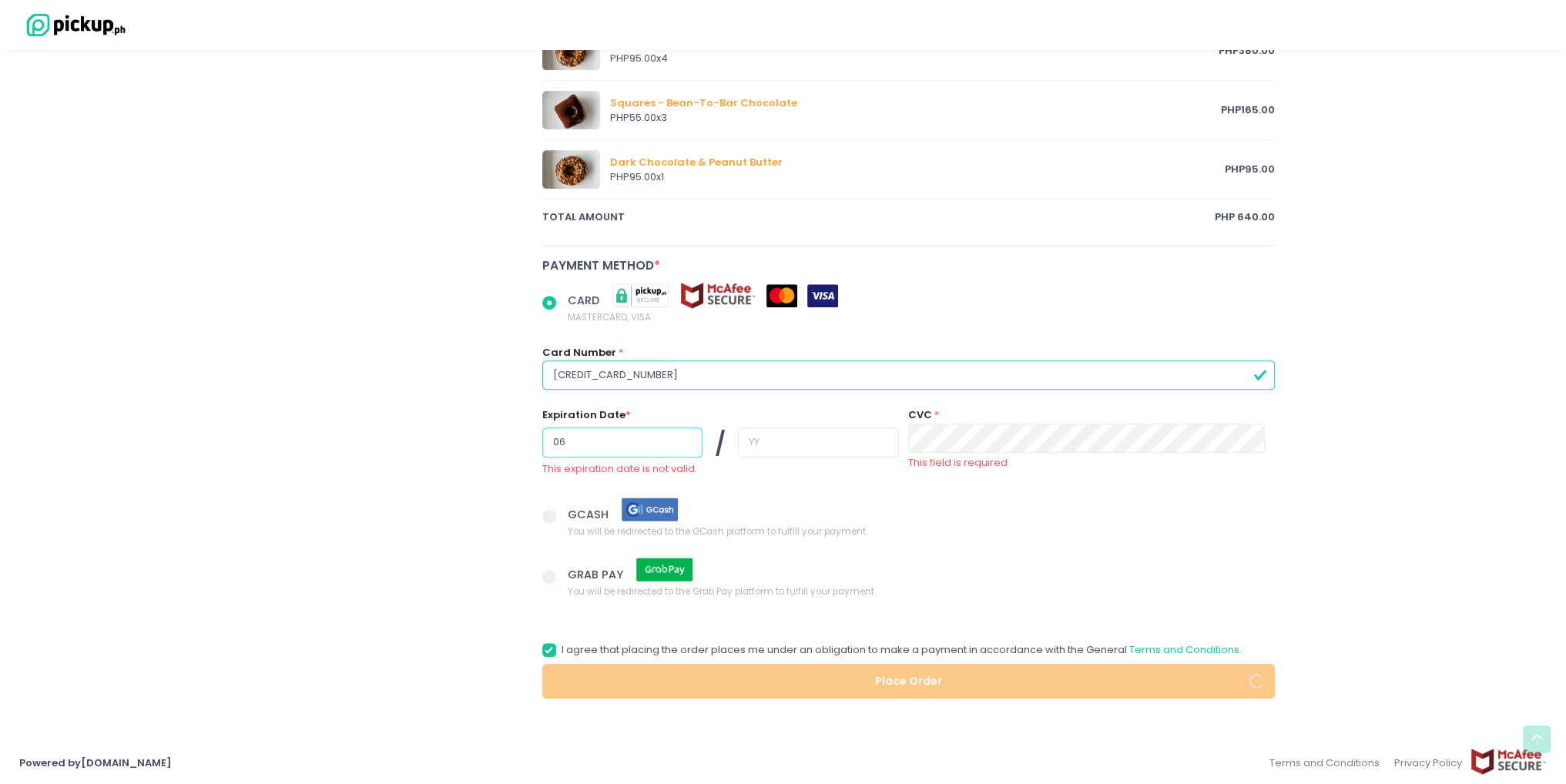
type input "06"
radio input "true"
type input "2"
radio input "true"
type input "26"
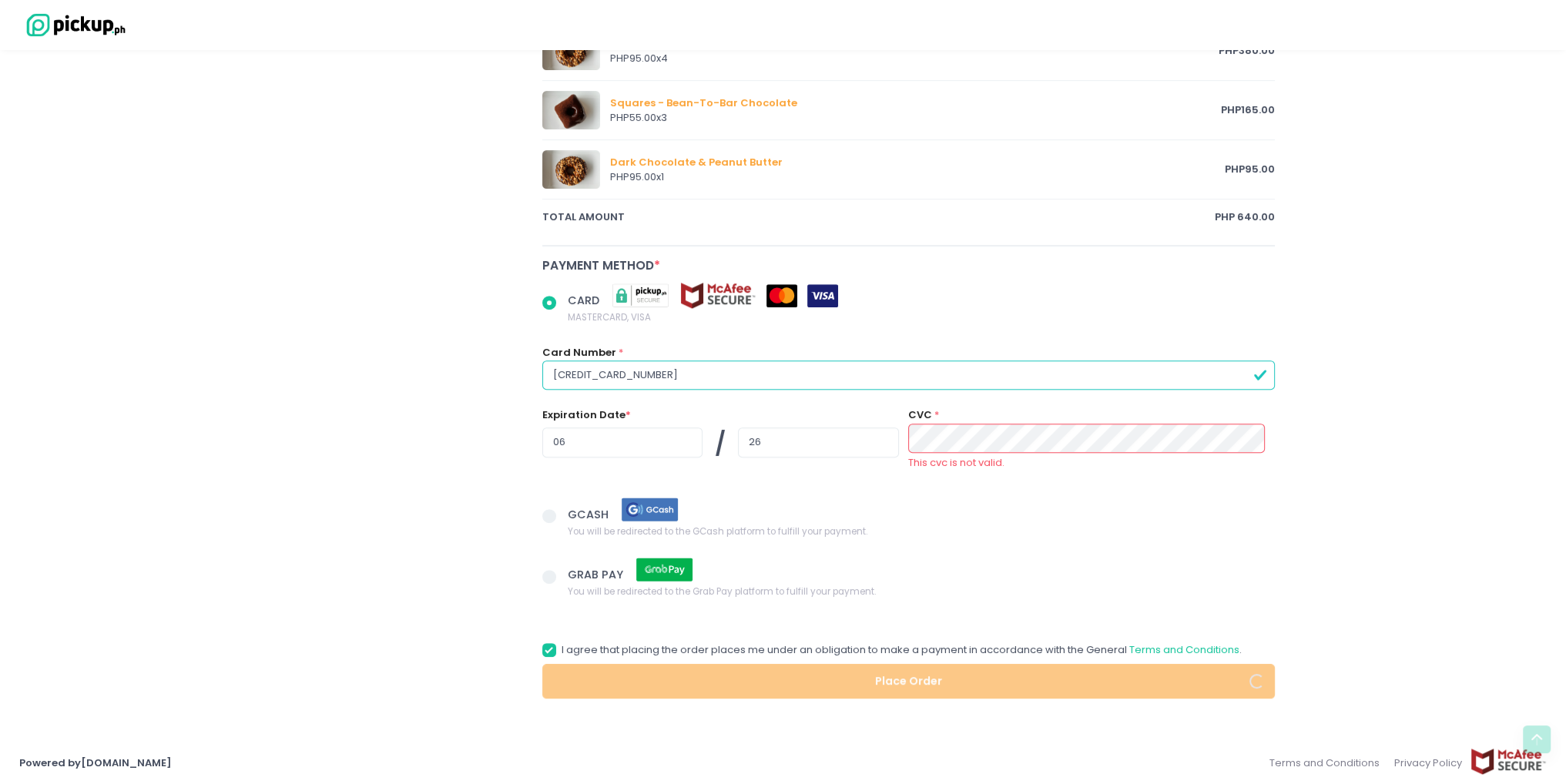
scroll to position [823, 0]
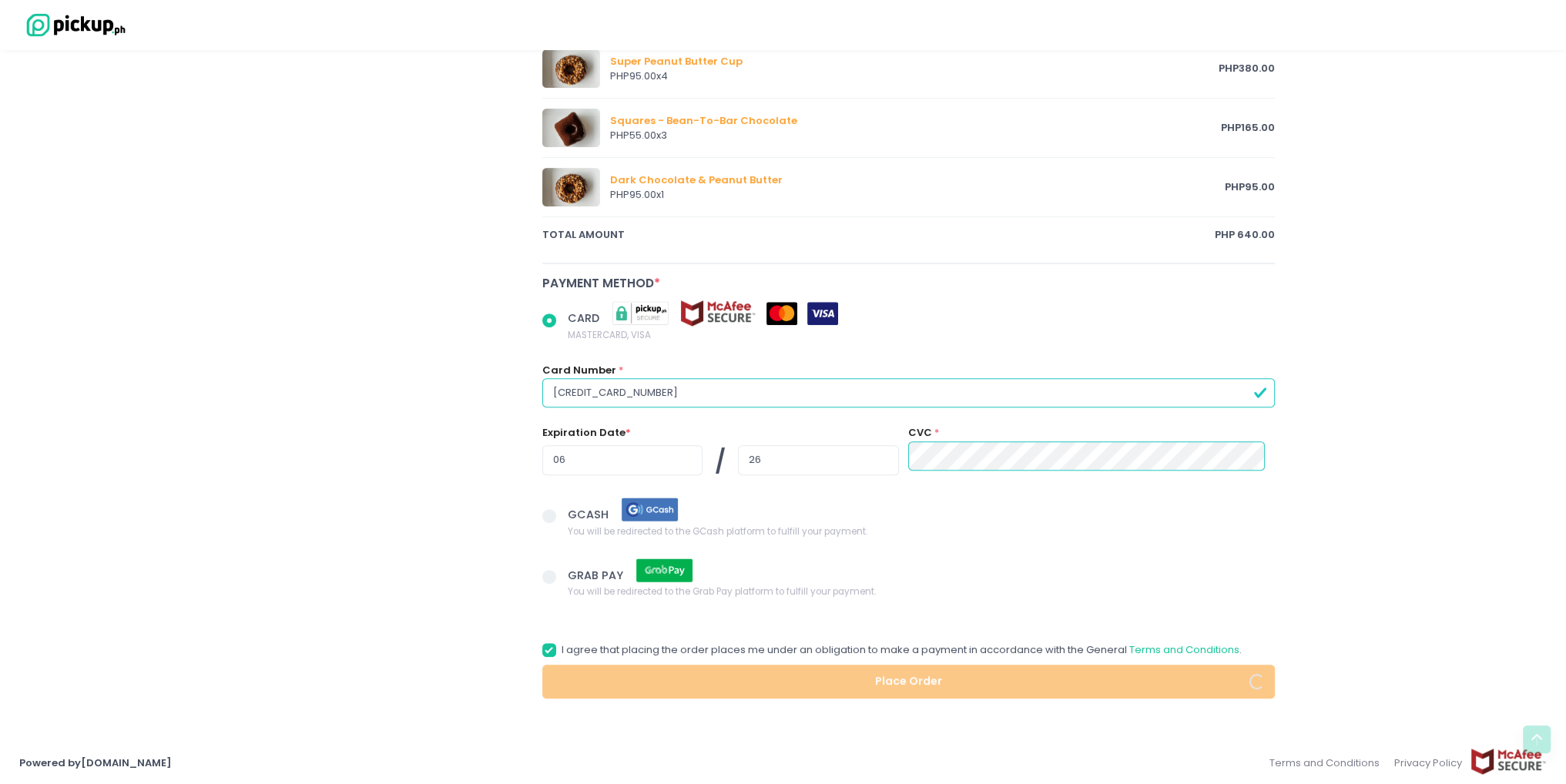
click at [474, 451] on div "[PERSON_NAME] and Brunch Cafe [PERSON_NAME]’s Donuts and Brunch Cafe Location C…" at bounding box center [407, 20] width 251 height 1357
click at [632, 465] on input "06" at bounding box center [622, 460] width 160 height 30
drag, startPoint x: 626, startPoint y: 462, endPoint x: 474, endPoint y: 454, distance: 152.2
click at [474, 454] on div "[PERSON_NAME] and Brunch Cafe [PERSON_NAME]’s Donuts and Brunch Cafe Location C…" at bounding box center [783, 20] width 1003 height 1357
radio input "true"
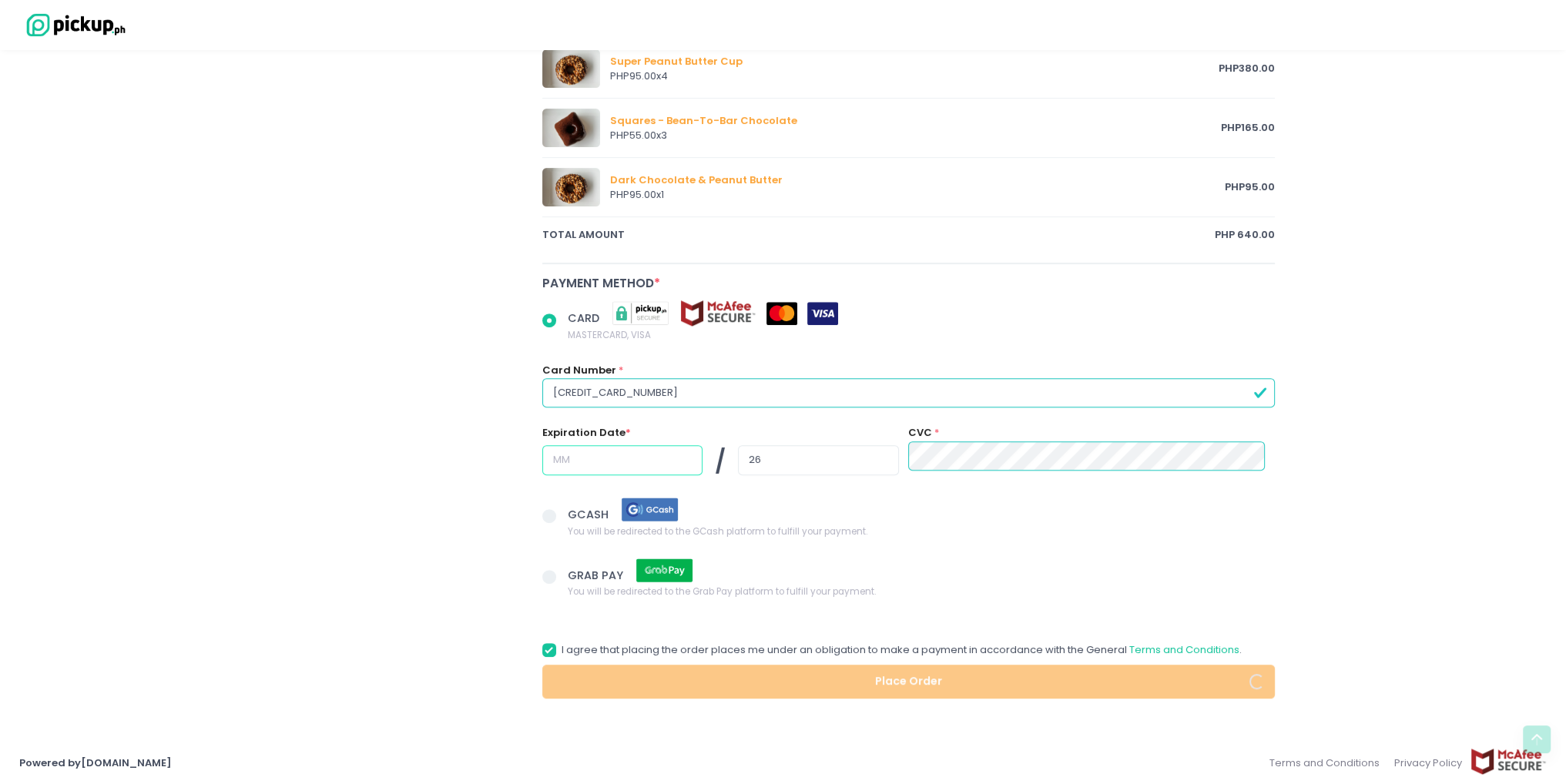
radio input "true"
type input "0"
radio input "true"
type input "06"
click at [463, 480] on div "[PERSON_NAME] and Brunch Cafe [PERSON_NAME]’s Donuts and Brunch Cafe Location C…" at bounding box center [407, 20] width 251 height 1357
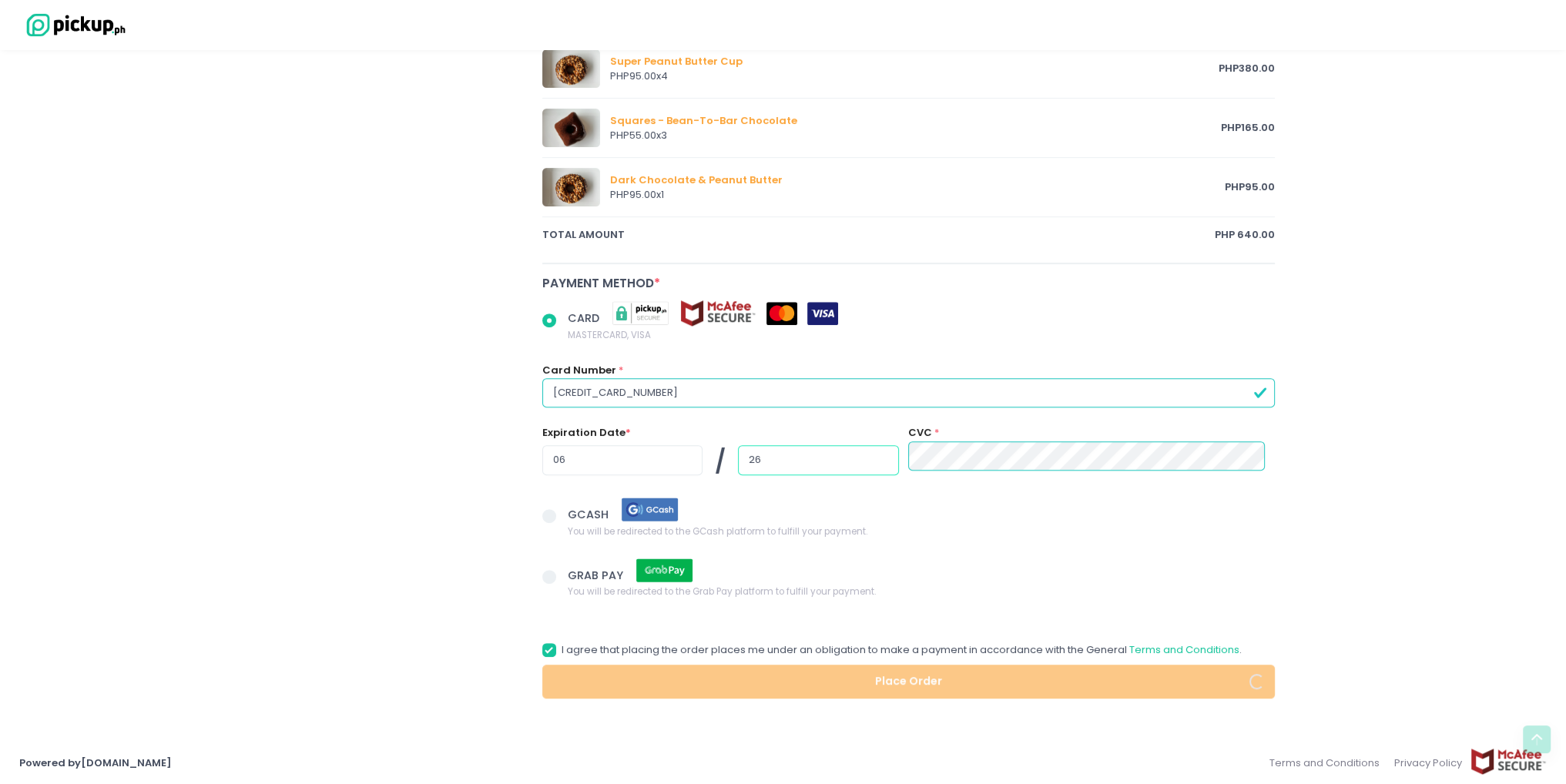
click at [806, 448] on input "26" at bounding box center [818, 460] width 160 height 30
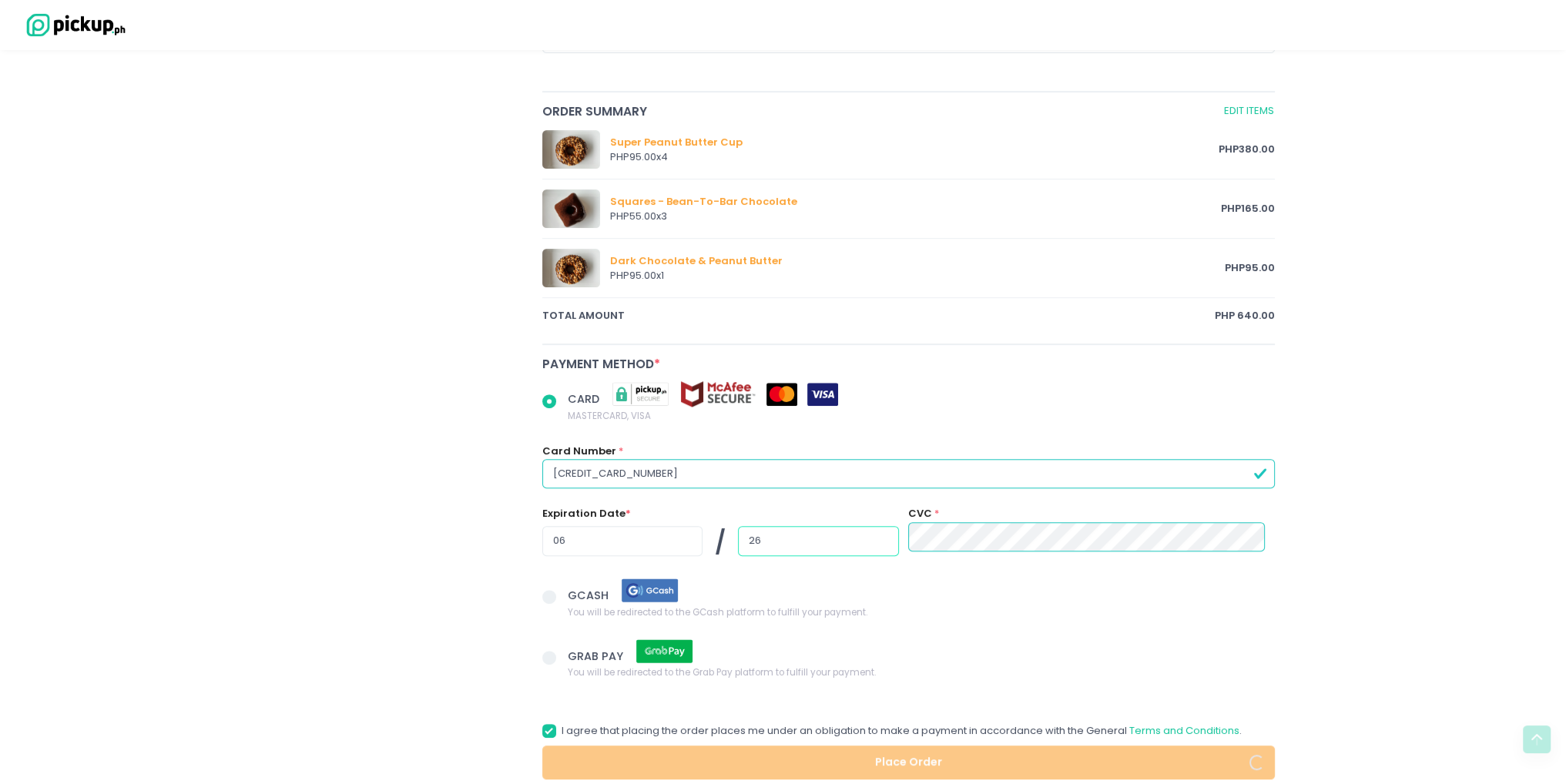
scroll to position [746, 0]
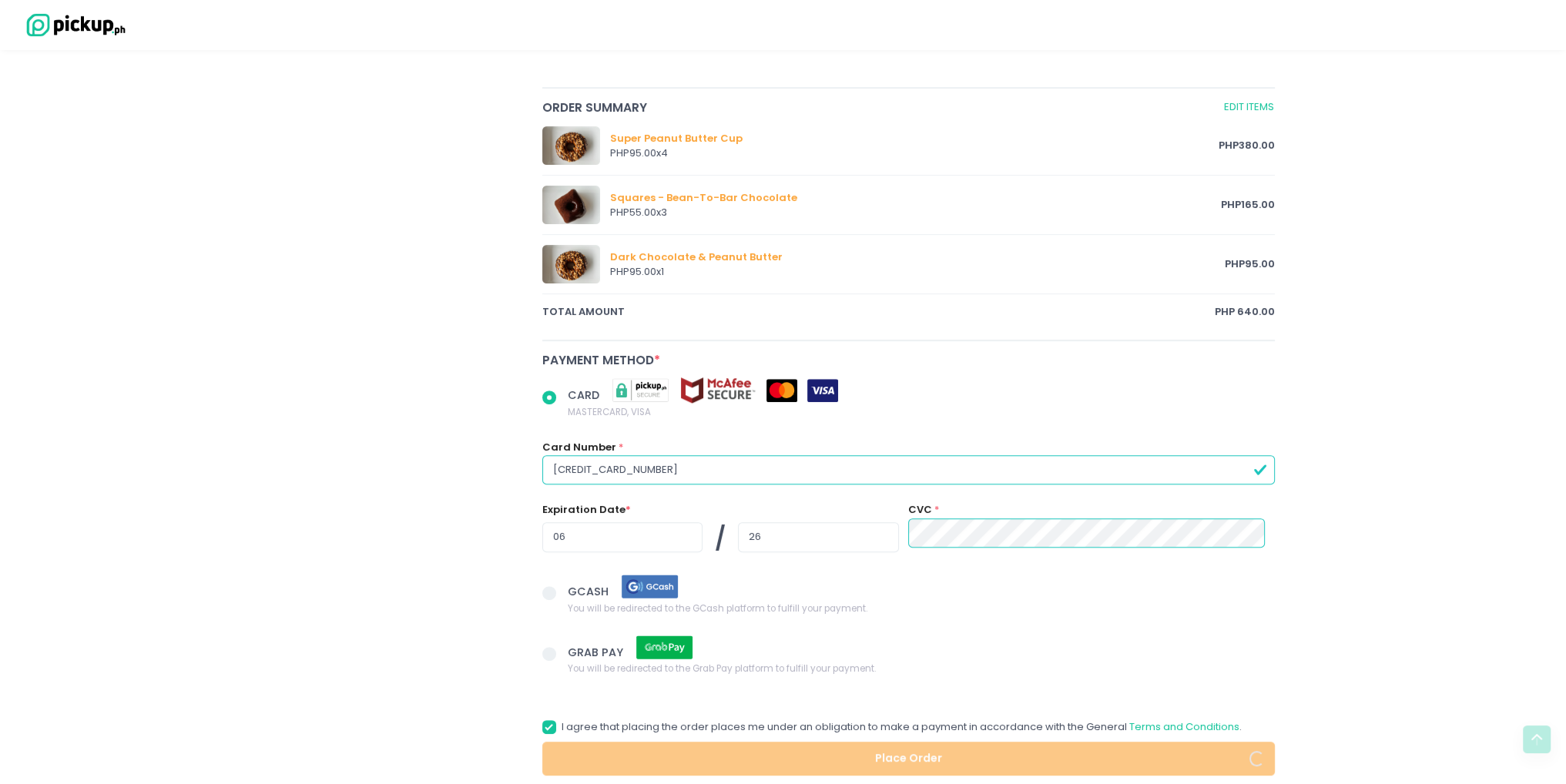
click at [868, 463] on input "[CREDIT_CARD_NUMBER]" at bounding box center [908, 469] width 734 height 30
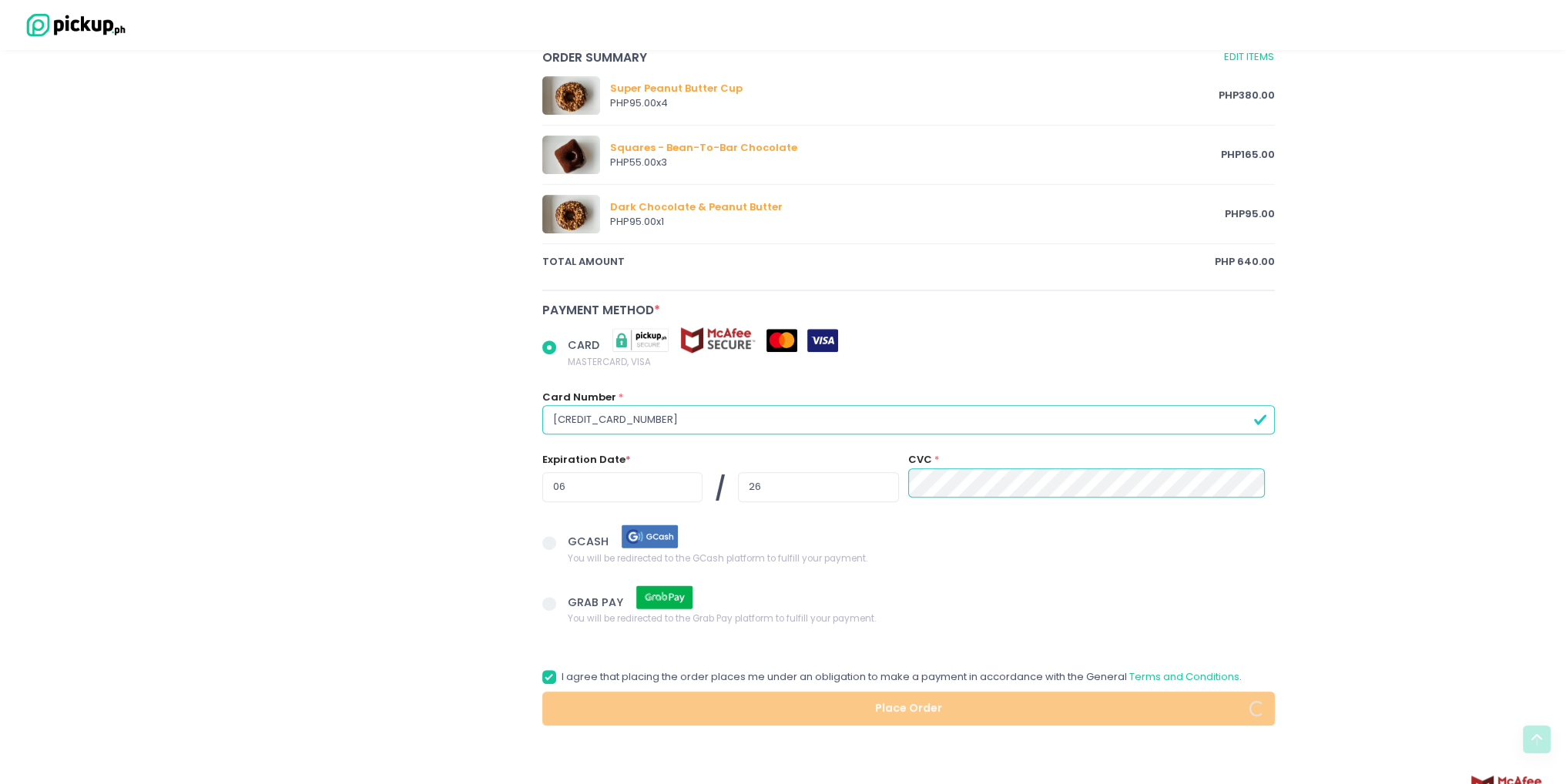
scroll to position [823, 0]
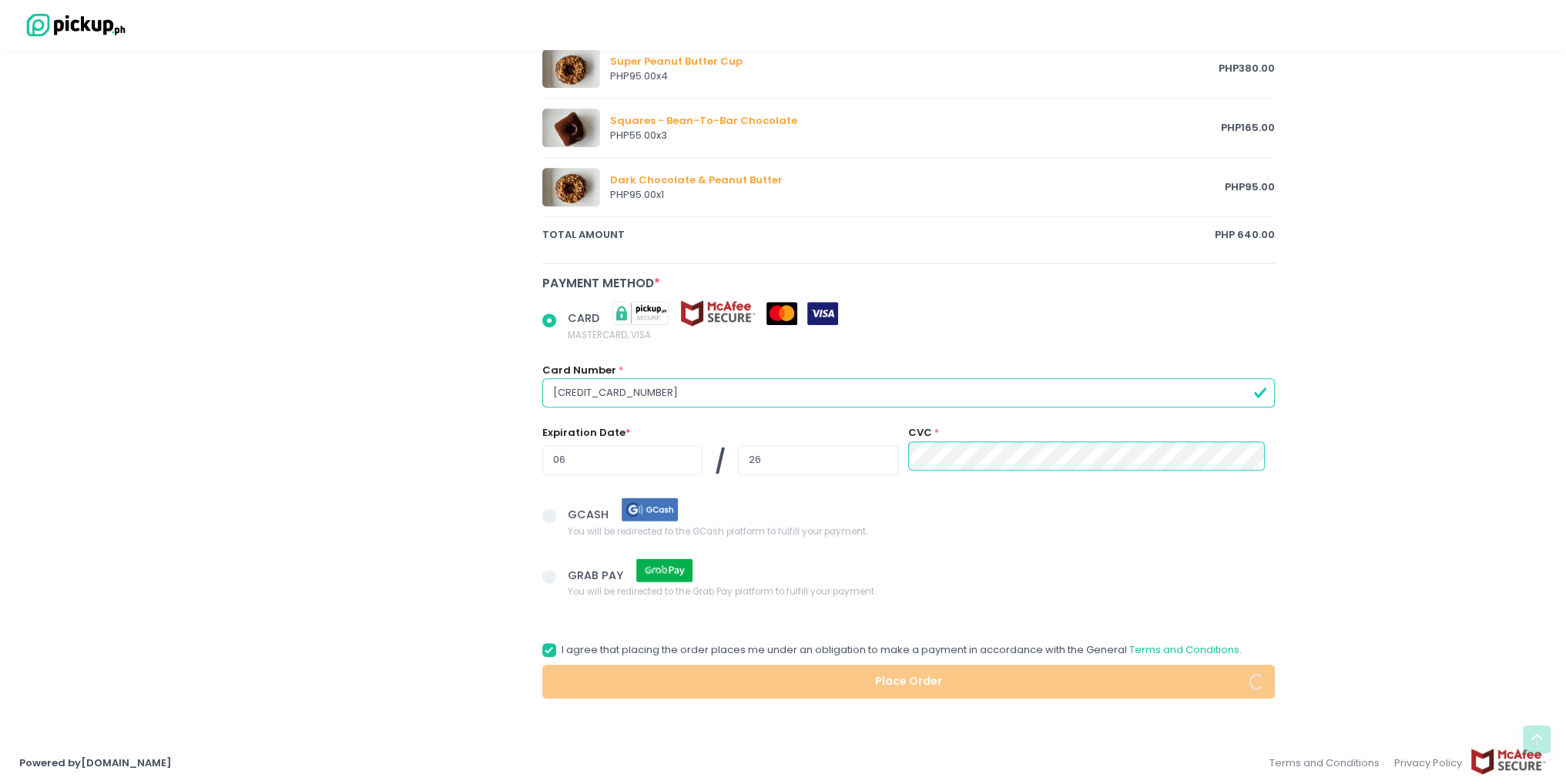
radio input "true"
click at [551, 648] on span at bounding box center [549, 650] width 14 height 14
click at [562, 648] on input "I agree that placing the order places me under an obligation to make a payment …" at bounding box center [567, 647] width 10 height 10
checkbox input "false"
radio input "true"
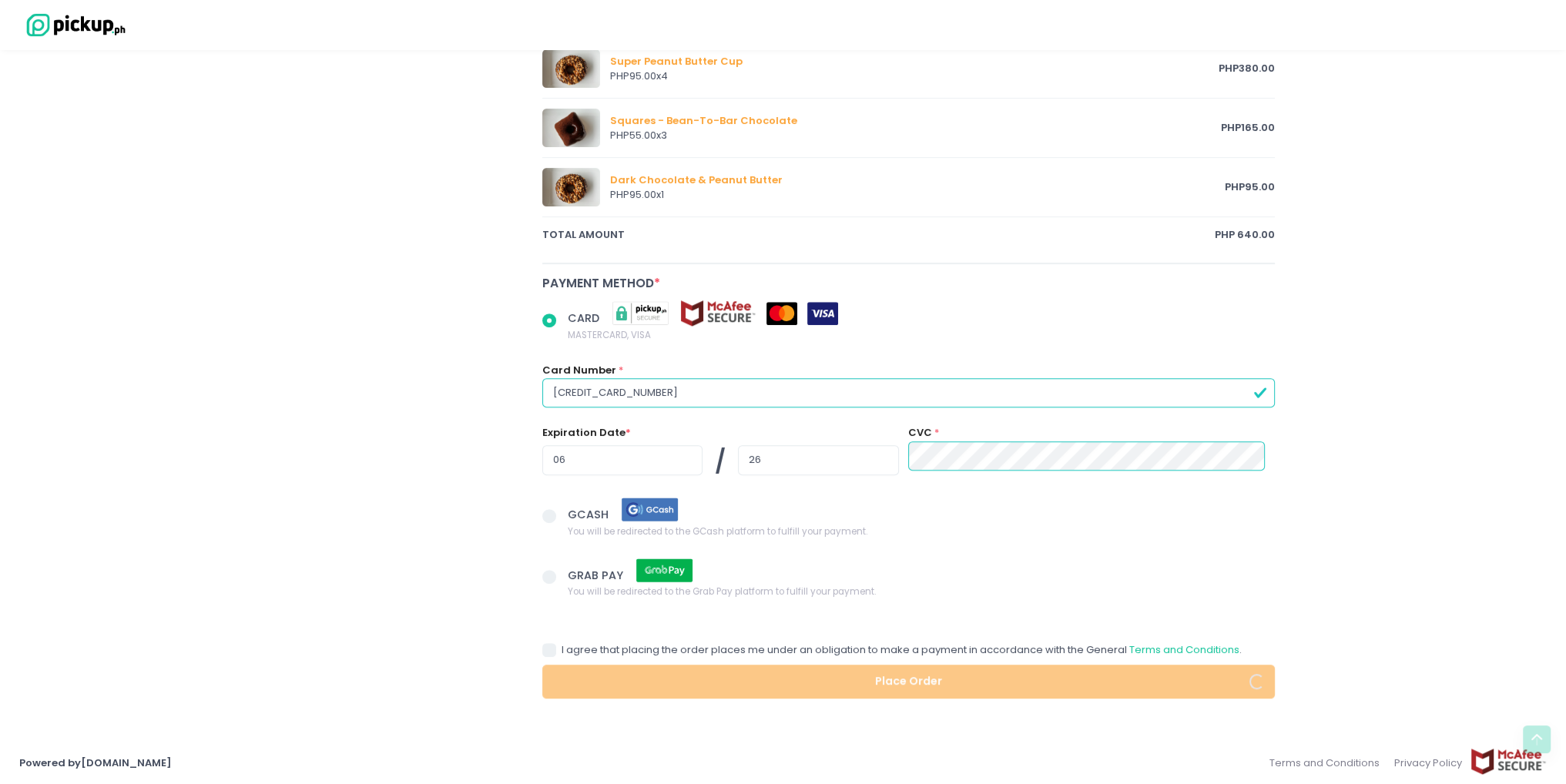
click at [552, 648] on span at bounding box center [549, 650] width 14 height 14
click at [562, 648] on input "I agree that placing the order places me under an obligation to make a payment …" at bounding box center [567, 647] width 10 height 10
checkbox input "true"
drag, startPoint x: 644, startPoint y: 453, endPoint x: 454, endPoint y: 472, distance: 190.9
click at [454, 472] on div "[PERSON_NAME] and Brunch Cafe [PERSON_NAME]’s Donuts and Brunch Cafe Location C…" at bounding box center [783, 20] width 1003 height 1357
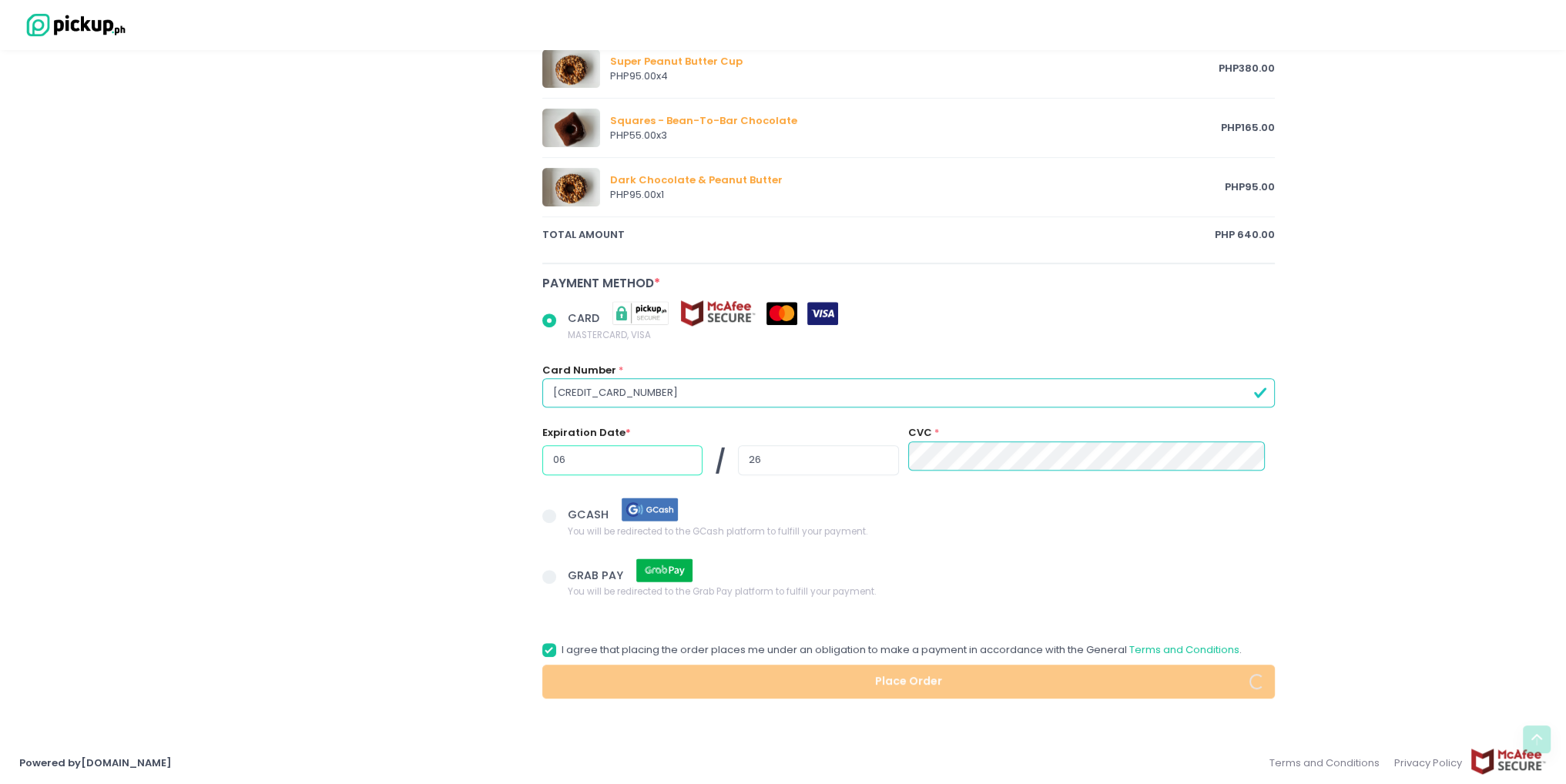
radio input "true"
drag, startPoint x: 810, startPoint y: 454, endPoint x: 658, endPoint y: 442, distance: 152.5
click at [658, 445] on div "/ 26" at bounding box center [720, 463] width 357 height 34
radio input "true"
click at [625, 454] on input "text" at bounding box center [622, 460] width 160 height 30
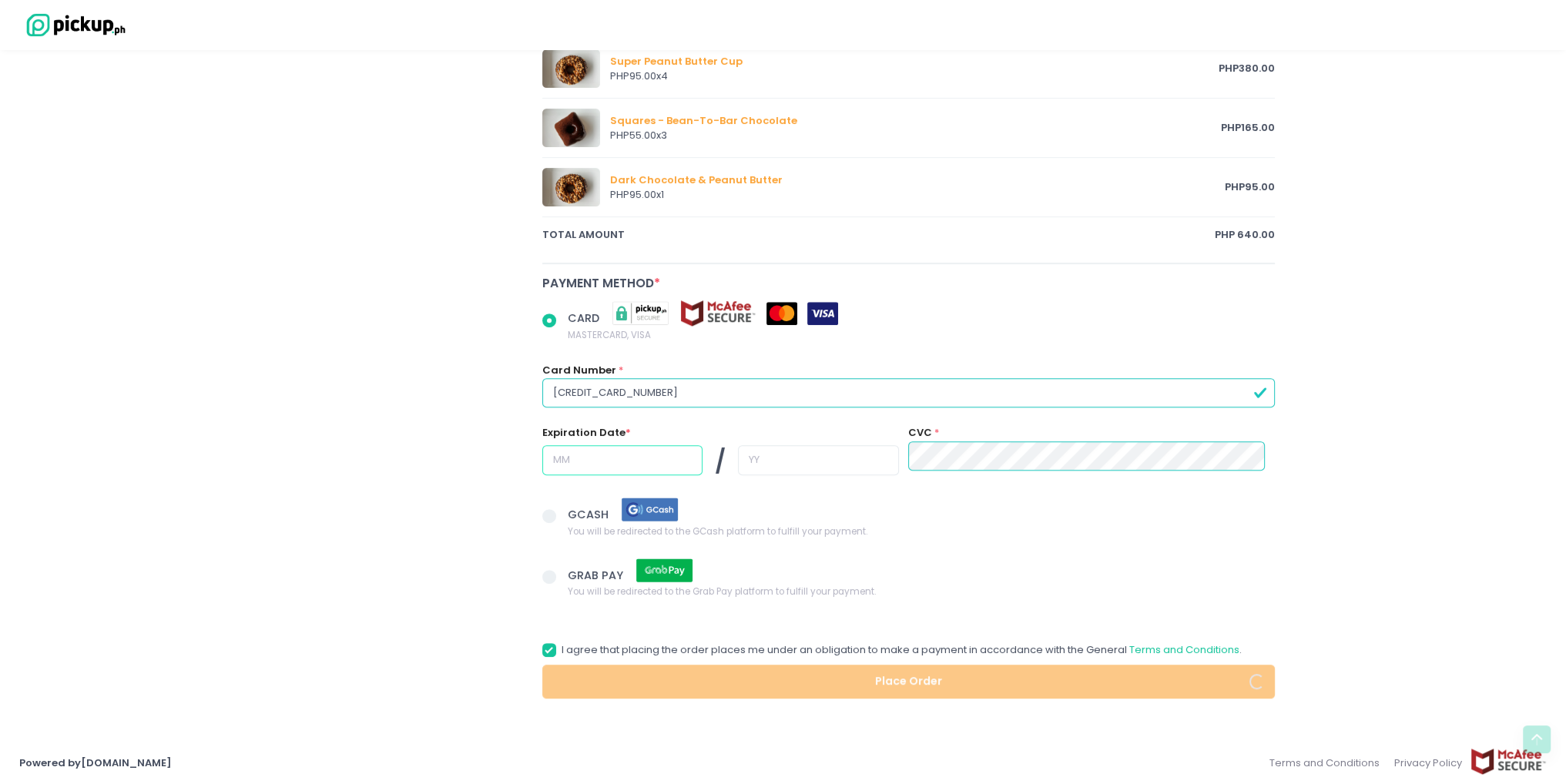
radio input "true"
type input "0"
radio input "true"
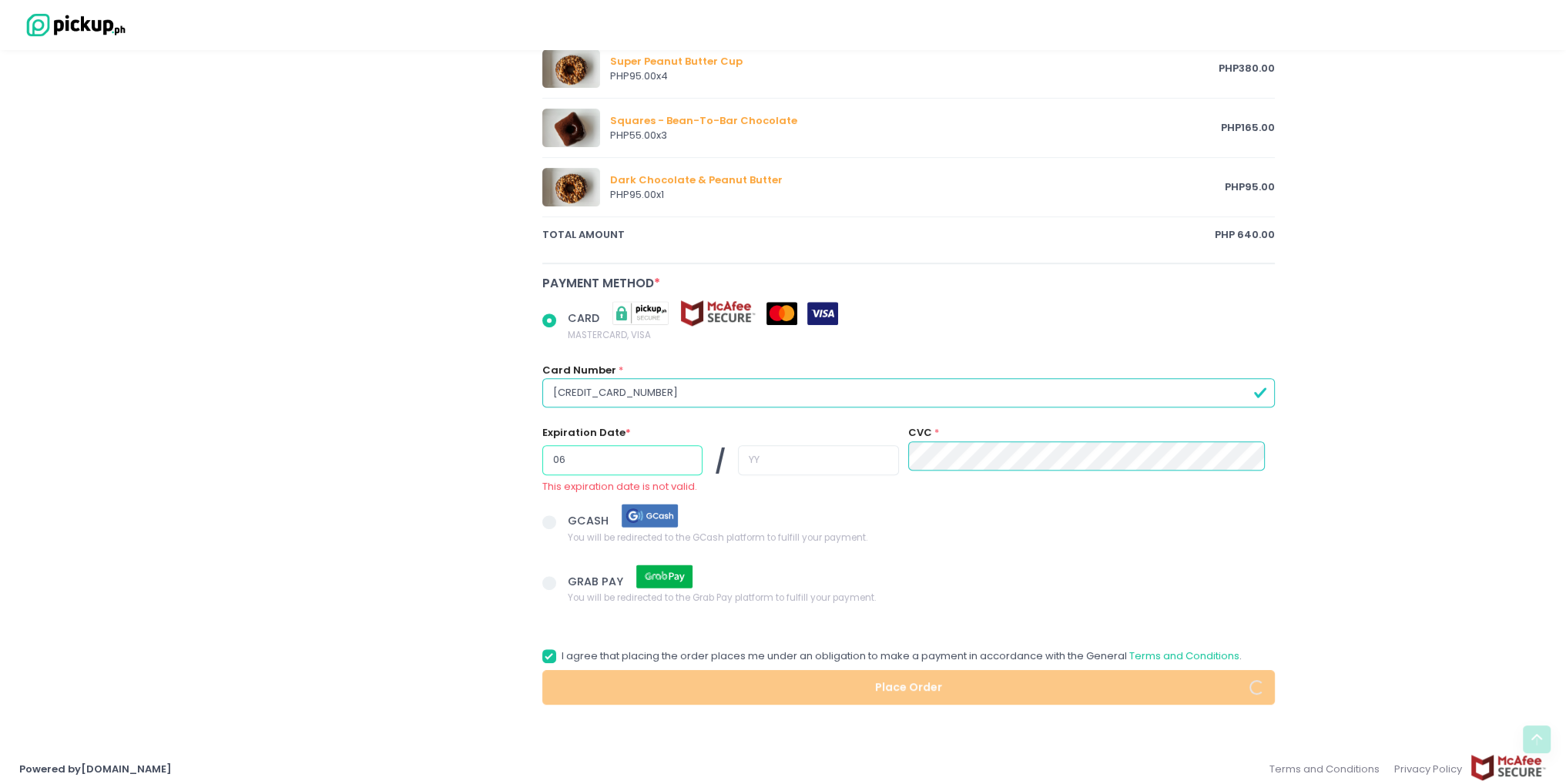
type input "06"
radio input "true"
type input "2"
radio input "true"
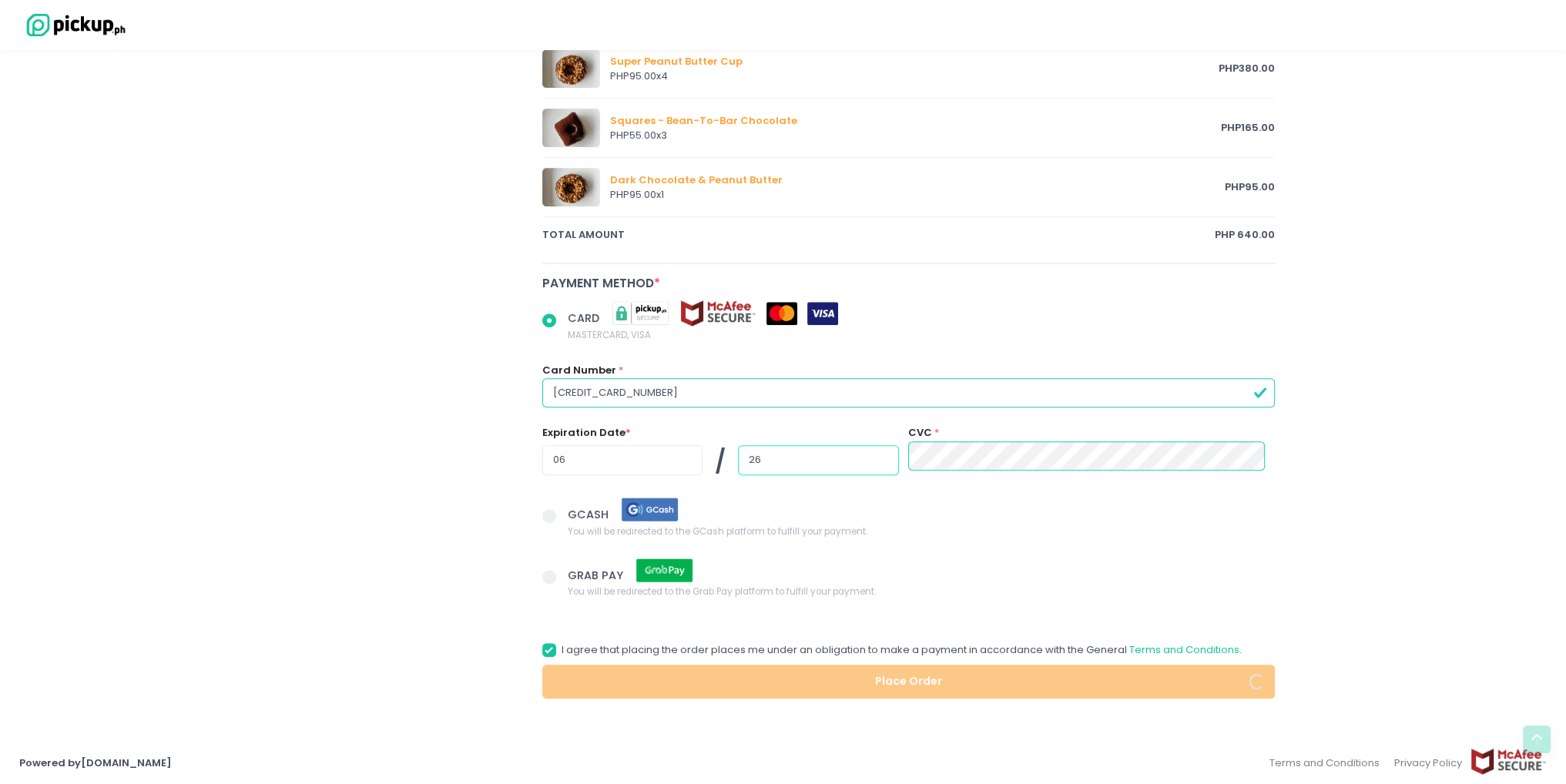
type input "26"
click at [783, 445] on input "26" at bounding box center [818, 460] width 160 height 30
click at [669, 388] on input "[CREDIT_CARD_NUMBER]" at bounding box center [908, 392] width 734 height 30
click at [577, 392] on input "[CREDIT_CARD_NUMBER]" at bounding box center [908, 392] width 734 height 30
click at [809, 457] on input "26" at bounding box center [818, 460] width 160 height 30
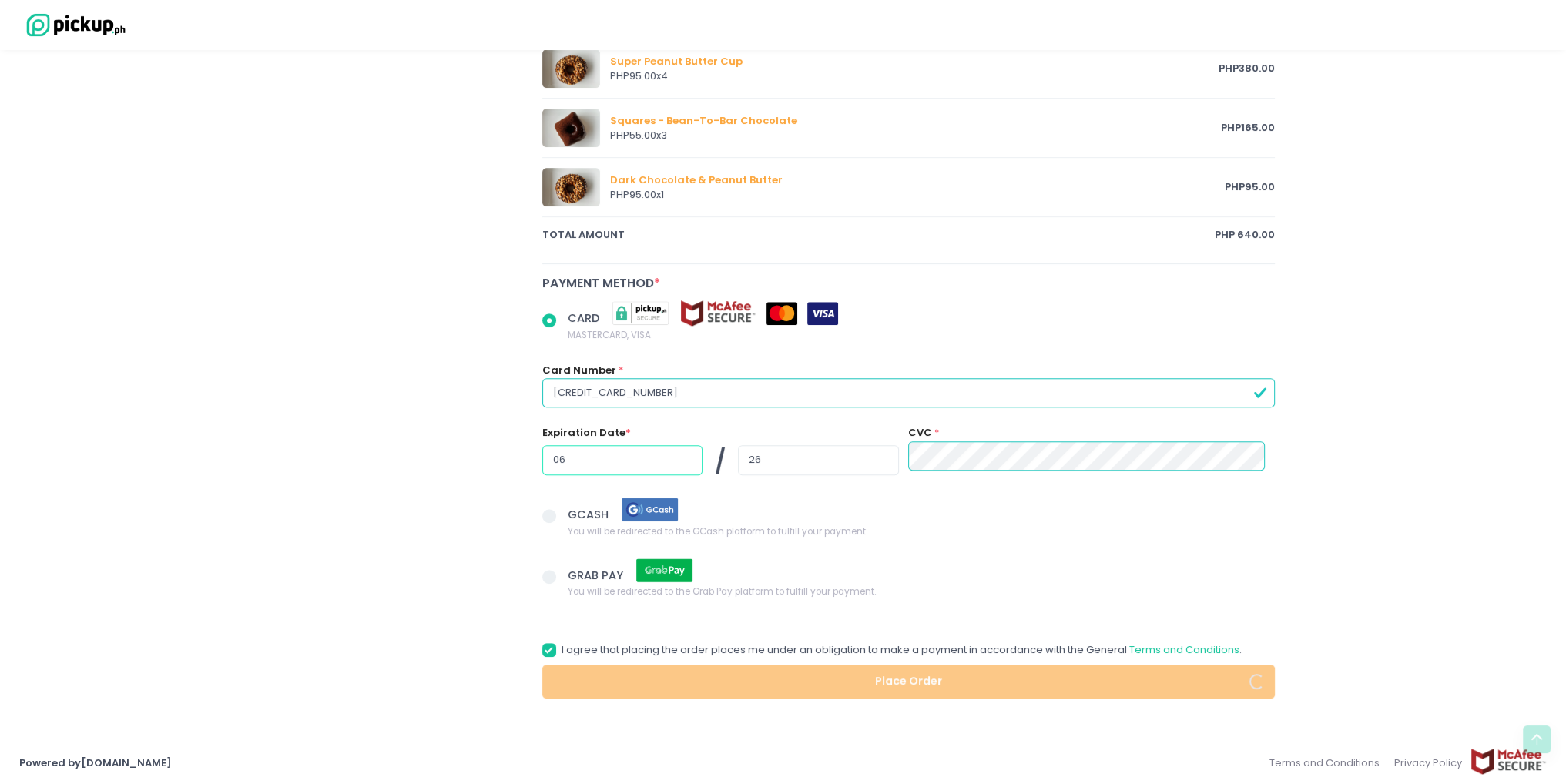
drag, startPoint x: 619, startPoint y: 455, endPoint x: 501, endPoint y: 445, distance: 118.4
click at [501, 445] on div "[PERSON_NAME] and Brunch Cafe [PERSON_NAME]’s Donuts and Brunch Cafe Location C…" at bounding box center [783, 20] width 1003 height 1357
radio input "true"
type input "2"
radio input "true"
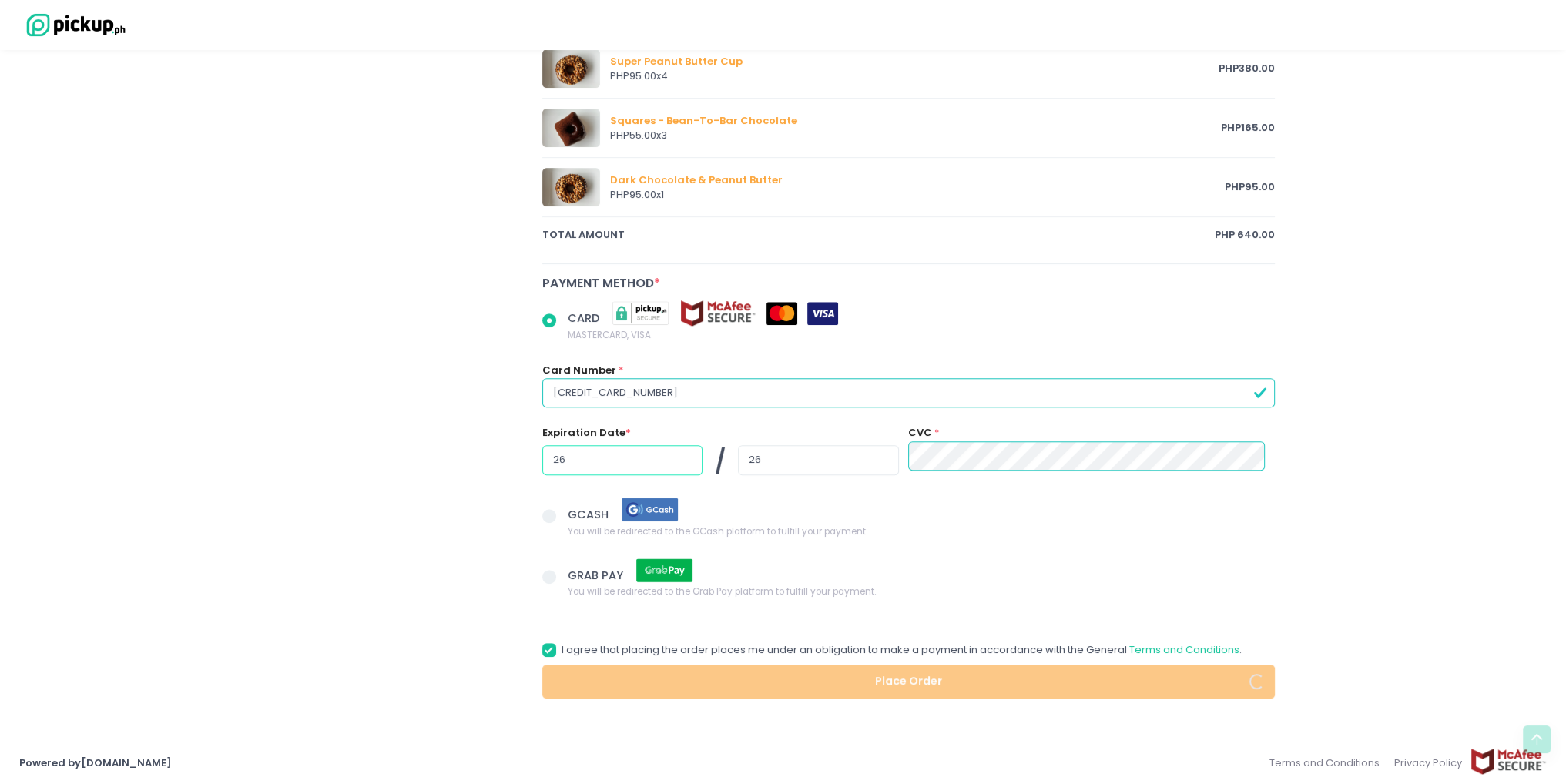
type input "26"
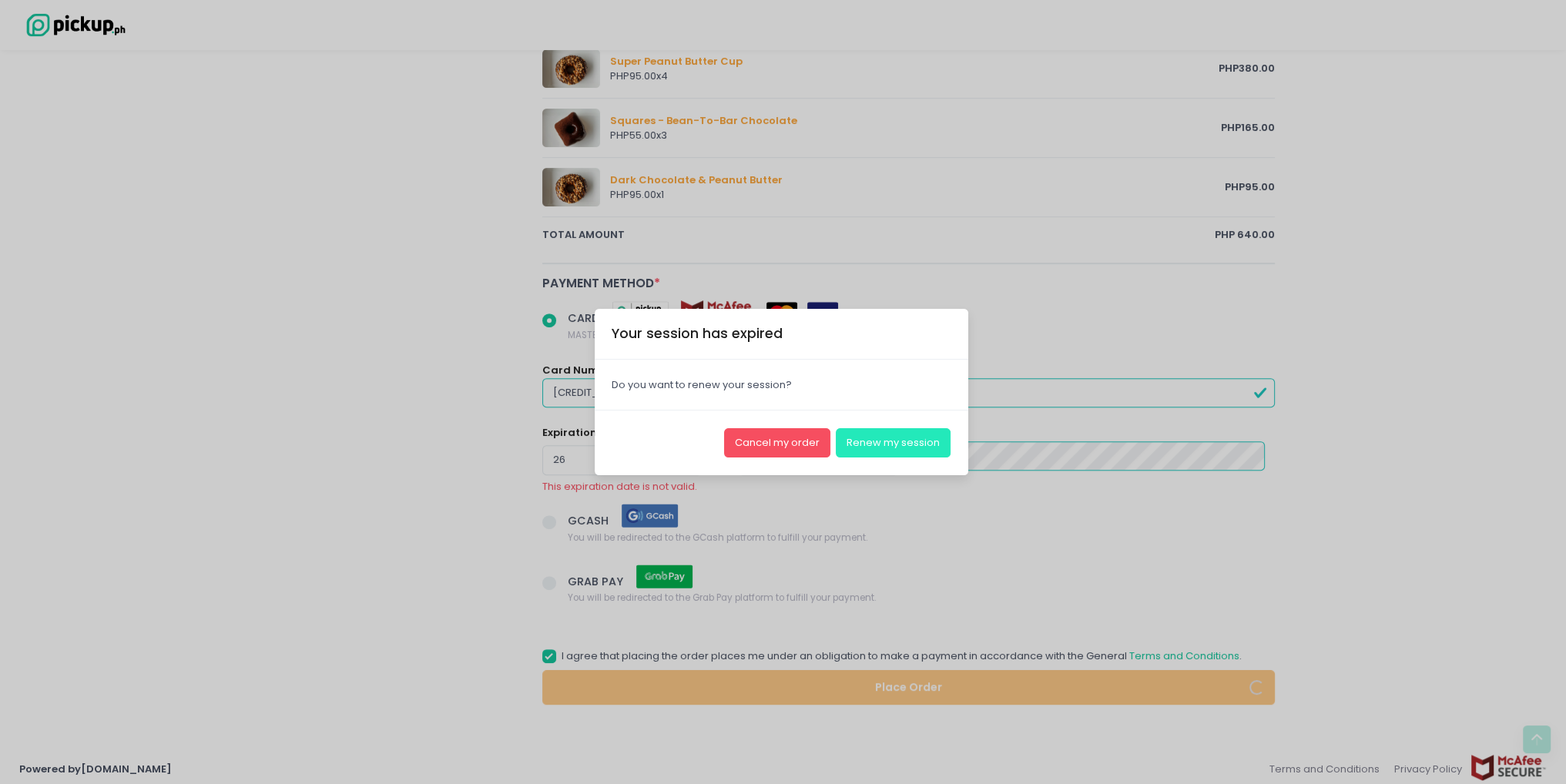
click at [877, 454] on button "Renew my session" at bounding box center [893, 443] width 115 height 30
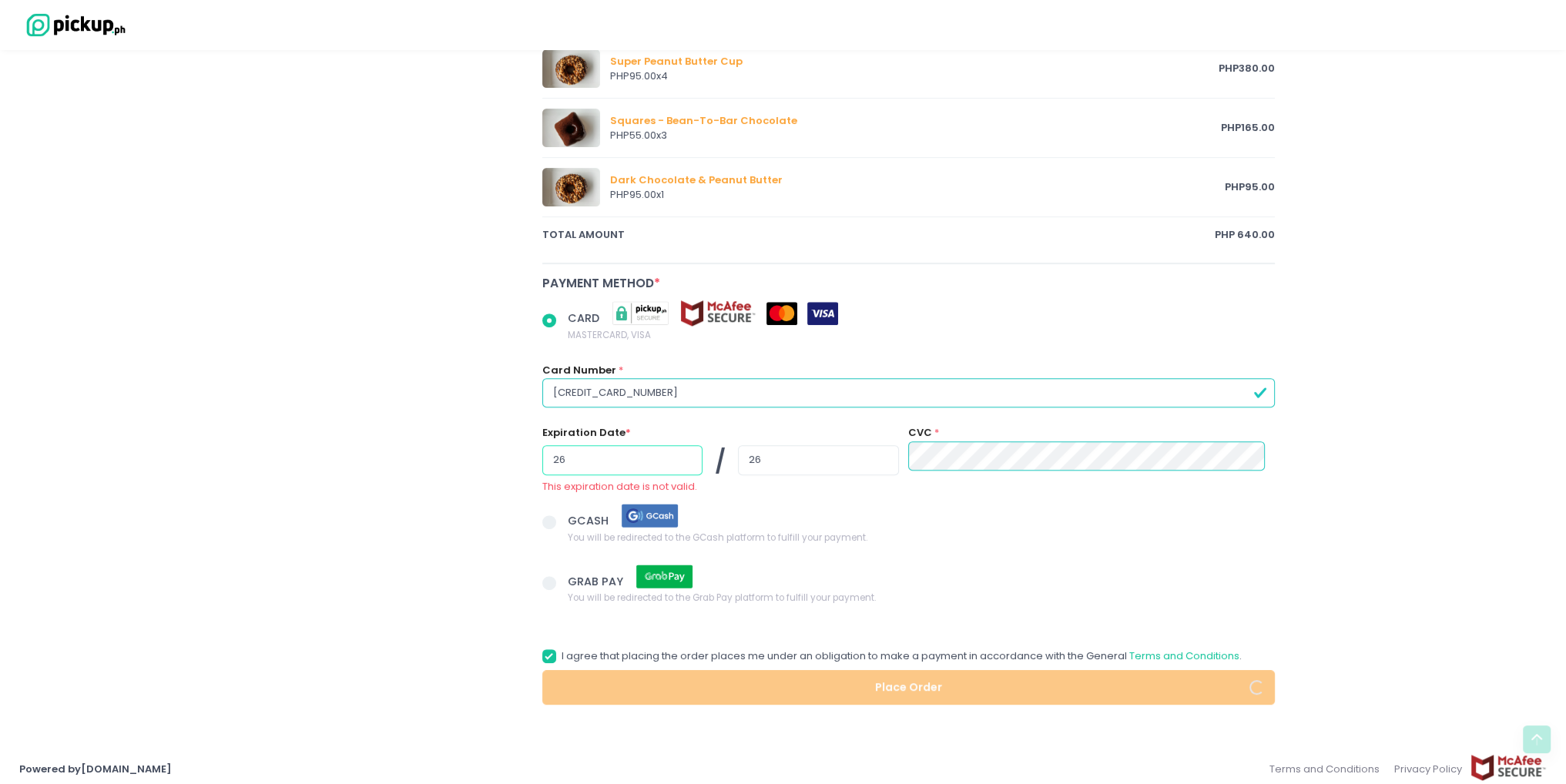
drag, startPoint x: 601, startPoint y: 454, endPoint x: 492, endPoint y: 460, distance: 109.2
click at [492, 460] on div "[PERSON_NAME] and Brunch Cafe [PERSON_NAME]’s Donuts and Brunch Cafe Location C…" at bounding box center [783, 23] width 1003 height 1363
radio input "true"
type input "0"
radio input "true"
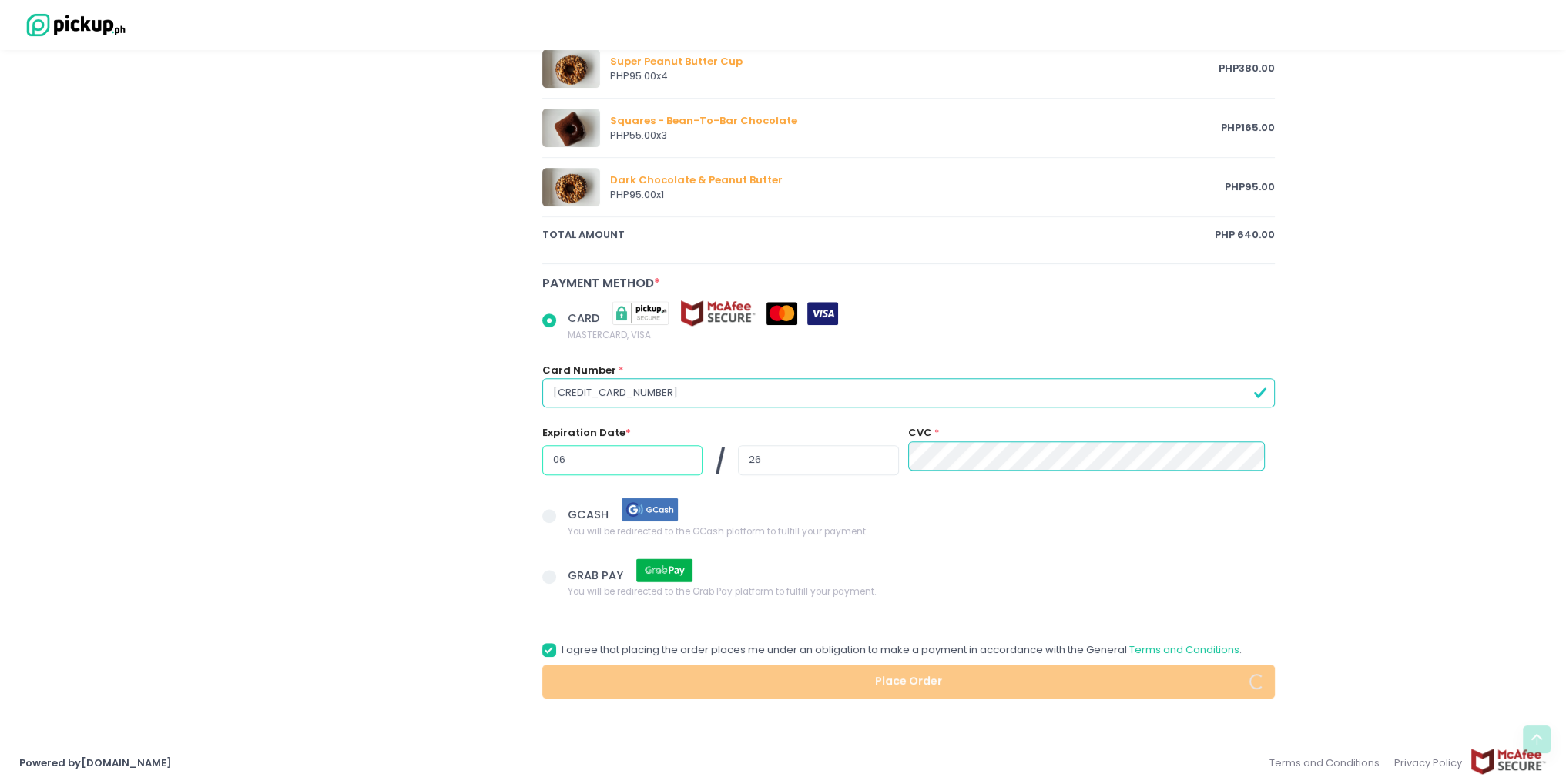
type input "06"
radio input "true"
click at [553, 515] on span at bounding box center [549, 516] width 14 height 14
click at [562, 515] on input "GCASH You will be redirected to the GCash platform to fulfill your payment." at bounding box center [567, 513] width 10 height 10
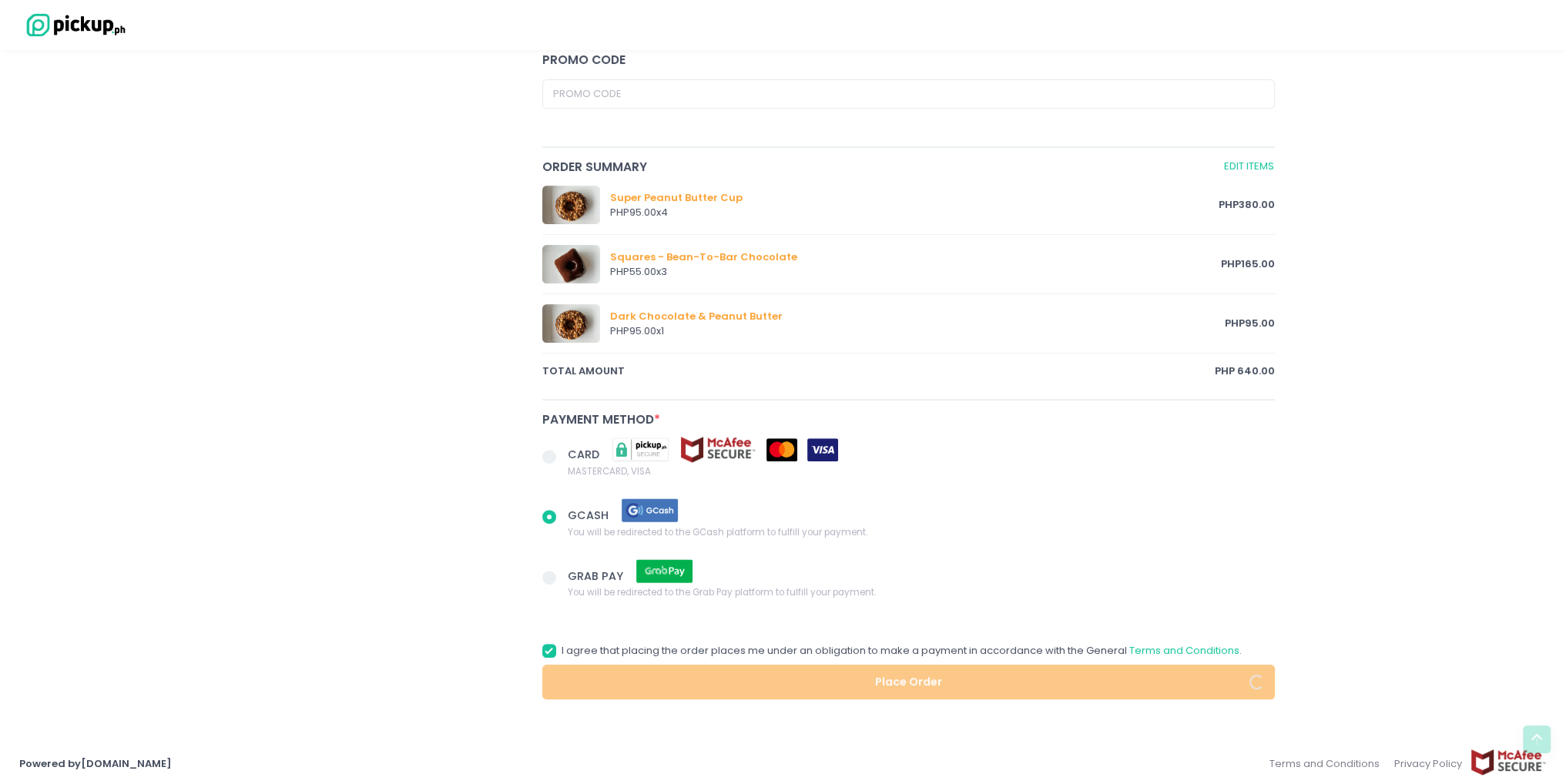
radio input "true"
click at [549, 450] on span at bounding box center [549, 457] width 14 height 14
click at [562, 449] on input "CARD MASTERCARD, VISA" at bounding box center [567, 454] width 10 height 10
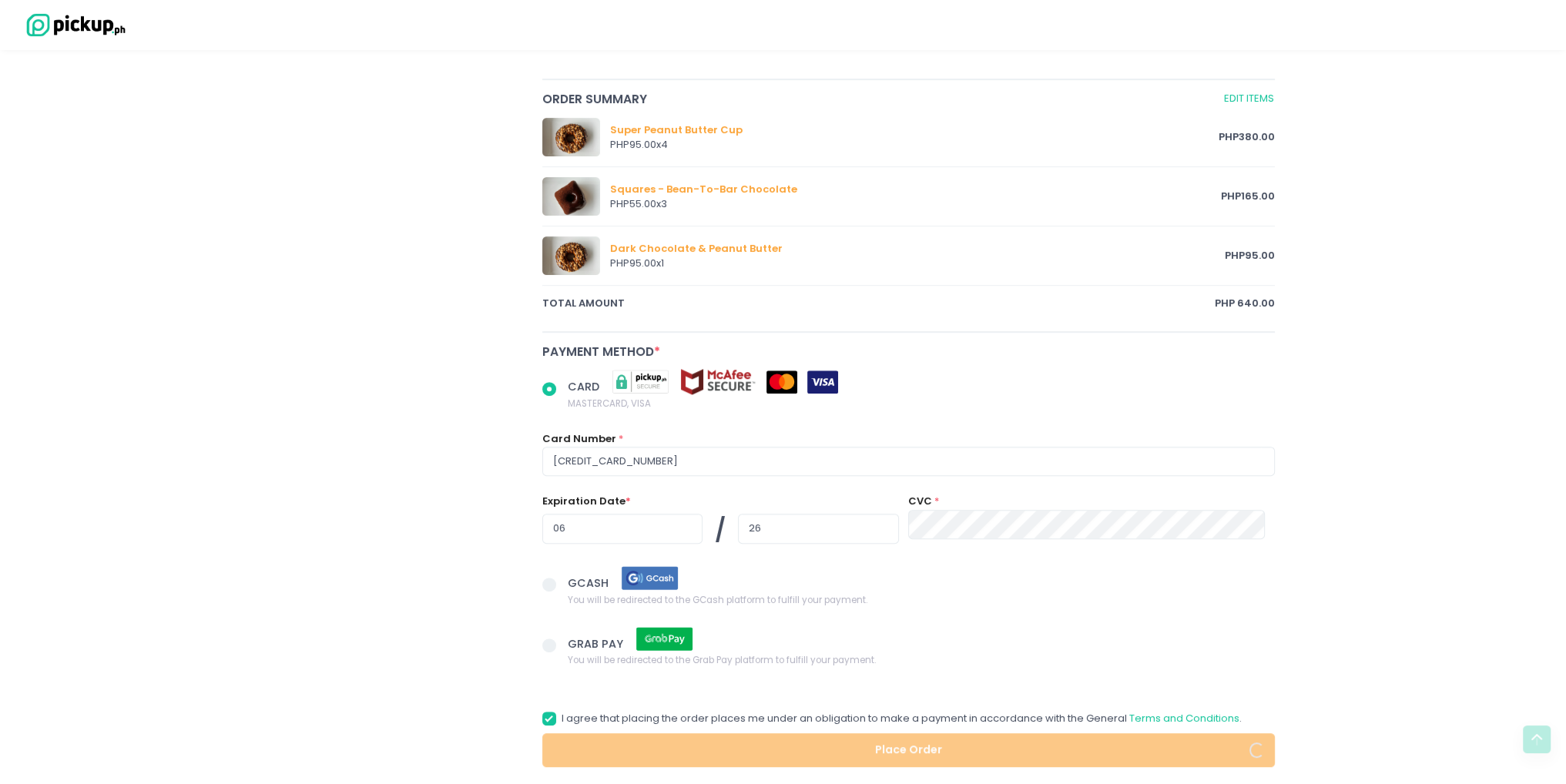
scroll to position [823, 0]
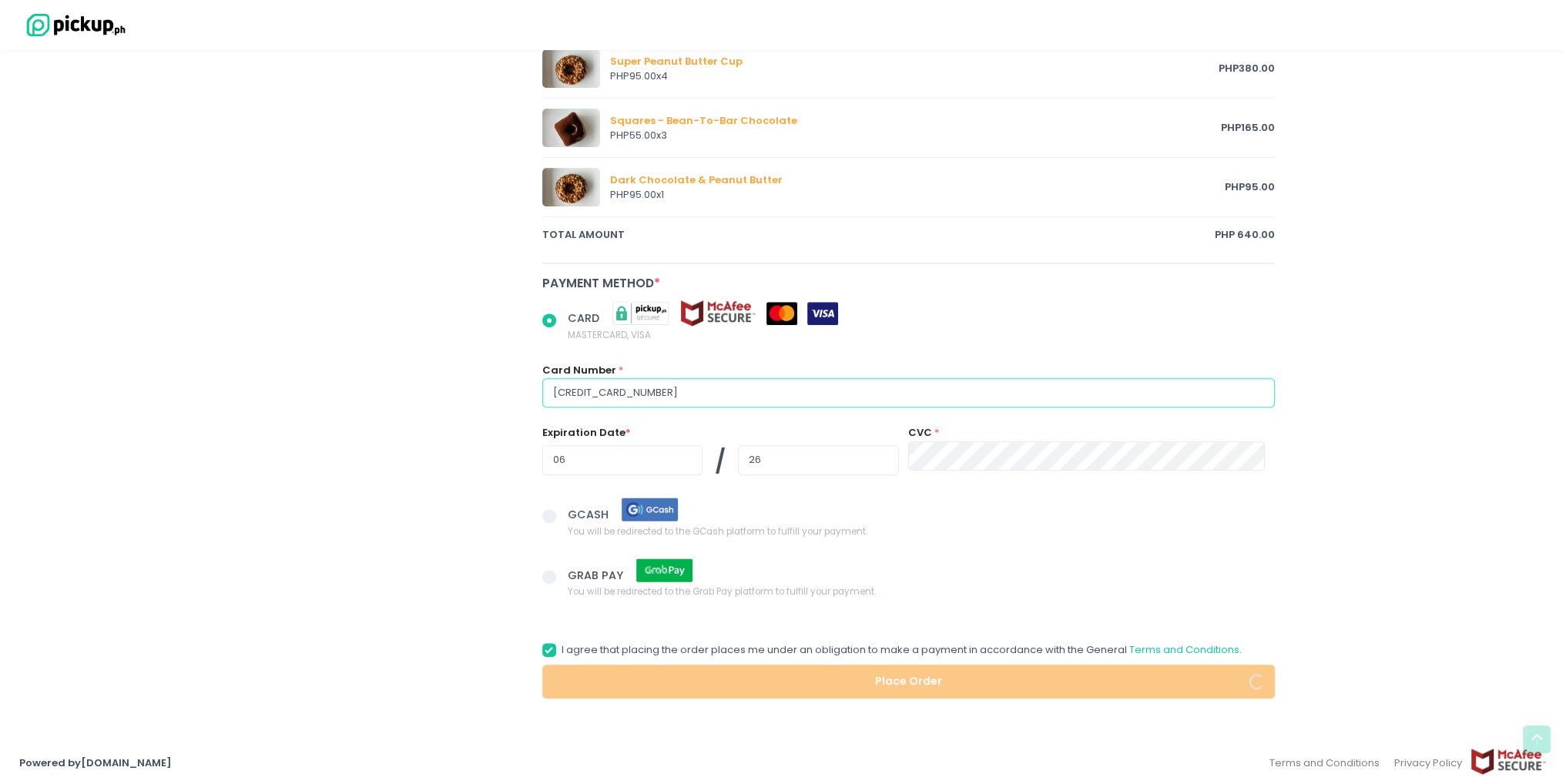
click at [815, 398] on input "[CREDIT_CARD_NUMBER]" at bounding box center [908, 392] width 734 height 30
click at [826, 460] on input "26" at bounding box center [818, 460] width 160 height 30
click at [653, 457] on input "06" at bounding box center [622, 460] width 160 height 30
click at [787, 457] on input "26" at bounding box center [818, 460] width 160 height 30
radio input "true"
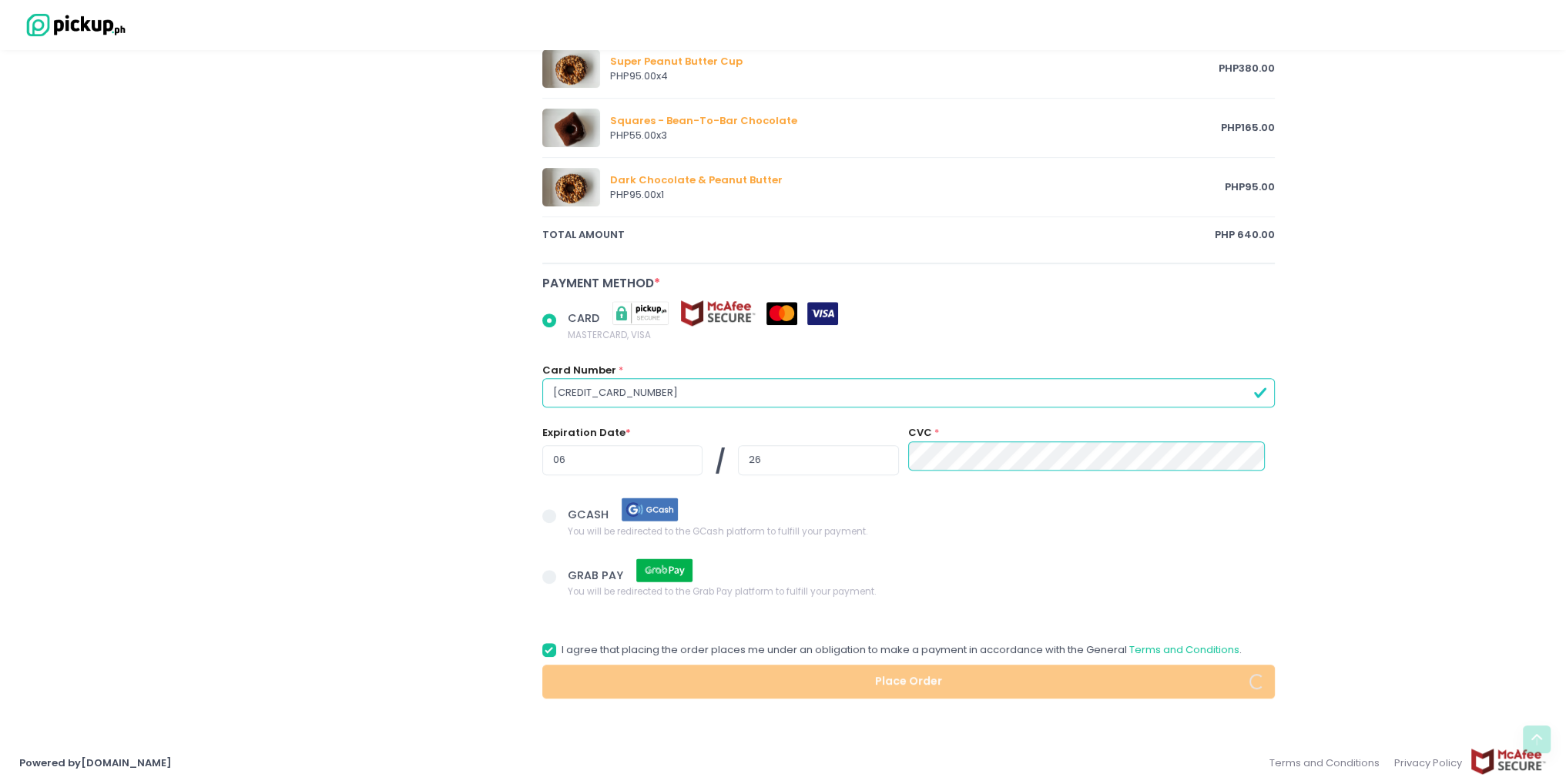
click at [912, 518] on span "GCASH You will be redirected to the GCash platform to fulfill your payment." at bounding box center [921, 517] width 707 height 42
click at [572, 518] on input "GCASH You will be redirected to the GCash platform to fulfill your payment." at bounding box center [567, 513] width 10 height 10
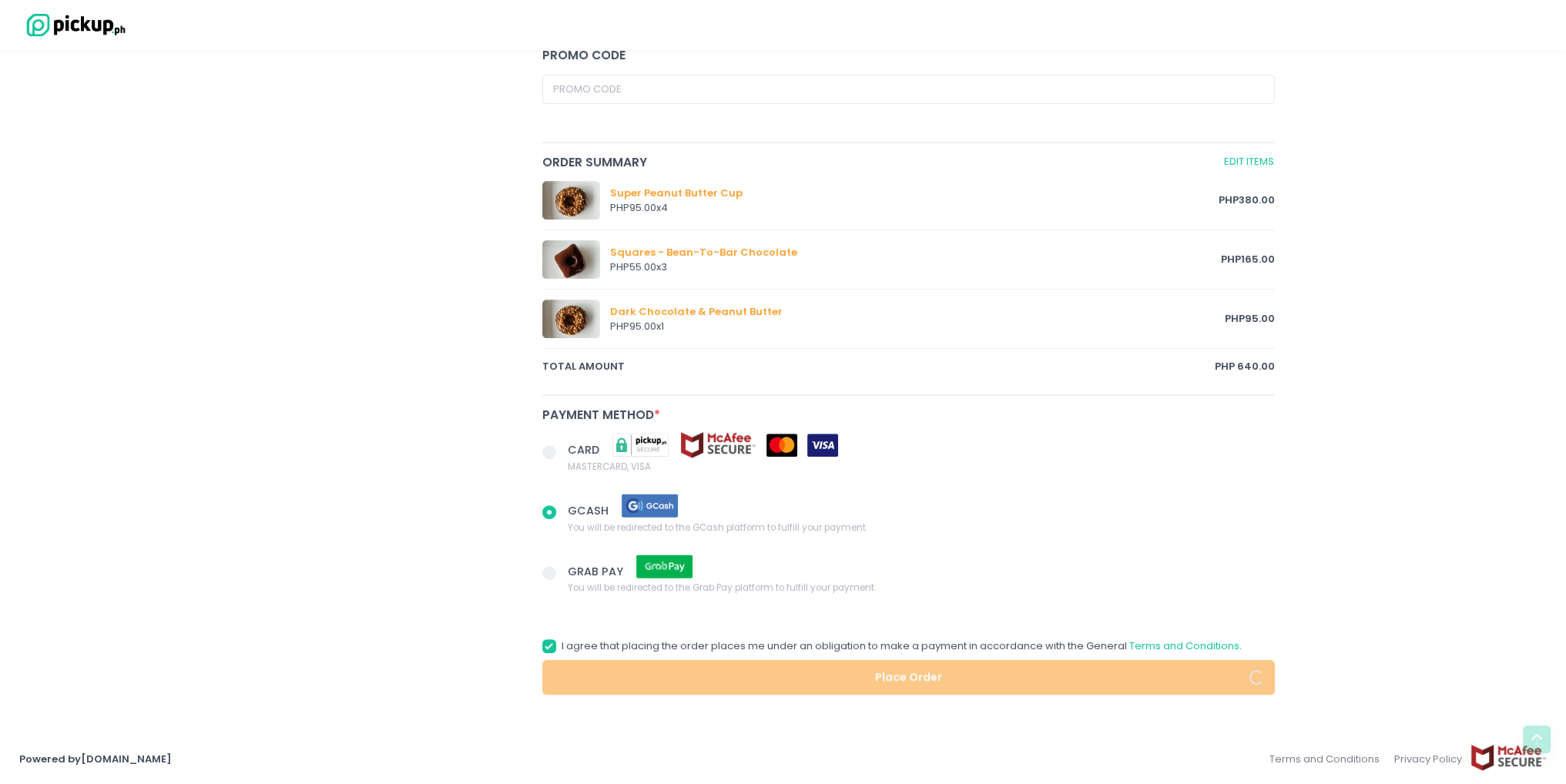
scroll to position [687, 0]
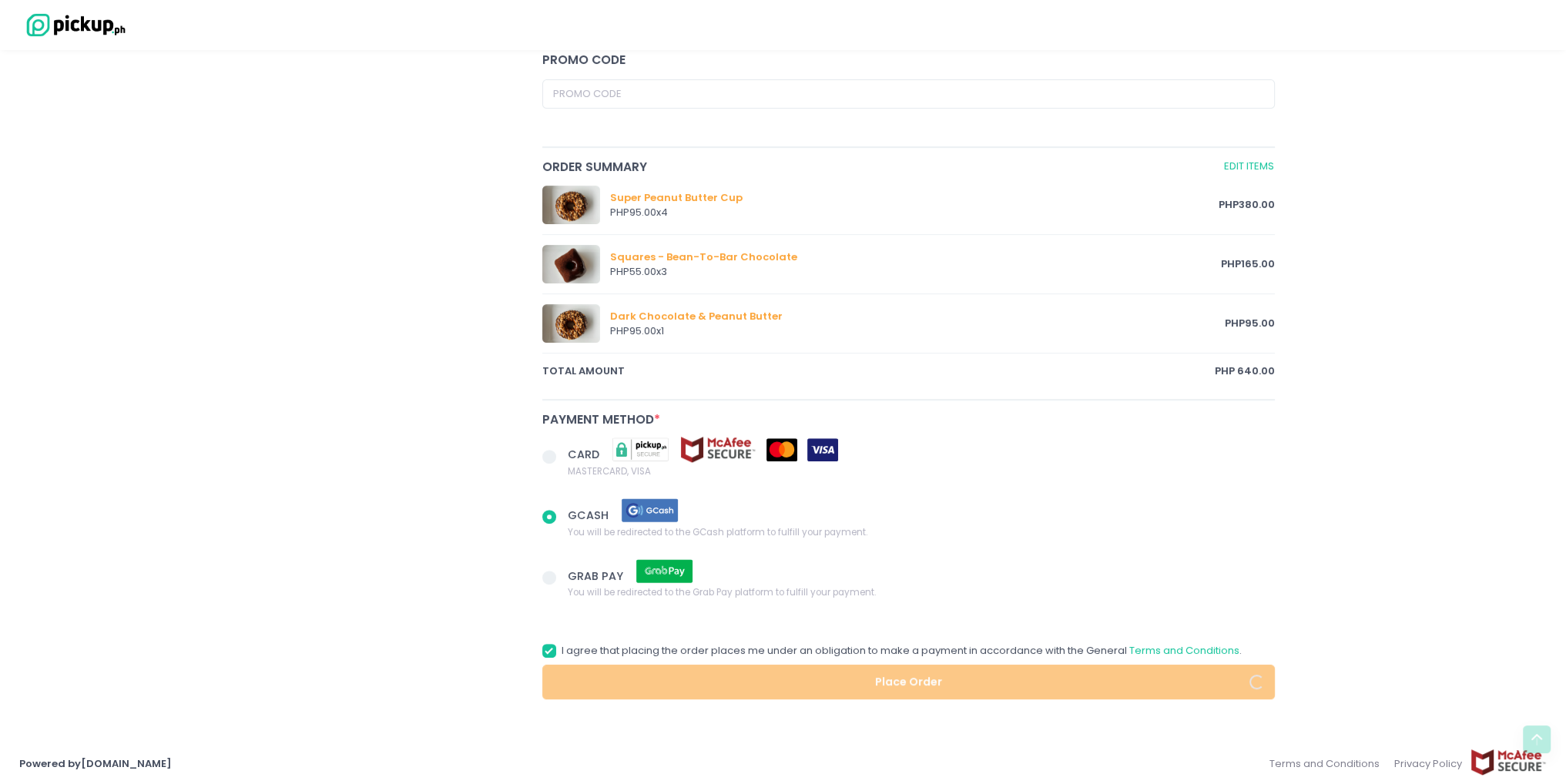
radio input "true"
click at [604, 445] on img at bounding box center [640, 449] width 77 height 27
click at [572, 449] on input "CARD MASTERCARD, VISA" at bounding box center [567, 454] width 10 height 10
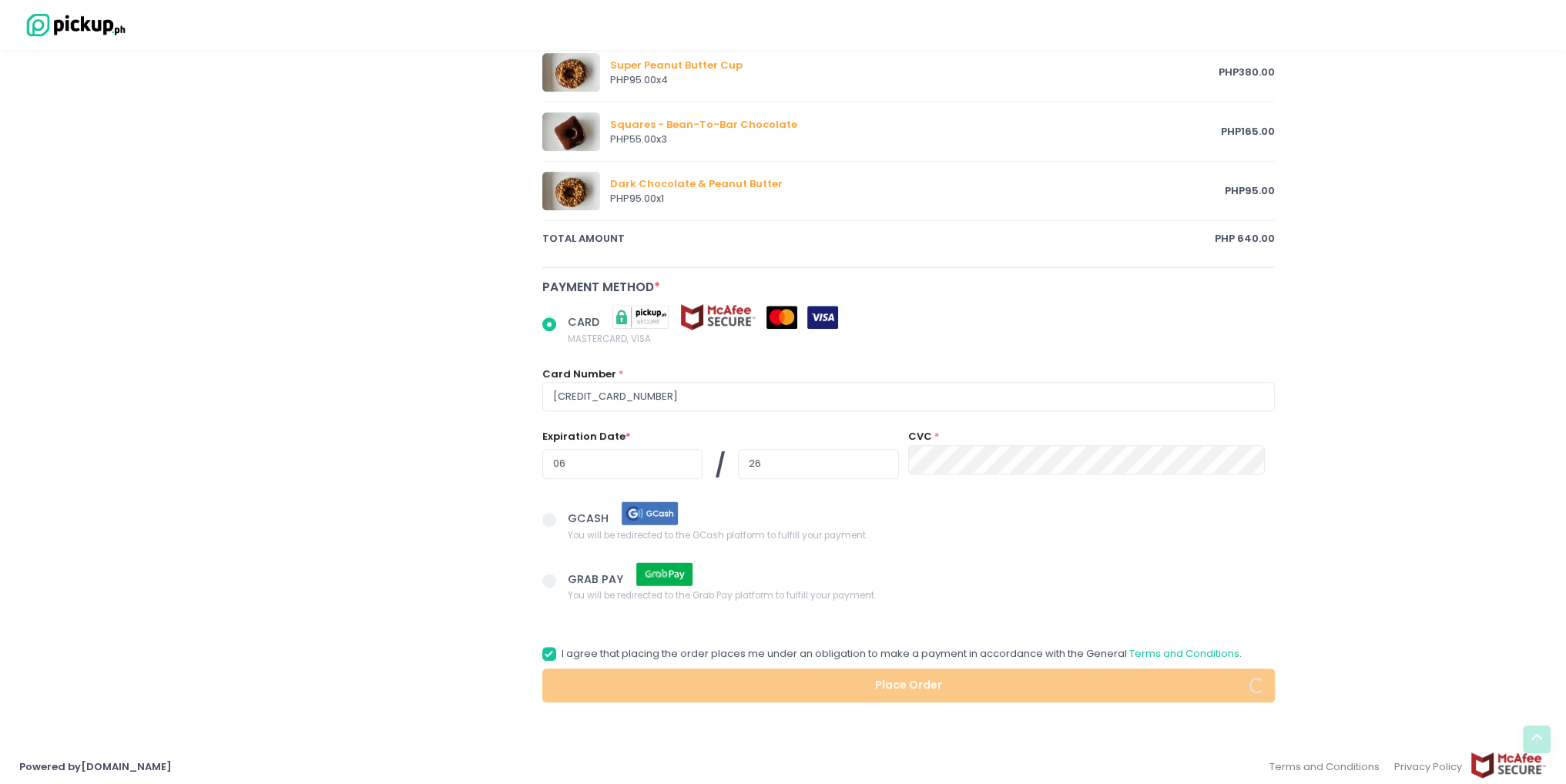
scroll to position [823, 0]
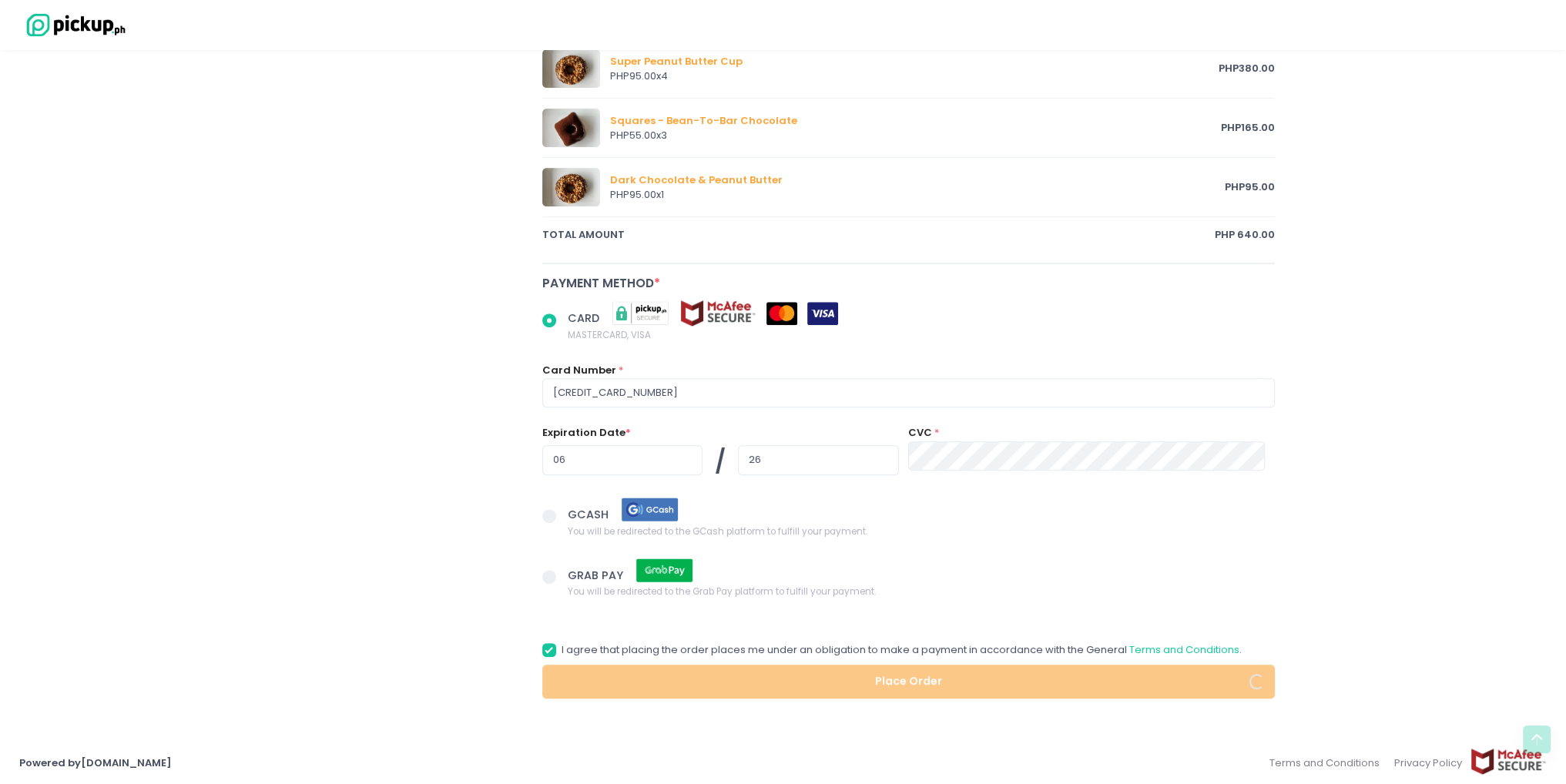
radio input "true"
click at [550, 515] on span at bounding box center [549, 516] width 14 height 14
click at [562, 515] on input "GCASH You will be redirected to the GCash platform to fulfill your payment." at bounding box center [567, 513] width 10 height 10
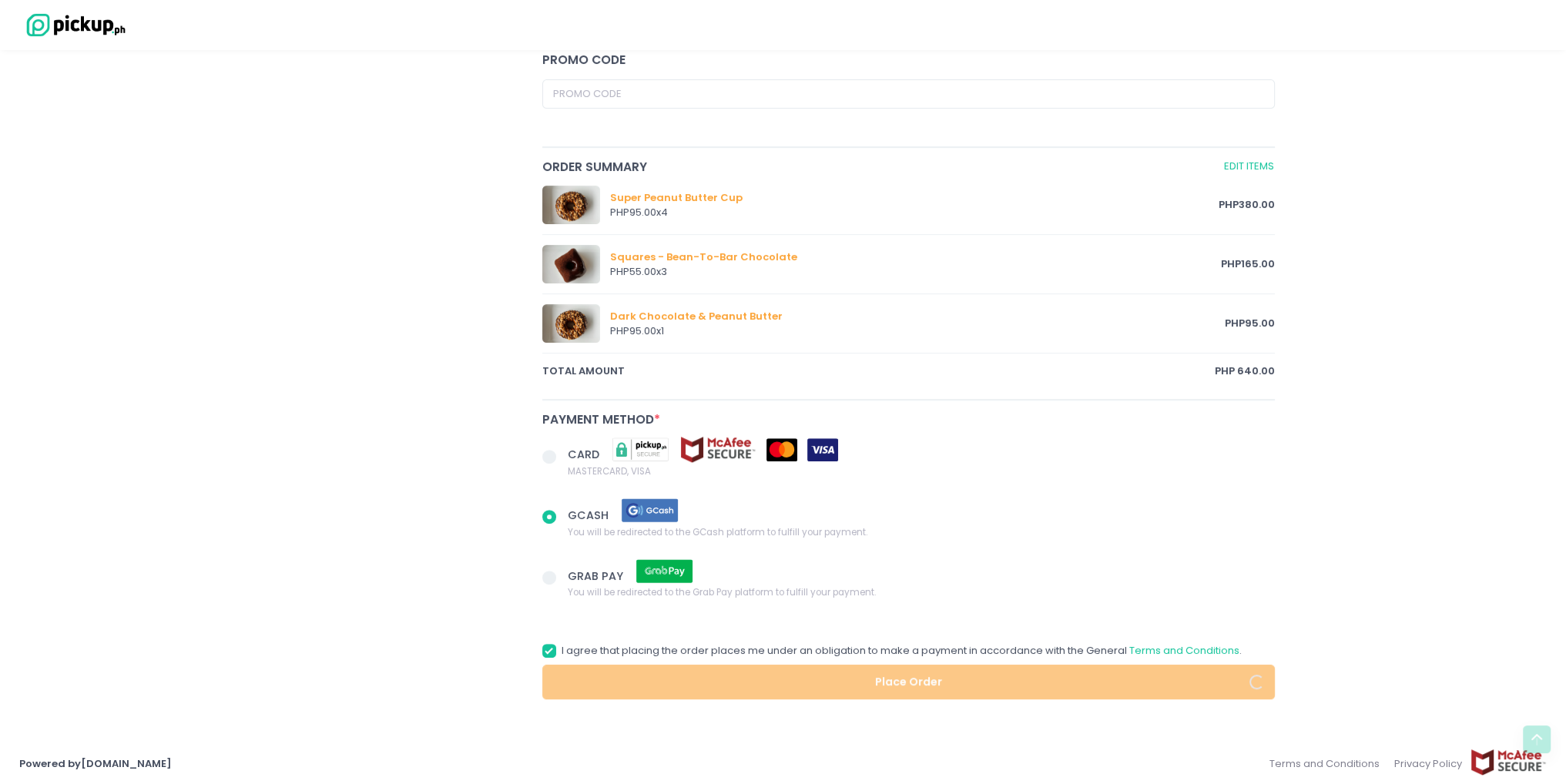
radio input "true"
